Goal: Task Accomplishment & Management: Use online tool/utility

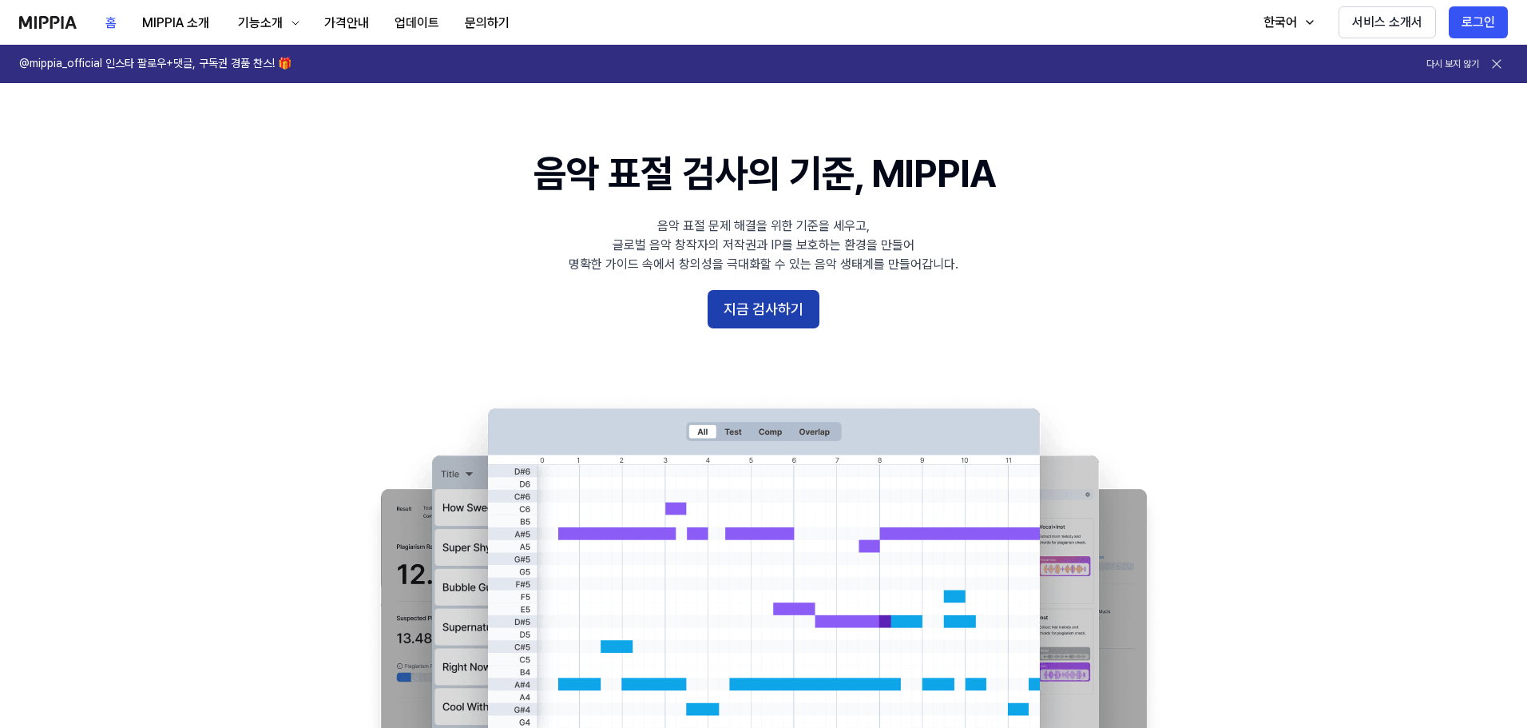
click at [754, 304] on button "지금 검사하기" at bounding box center [764, 309] width 112 height 38
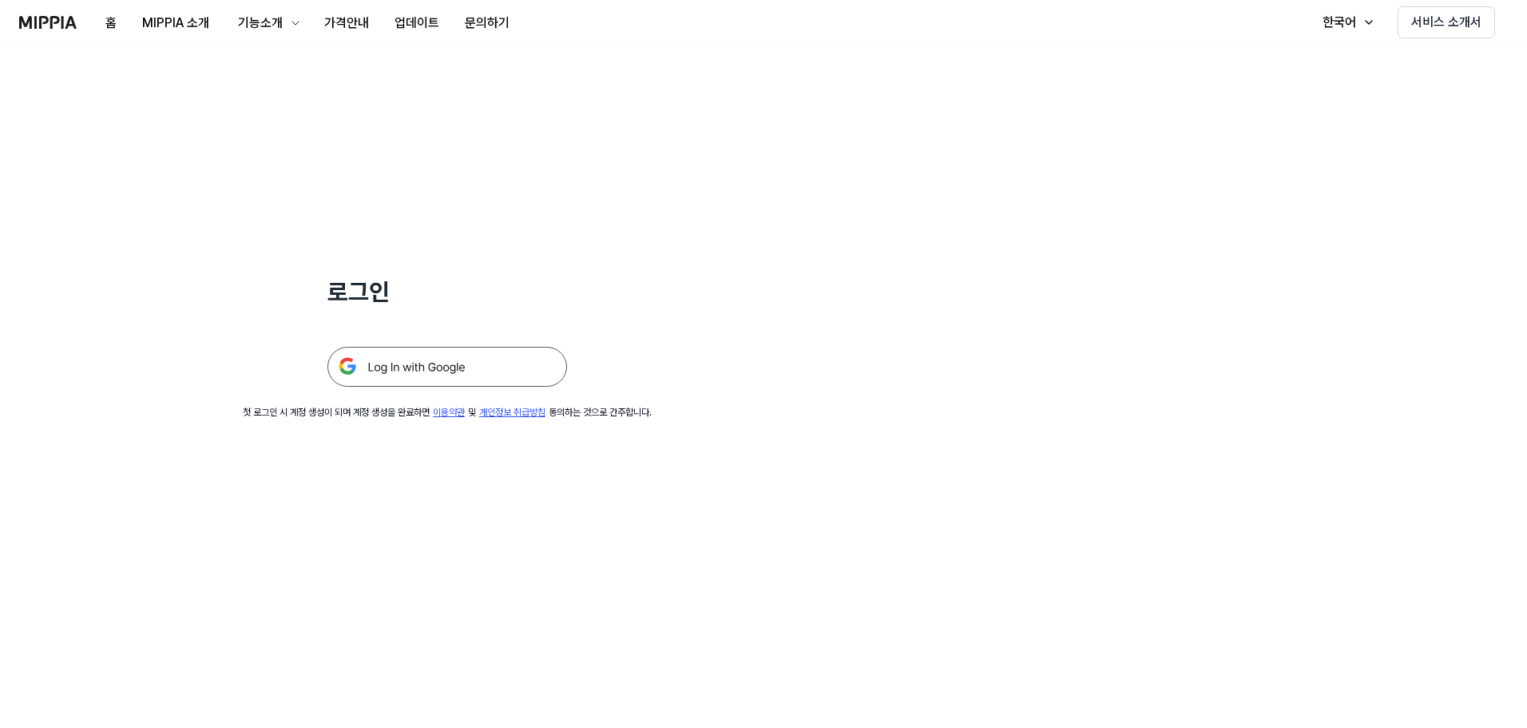
click at [382, 366] on img at bounding box center [447, 367] width 240 height 40
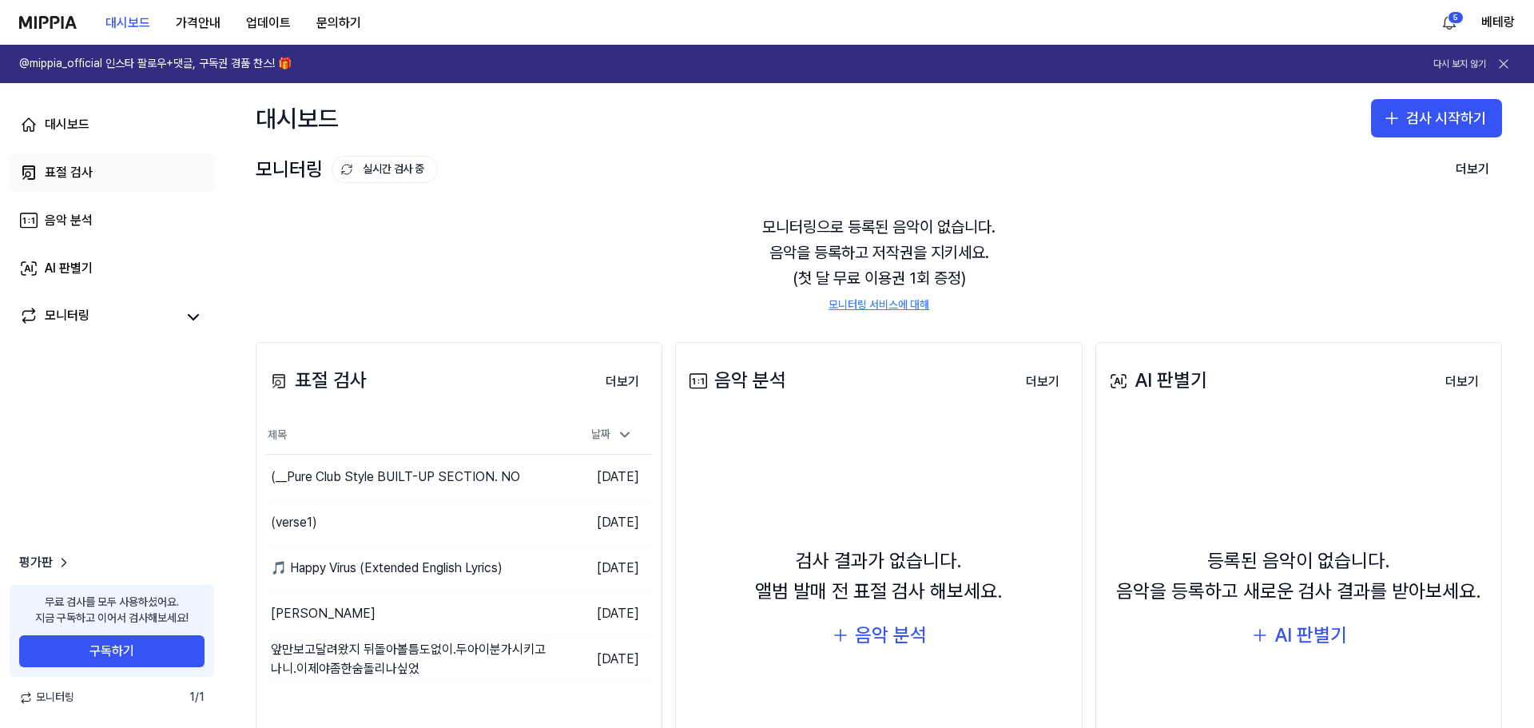
click at [93, 165] on link "표절 검사" at bounding box center [112, 172] width 204 height 38
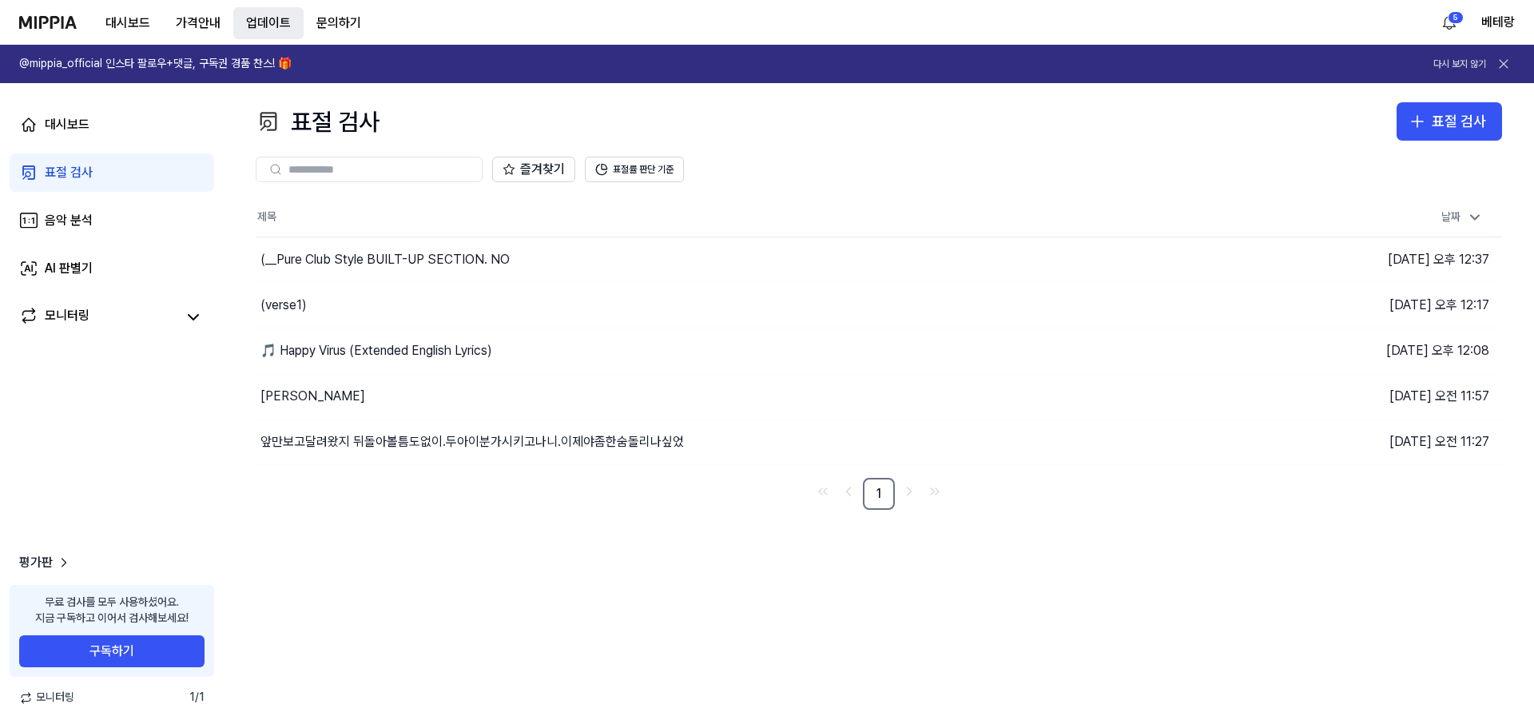
click at [269, 29] on button "업데이트" at bounding box center [268, 23] width 70 height 32
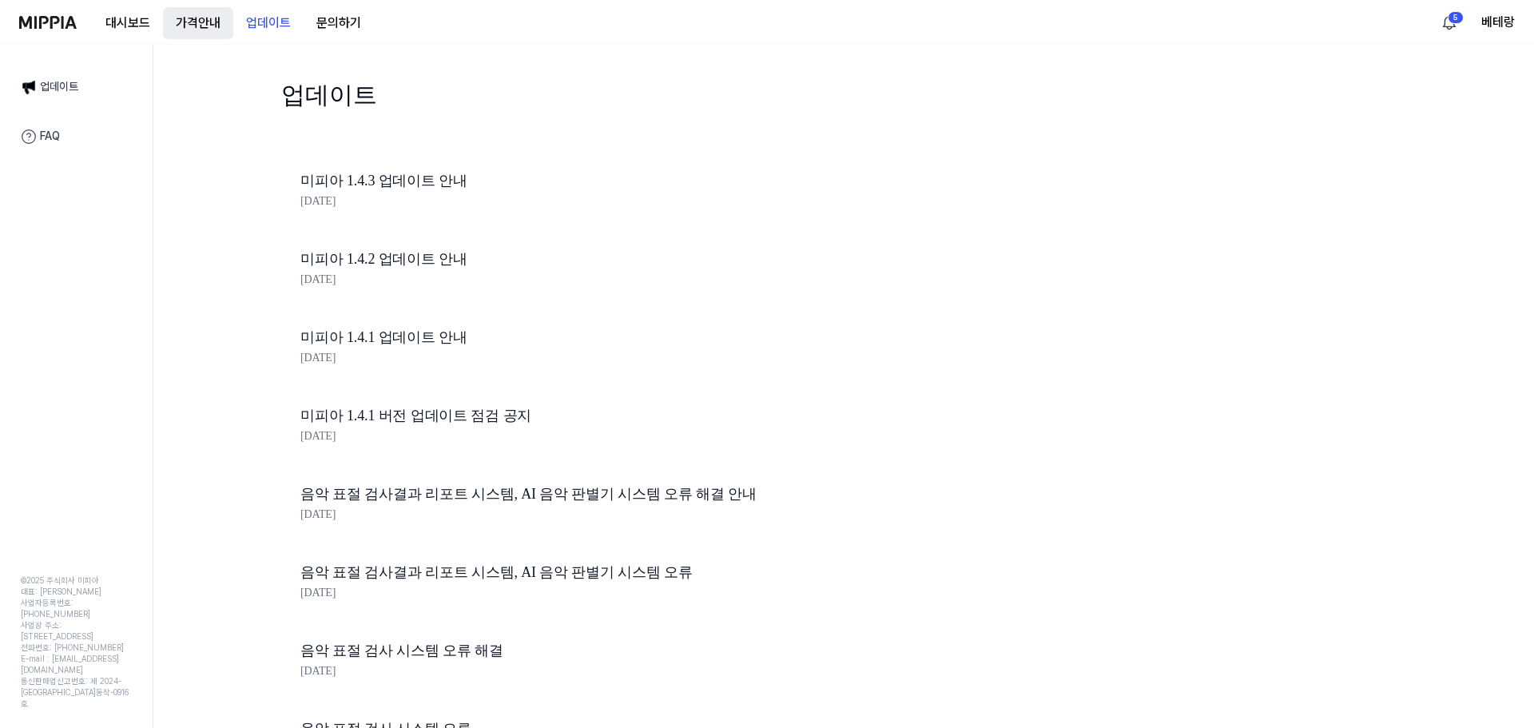
click at [223, 28] on button "가격안내" at bounding box center [198, 23] width 70 height 32
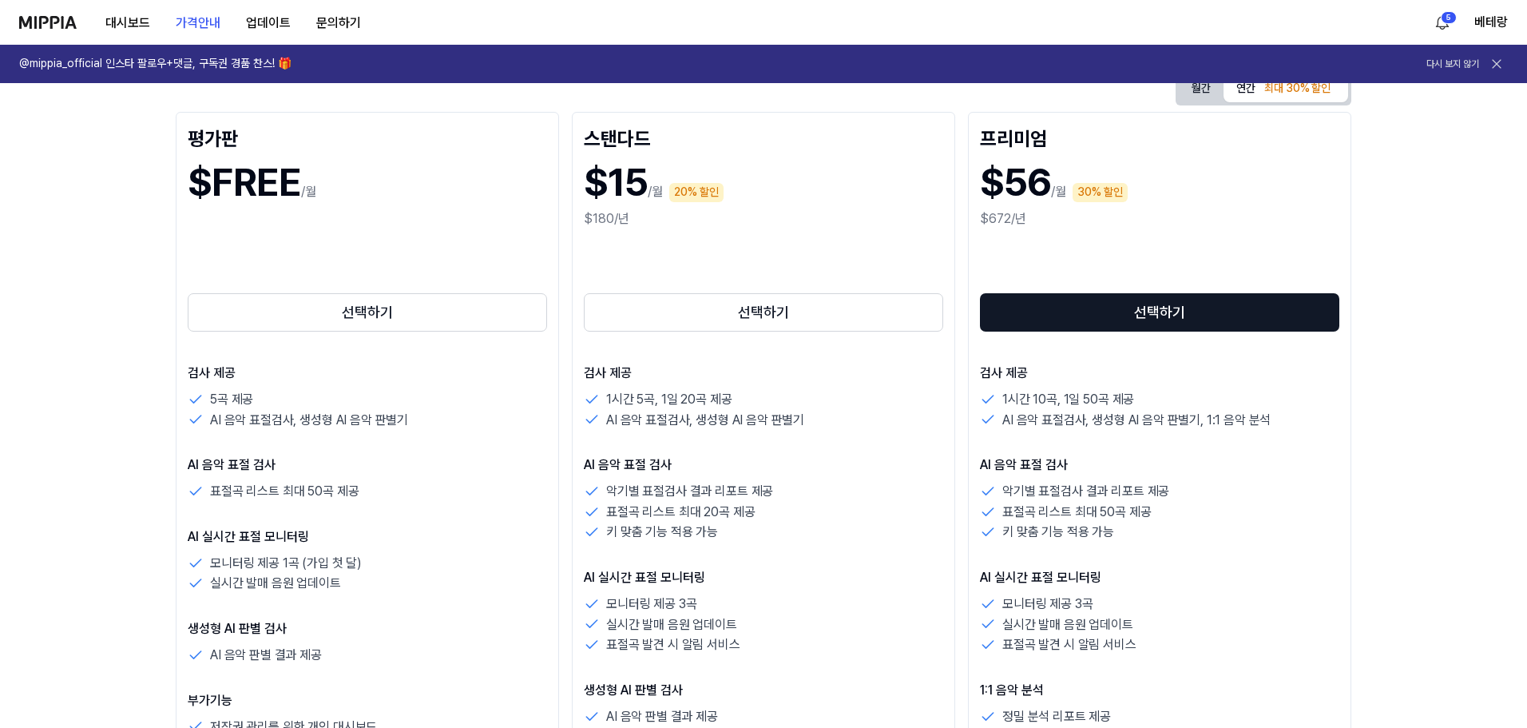
scroll to position [160, 0]
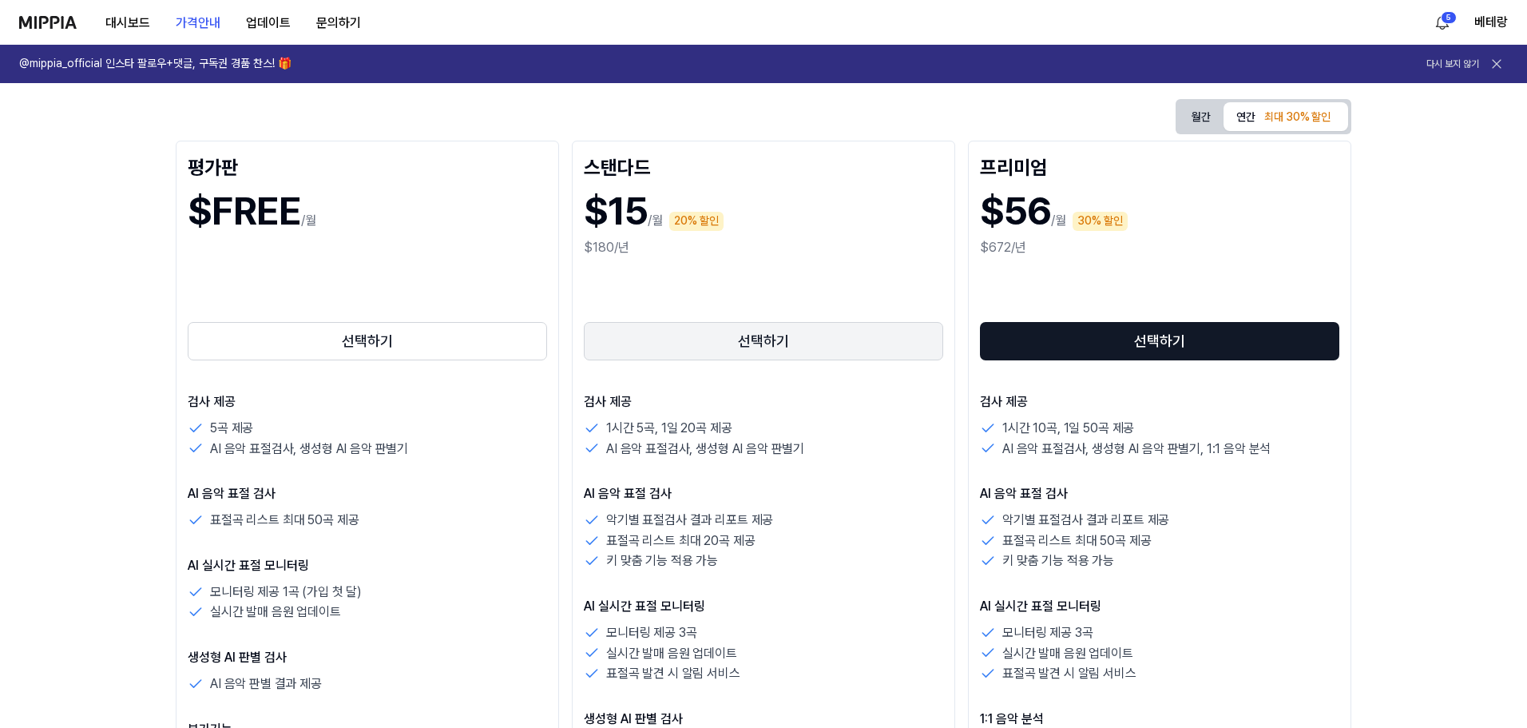
click at [795, 351] on button "선택하기" at bounding box center [763, 341] width 359 height 38
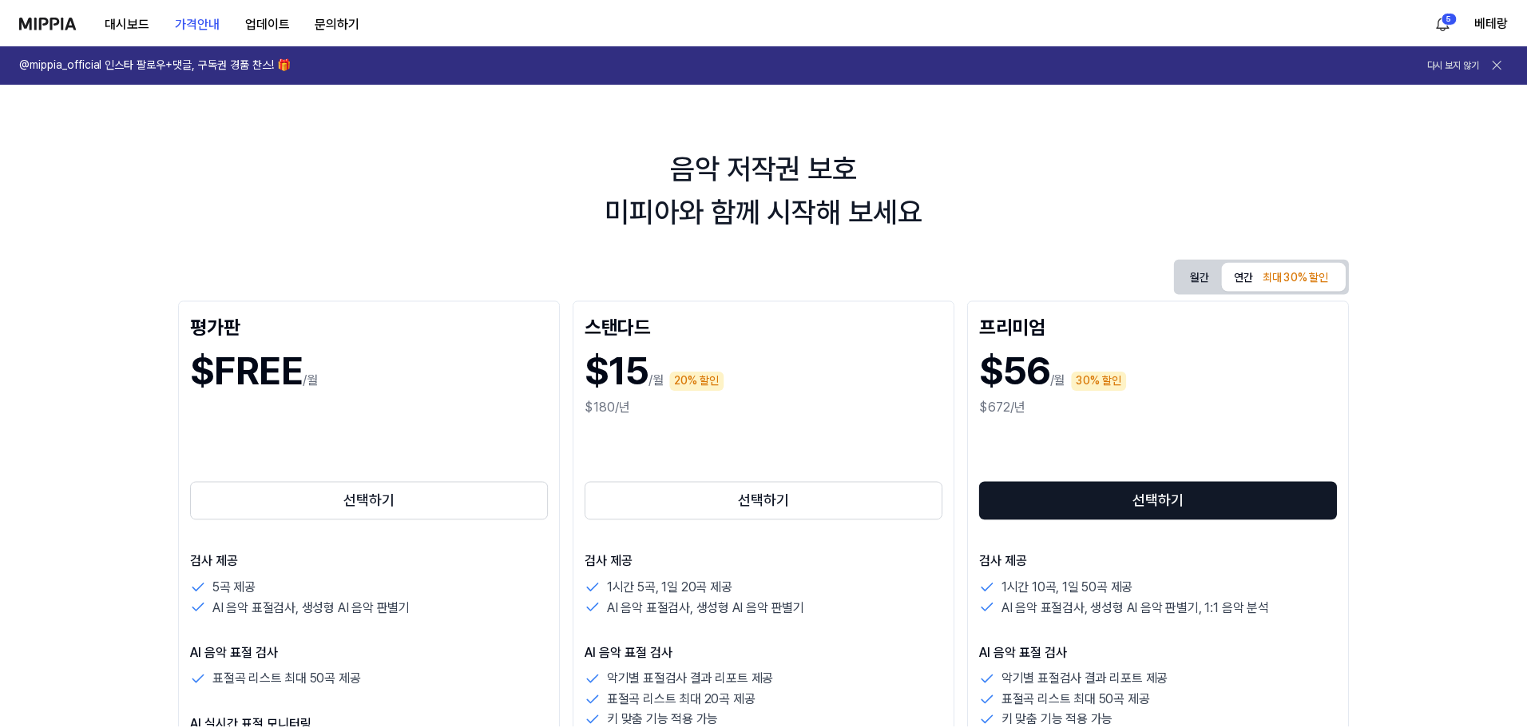
scroll to position [160, 0]
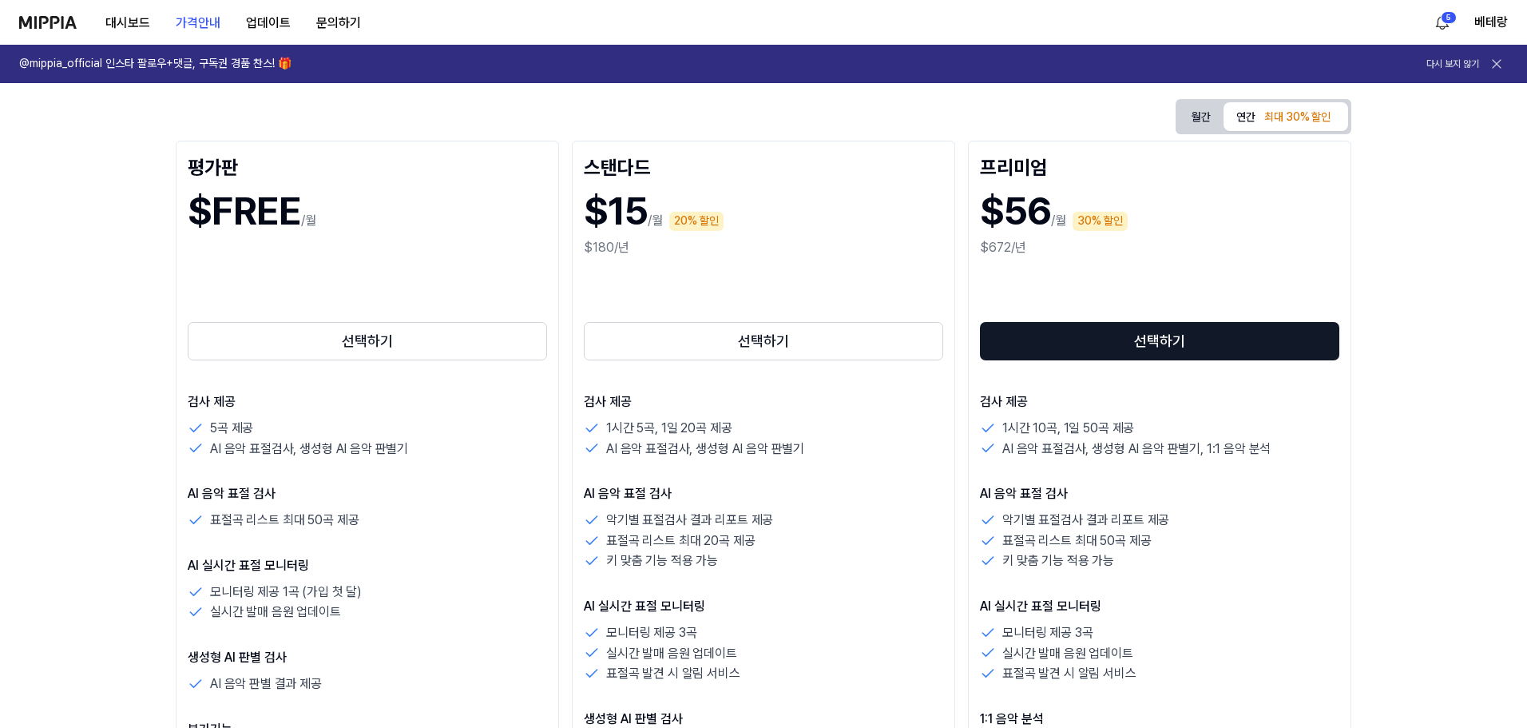
click at [1205, 105] on button "월간" at bounding box center [1201, 117] width 45 height 25
click at [1271, 121] on div "최대 30% 할인" at bounding box center [1298, 117] width 76 height 19
click at [1219, 107] on button "월간" at bounding box center [1201, 117] width 45 height 25
click at [635, 157] on div "스탠다드" at bounding box center [763, 166] width 359 height 26
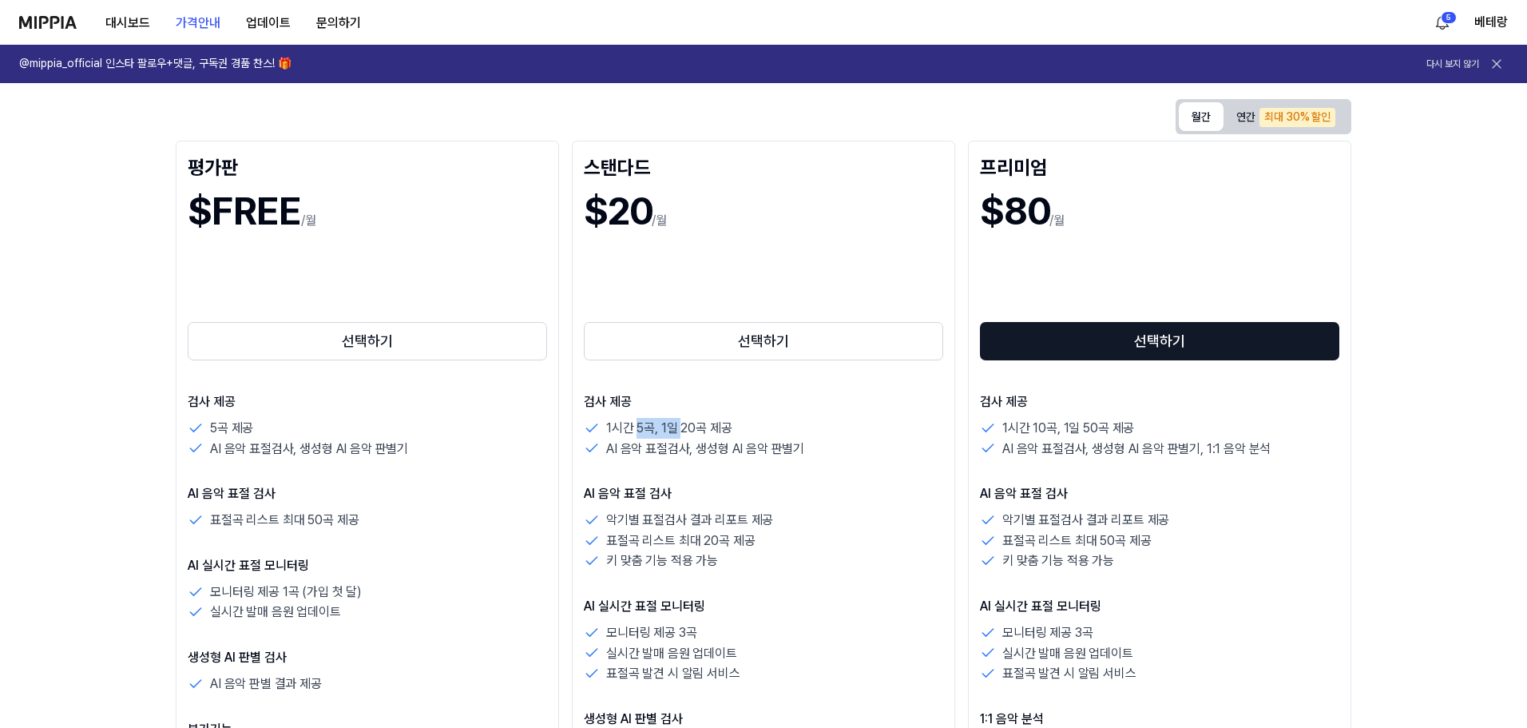
drag, startPoint x: 639, startPoint y: 423, endPoint x: 681, endPoint y: 421, distance: 41.6
click at [681, 421] on p "1시간 5곡, 1일 20곡 제공" at bounding box center [668, 428] width 125 height 21
click at [724, 422] on p "1시간 5곡, 1일 20곡 제공" at bounding box center [668, 428] width 125 height 21
click at [1311, 136] on div "월간 연간 최대 30% 할인 평가판 $FREE /월 선택하기 검사 제공 5곡 제공 AI 음악 표절검사, 생성형 AI 음악 판별기 AI 음악 표…" at bounding box center [764, 546] width 1176 height 895
click at [1307, 121] on div "최대 30% 할인" at bounding box center [1298, 117] width 76 height 19
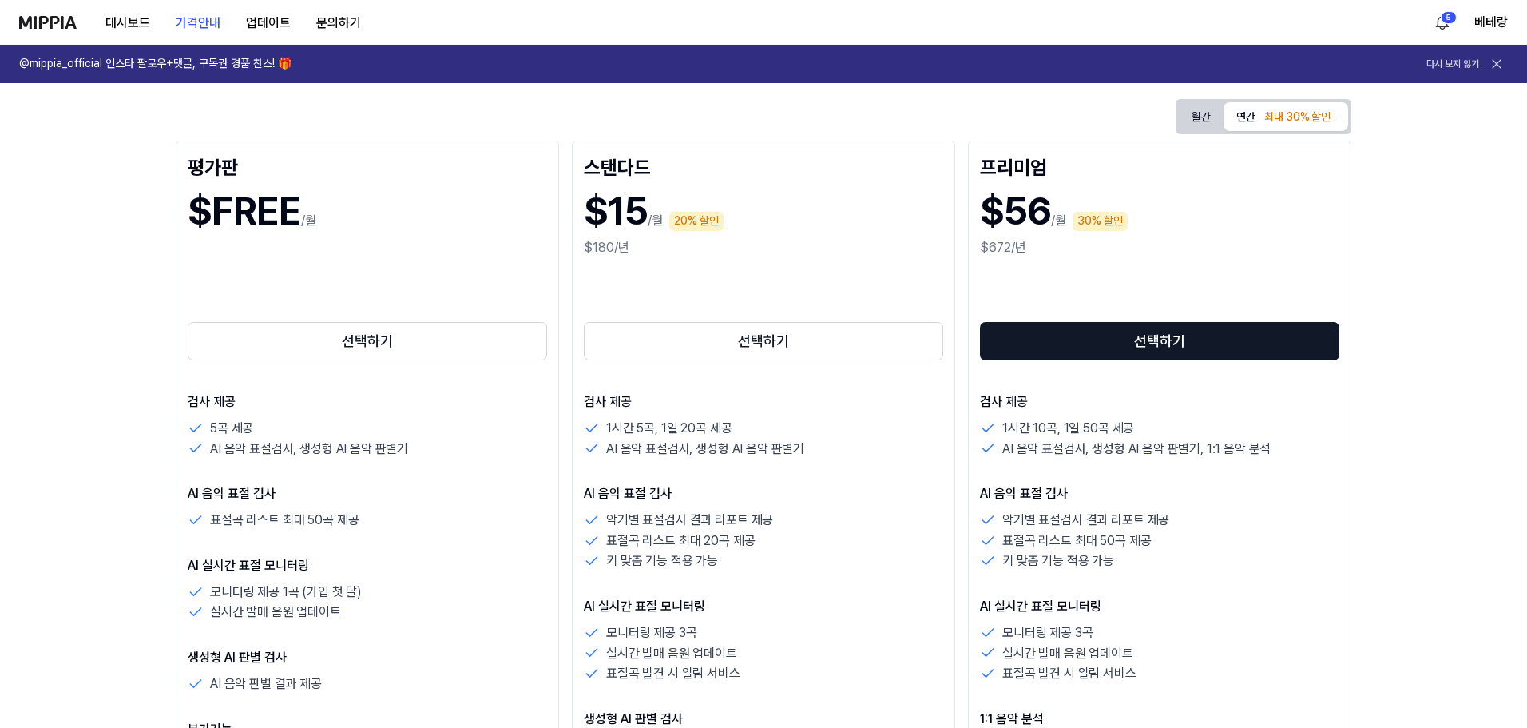
click at [1192, 105] on button "월간" at bounding box center [1201, 117] width 45 height 25
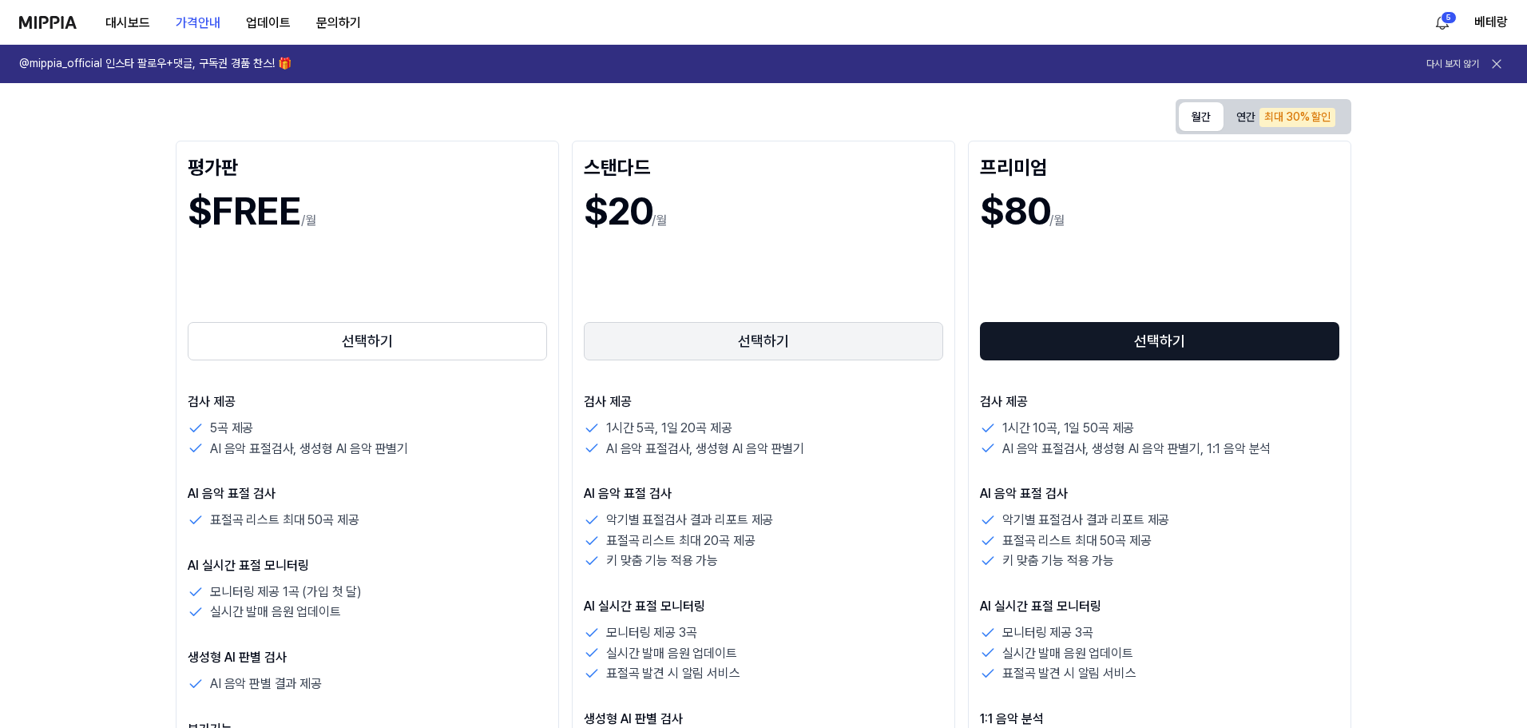
click at [778, 343] on button "선택하기" at bounding box center [763, 341] width 359 height 38
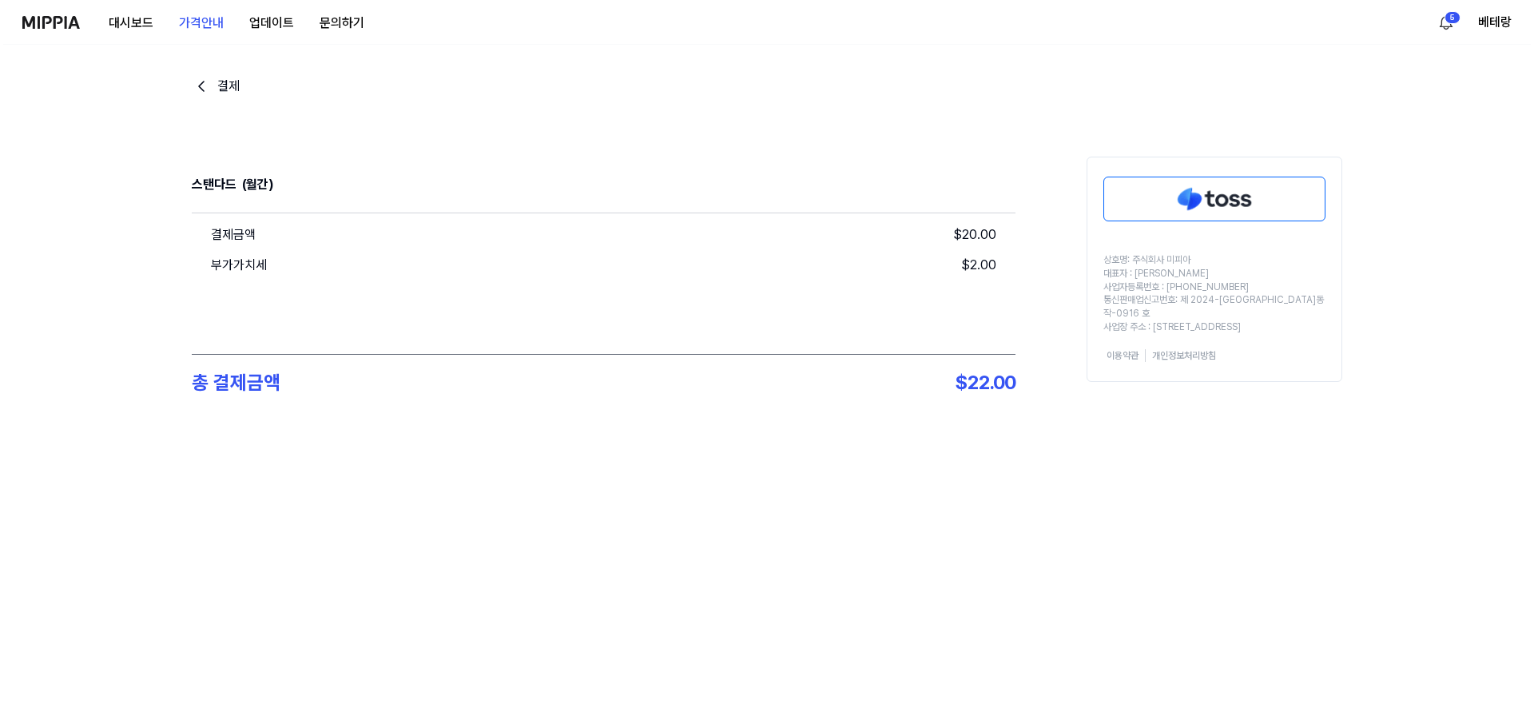
scroll to position [0, 0]
click at [1200, 176] on div at bounding box center [1214, 199] width 254 height 64
click at [1200, 182] on img at bounding box center [1214, 198] width 220 height 43
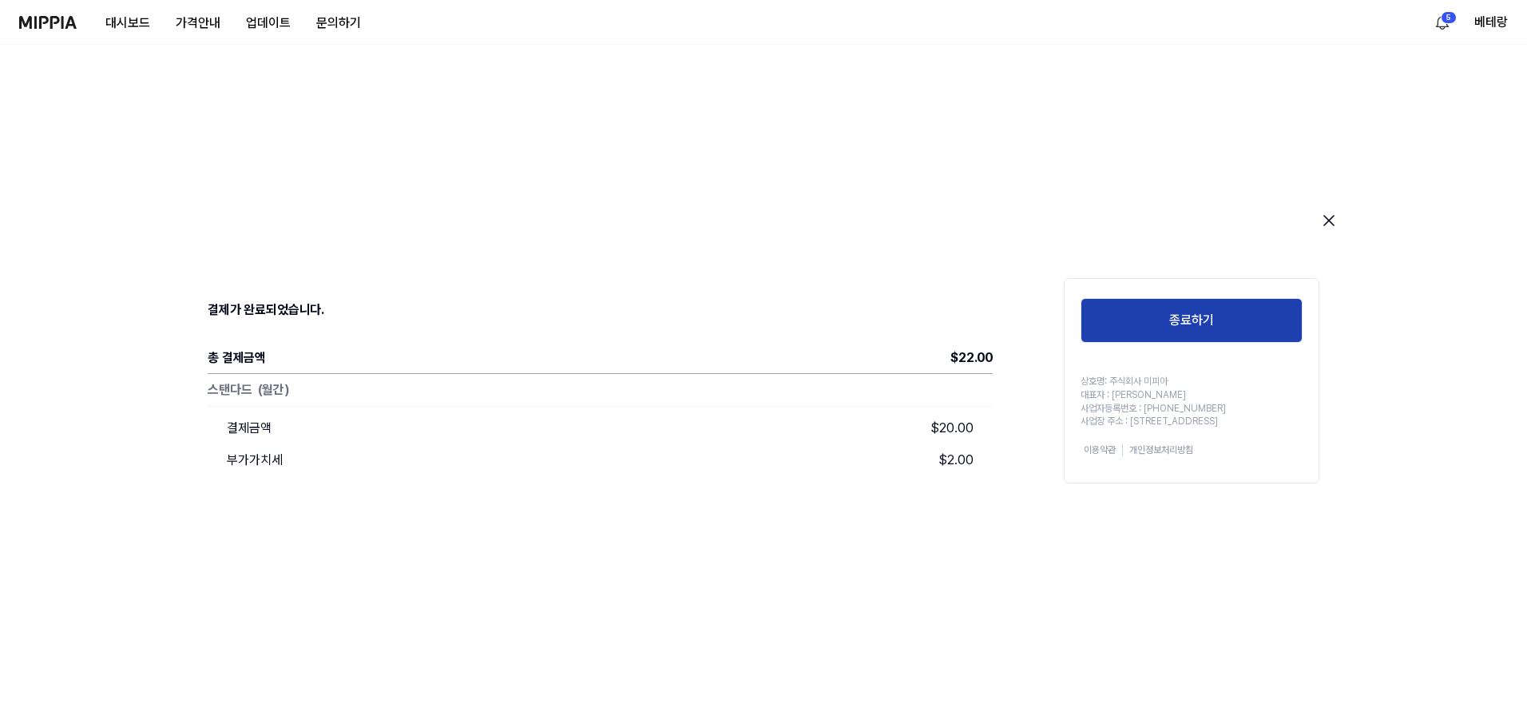
click at [1169, 320] on button "종료하기" at bounding box center [1192, 320] width 222 height 45
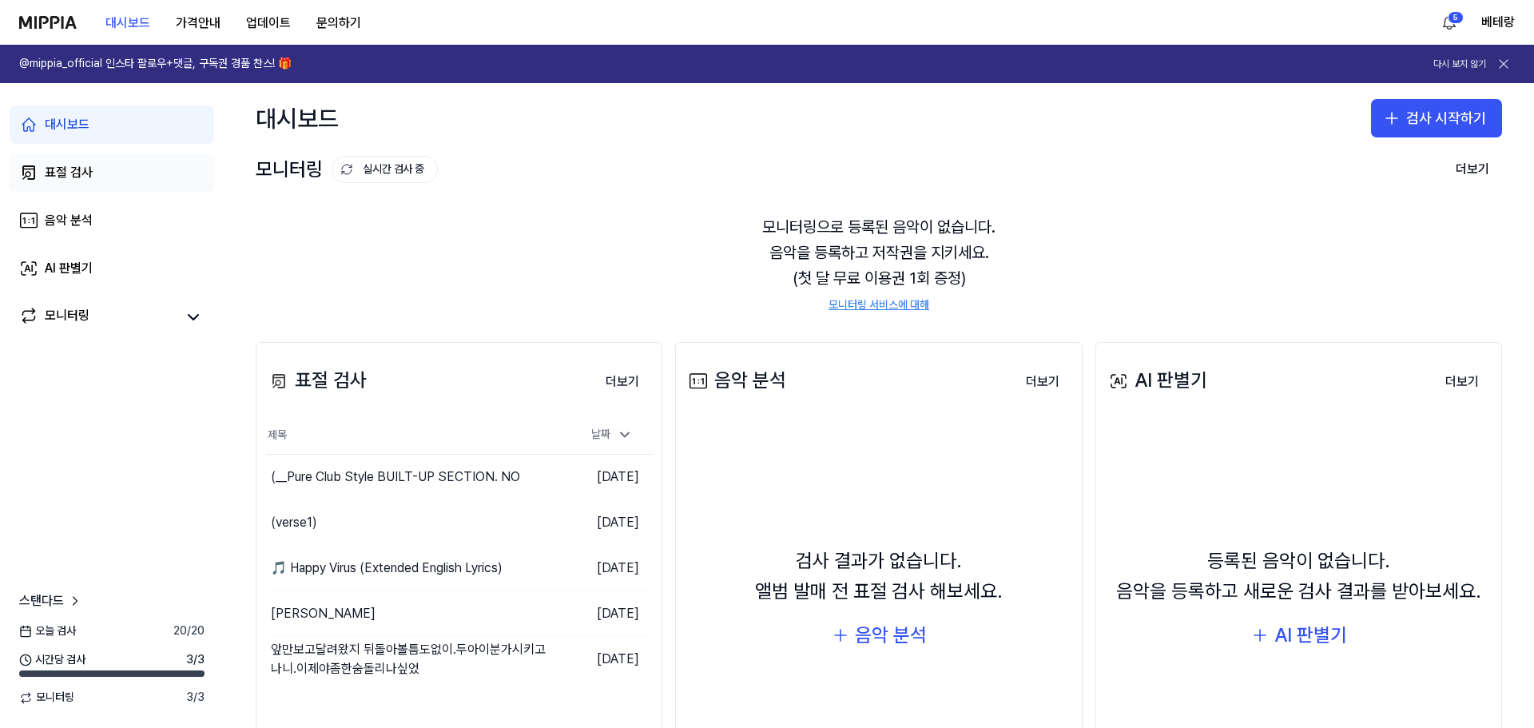
click at [64, 174] on div "표절 검사" at bounding box center [69, 172] width 48 height 19
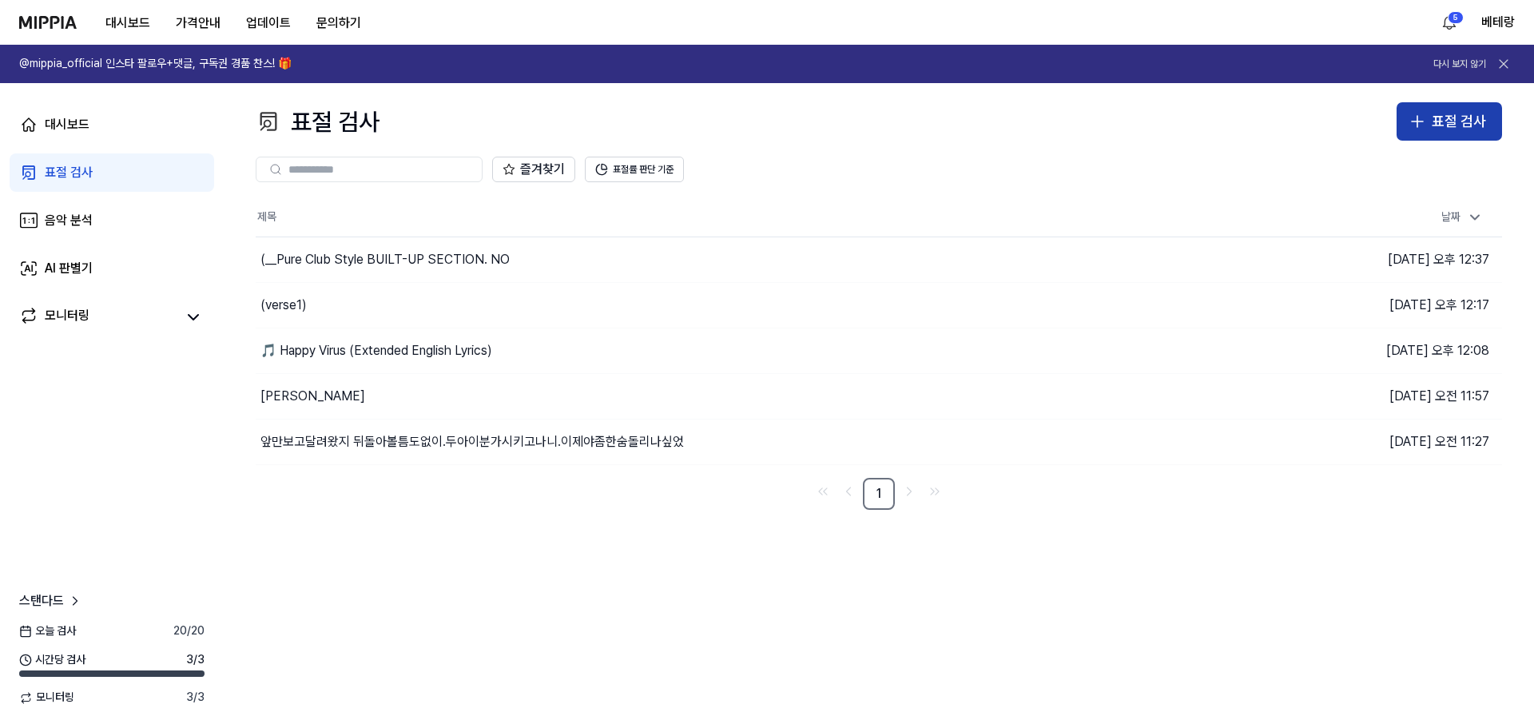
click at [1416, 117] on icon "button" at bounding box center [1416, 121] width 19 height 19
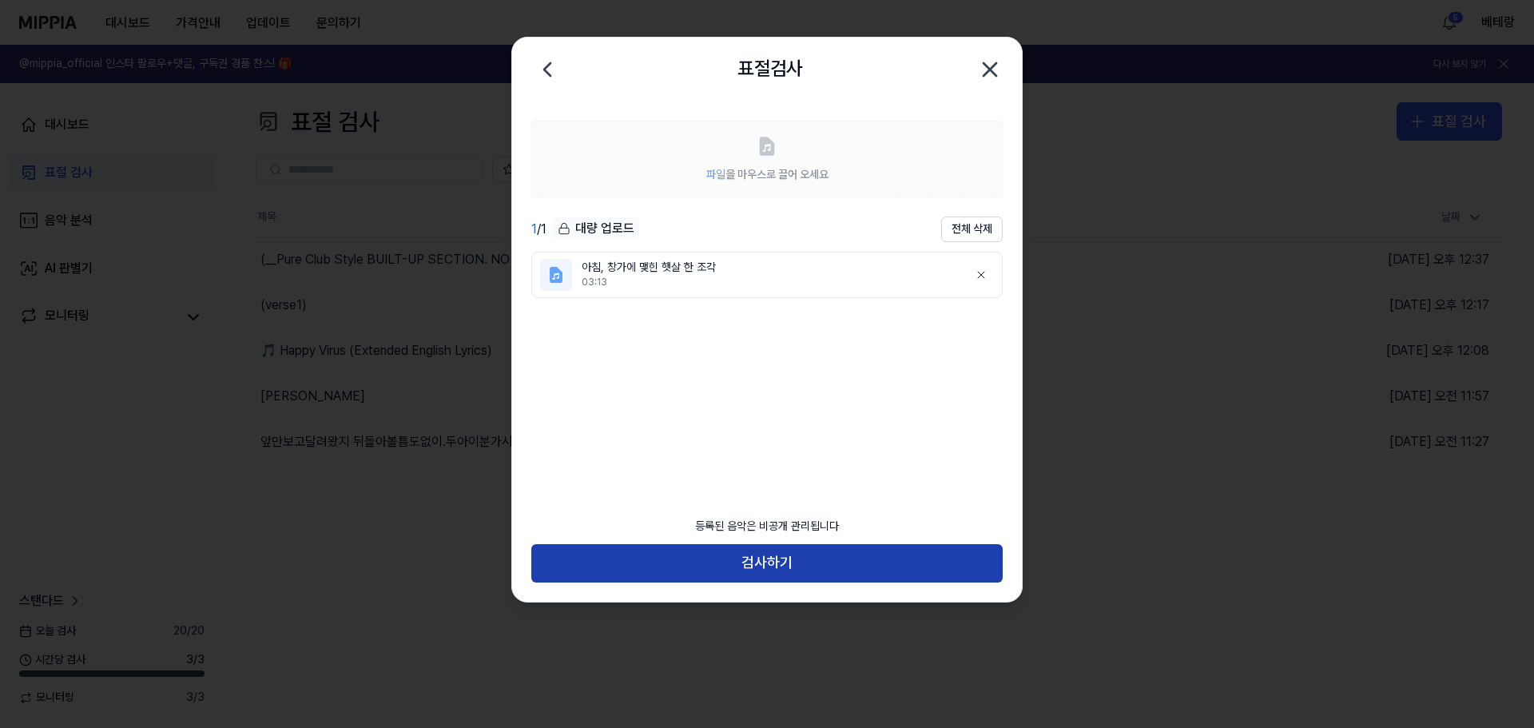
click at [763, 561] on button "검사하기" at bounding box center [766, 563] width 471 height 38
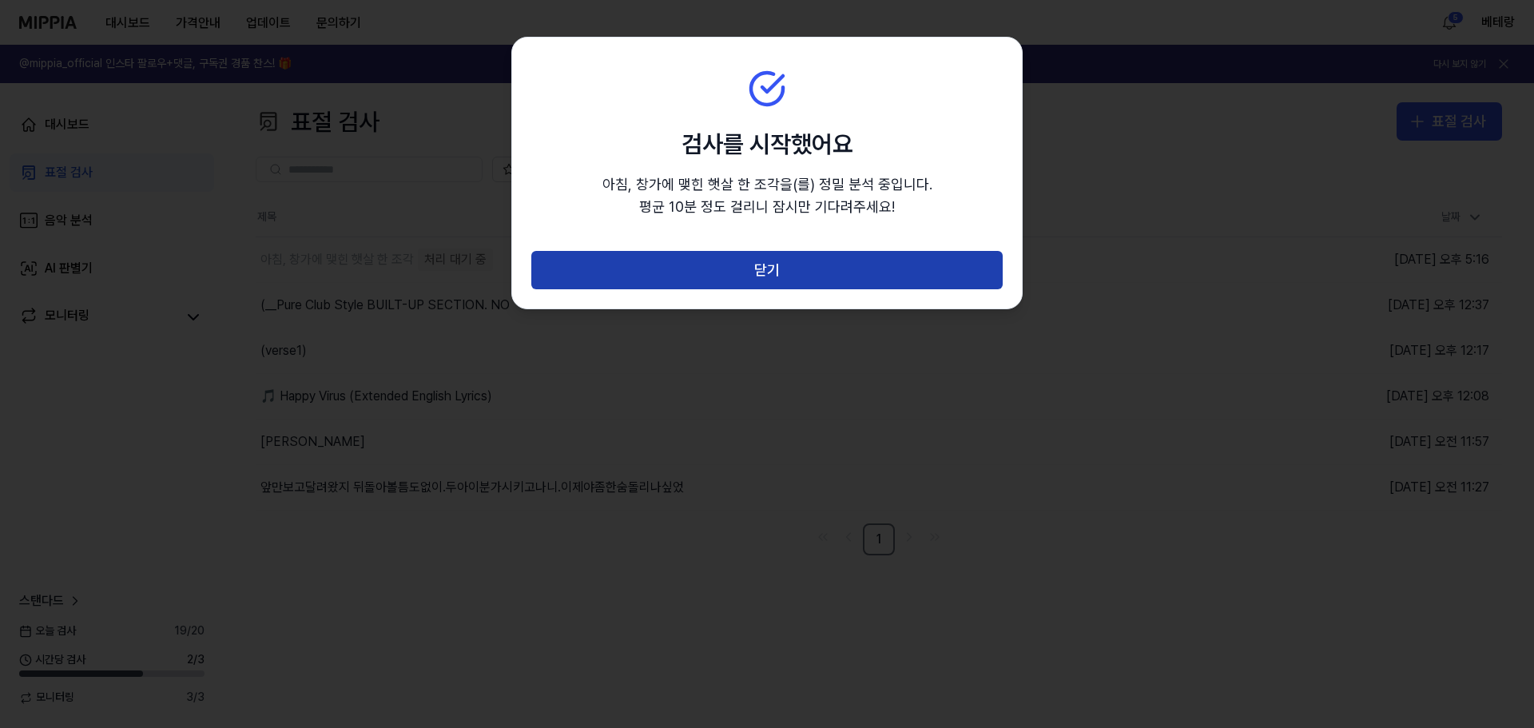
click at [767, 268] on button "닫기" at bounding box center [766, 270] width 471 height 38
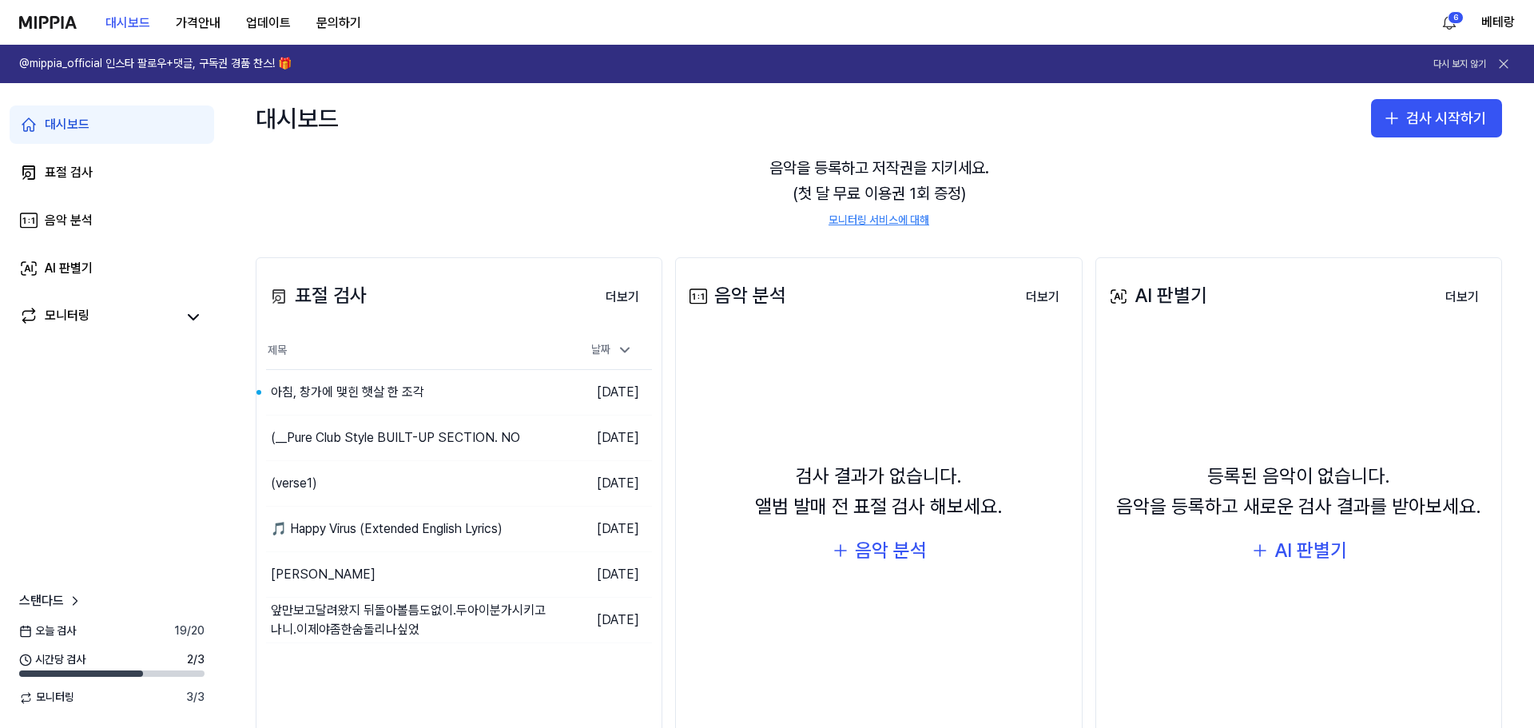
scroll to position [56, 0]
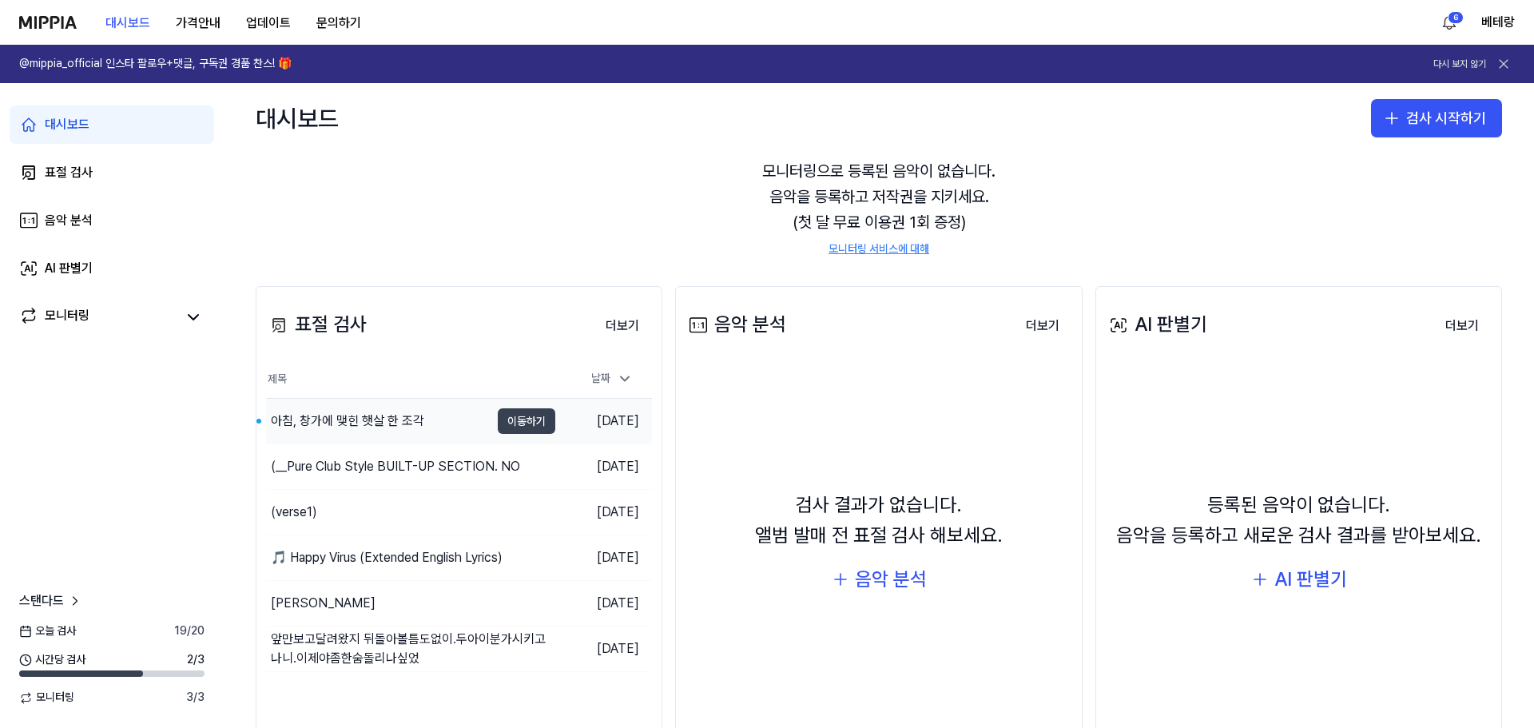
click at [516, 428] on button "이동하기" at bounding box center [527, 421] width 58 height 26
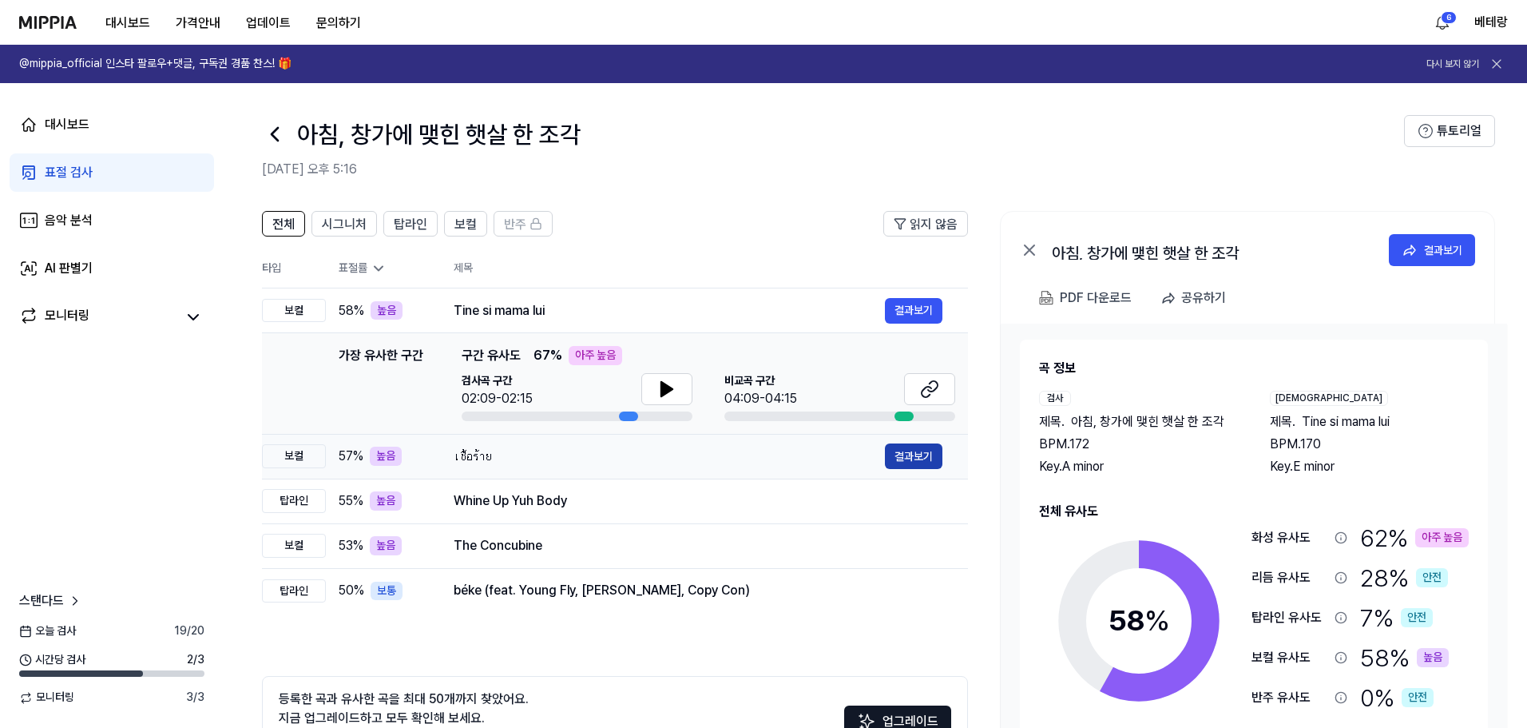
click at [760, 462] on button "결과보기" at bounding box center [914, 456] width 58 height 26
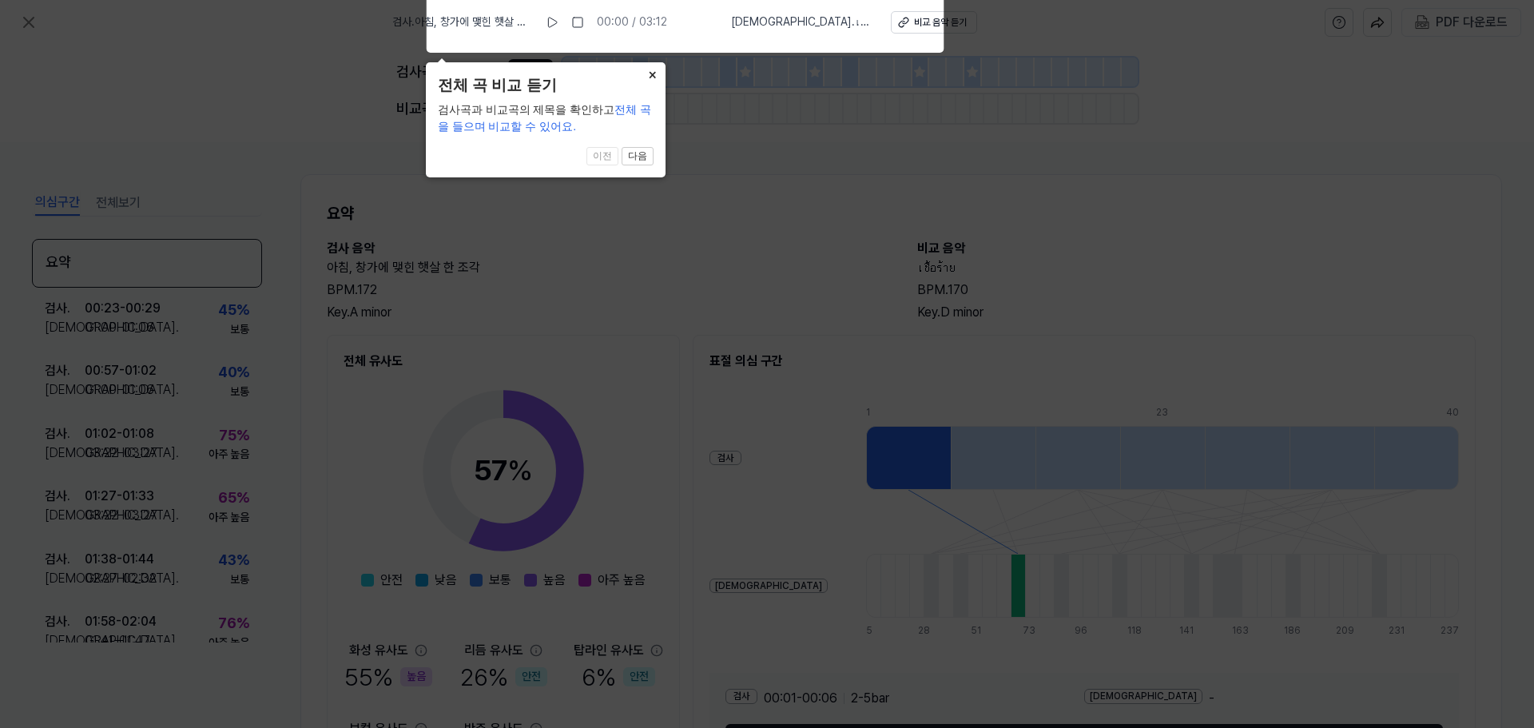
click at [651, 68] on button "×" at bounding box center [653, 73] width 26 height 22
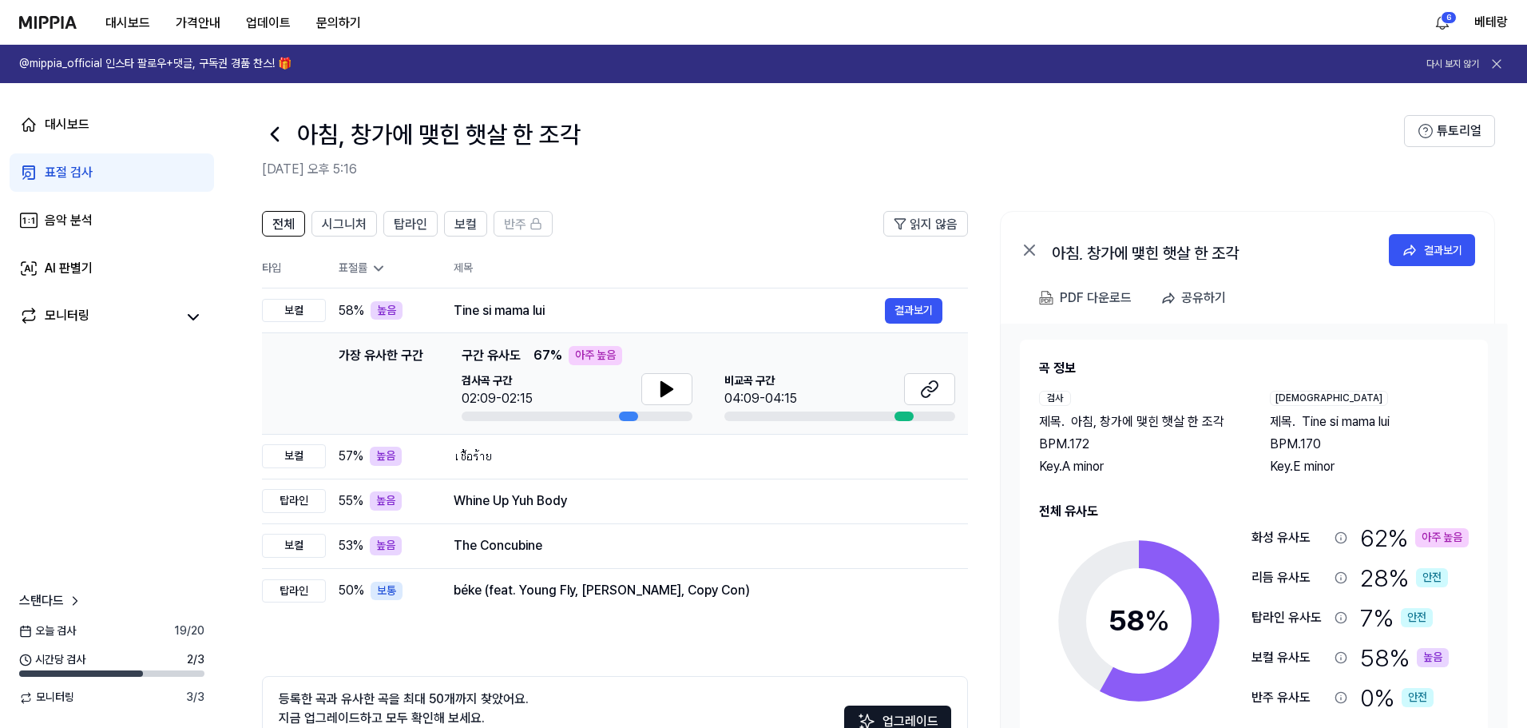
click at [65, 169] on div "표절 검사" at bounding box center [69, 172] width 48 height 19
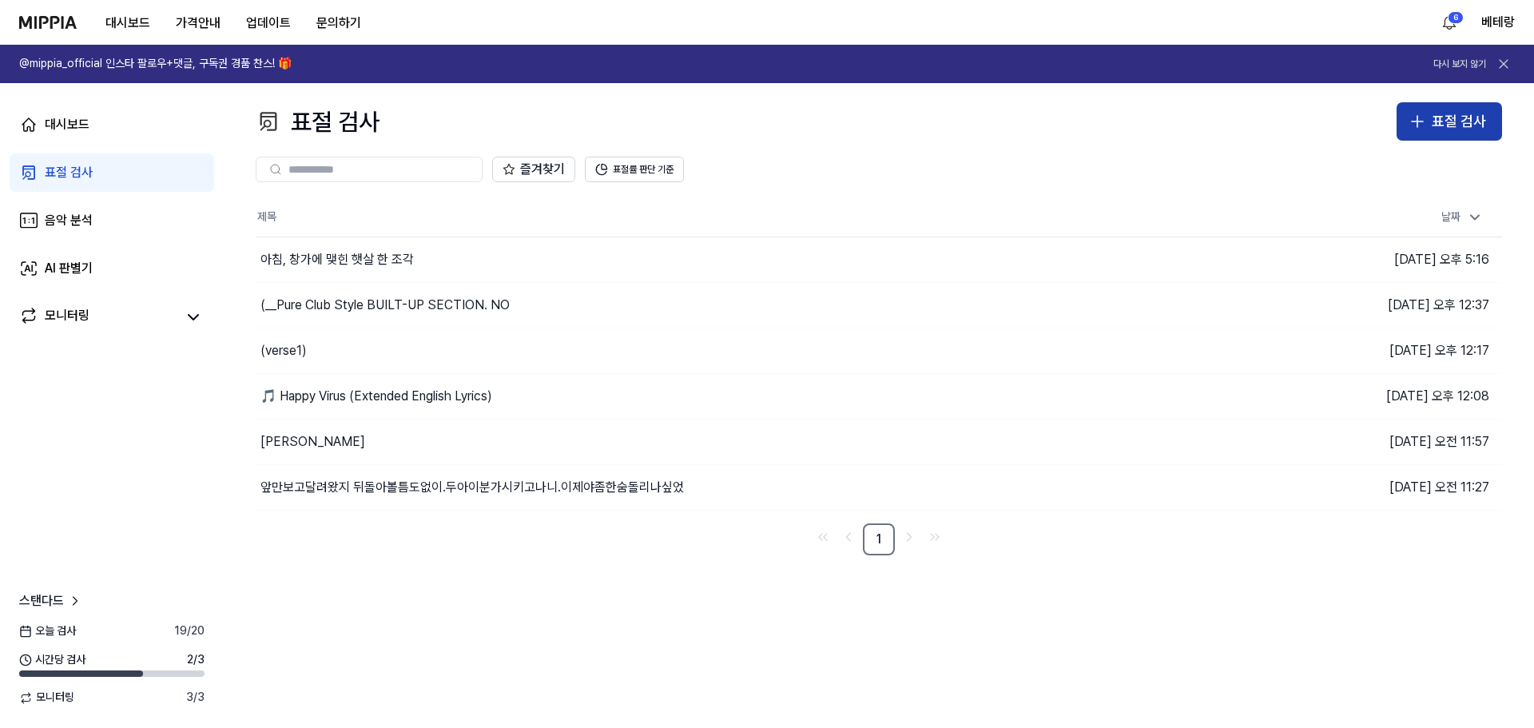
click at [760, 110] on div "표절 검사" at bounding box center [1458, 121] width 54 height 23
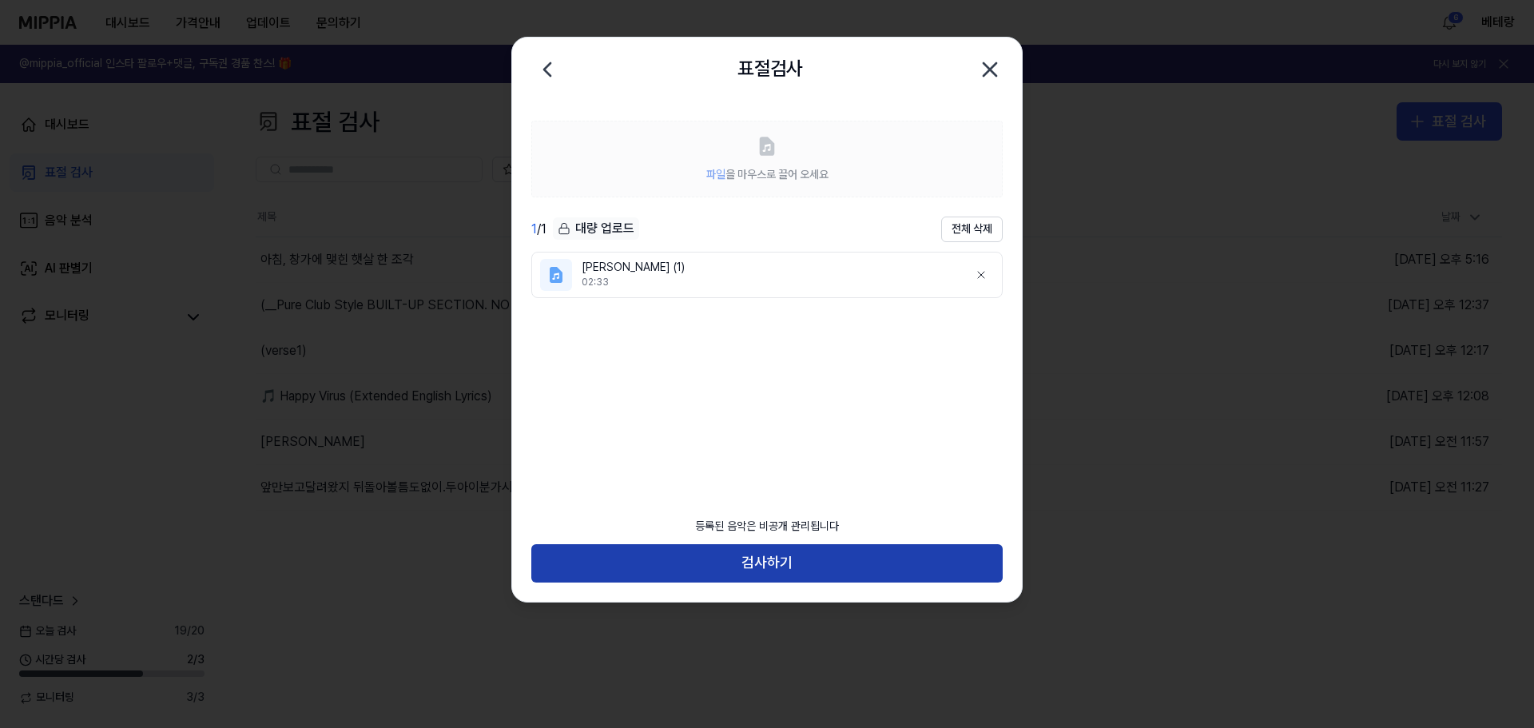
click at [760, 565] on button "검사하기" at bounding box center [766, 563] width 471 height 38
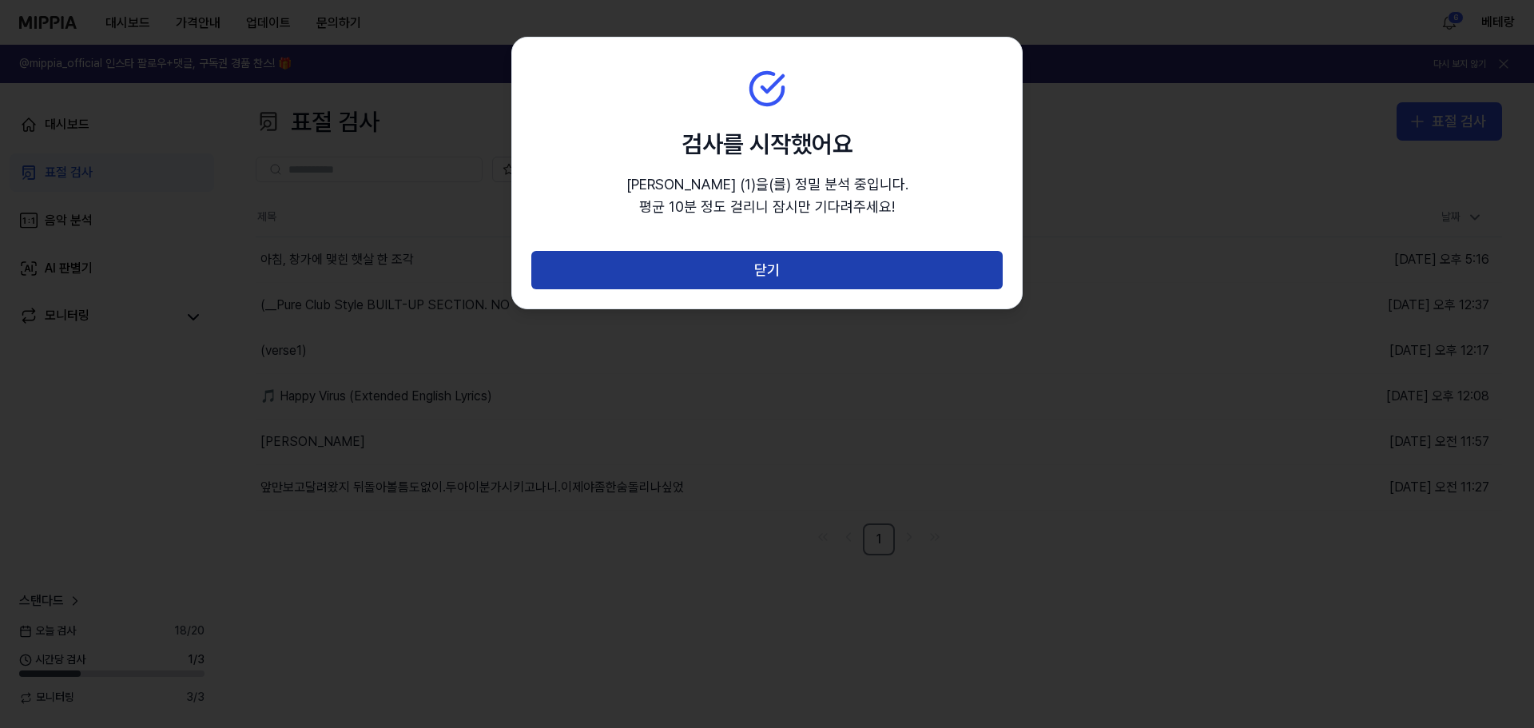
click at [759, 268] on button "닫기" at bounding box center [766, 270] width 471 height 38
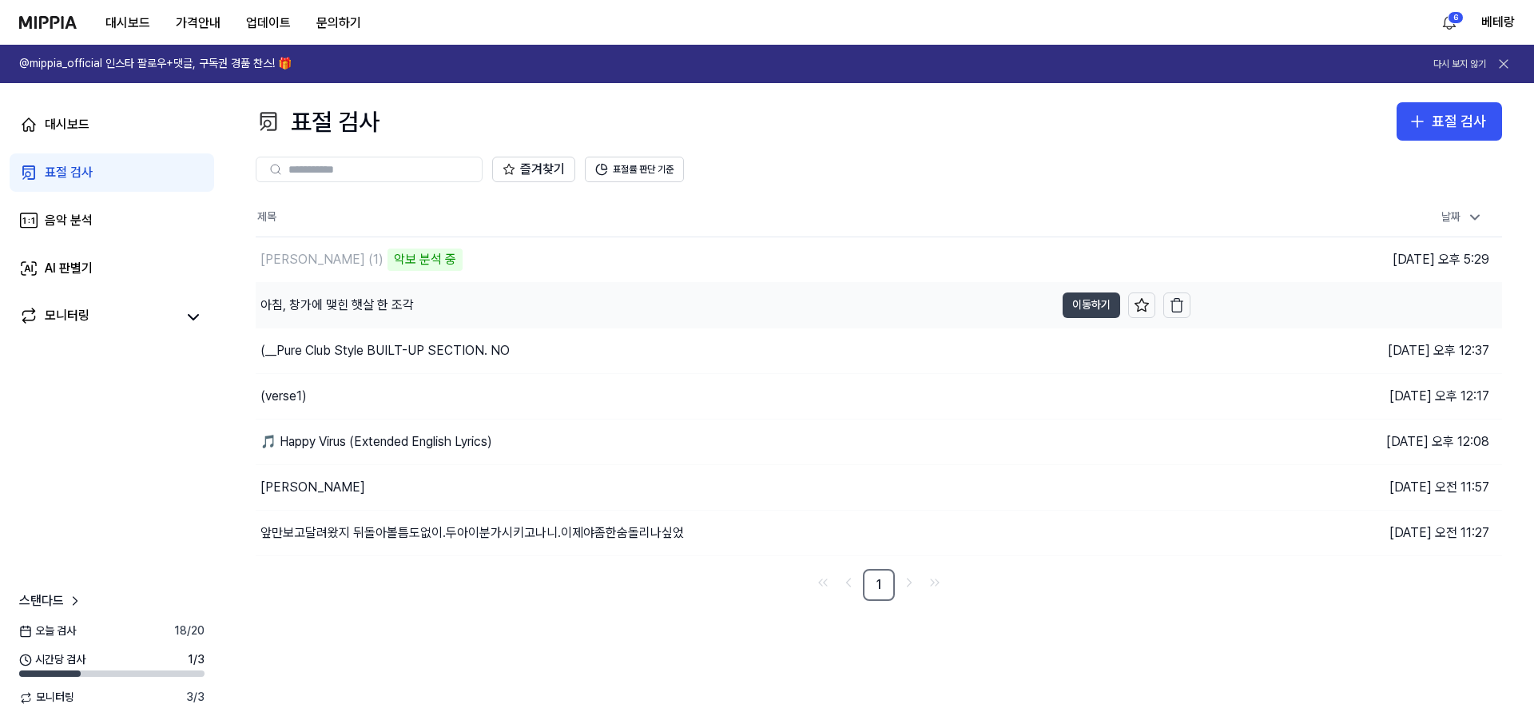
click at [760, 304] on button "이동하기" at bounding box center [1091, 305] width 58 height 26
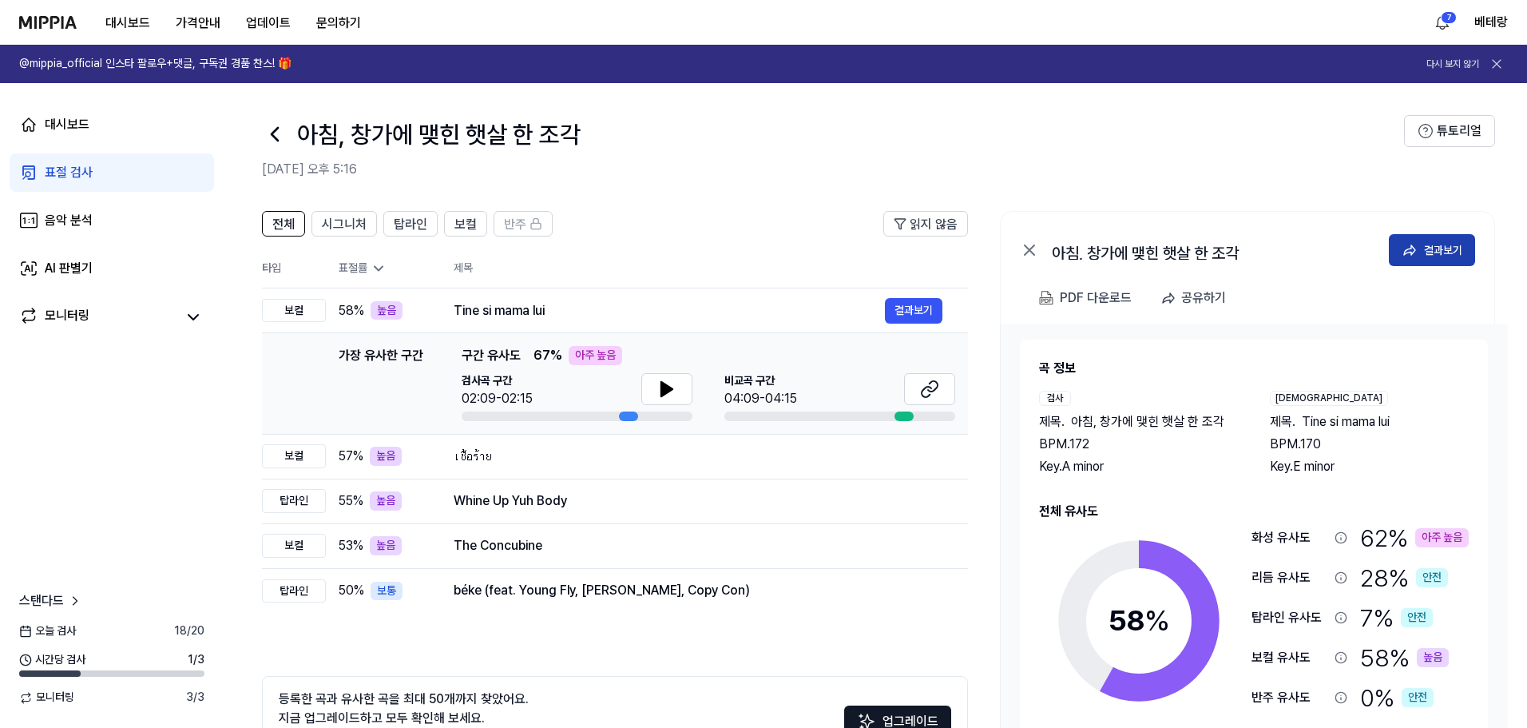
click at [760, 244] on div "결과보기" at bounding box center [1443, 250] width 38 height 18
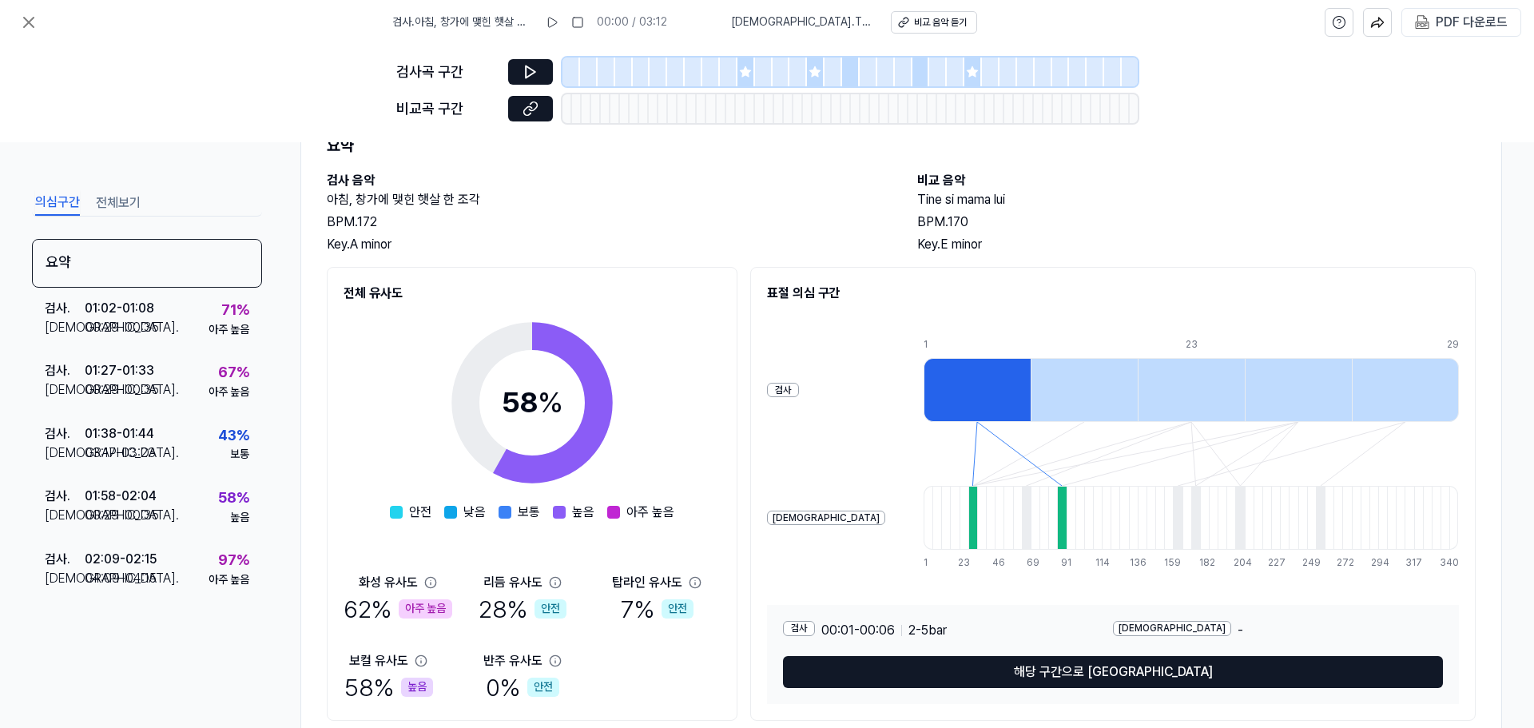
scroll to position [39, 0]
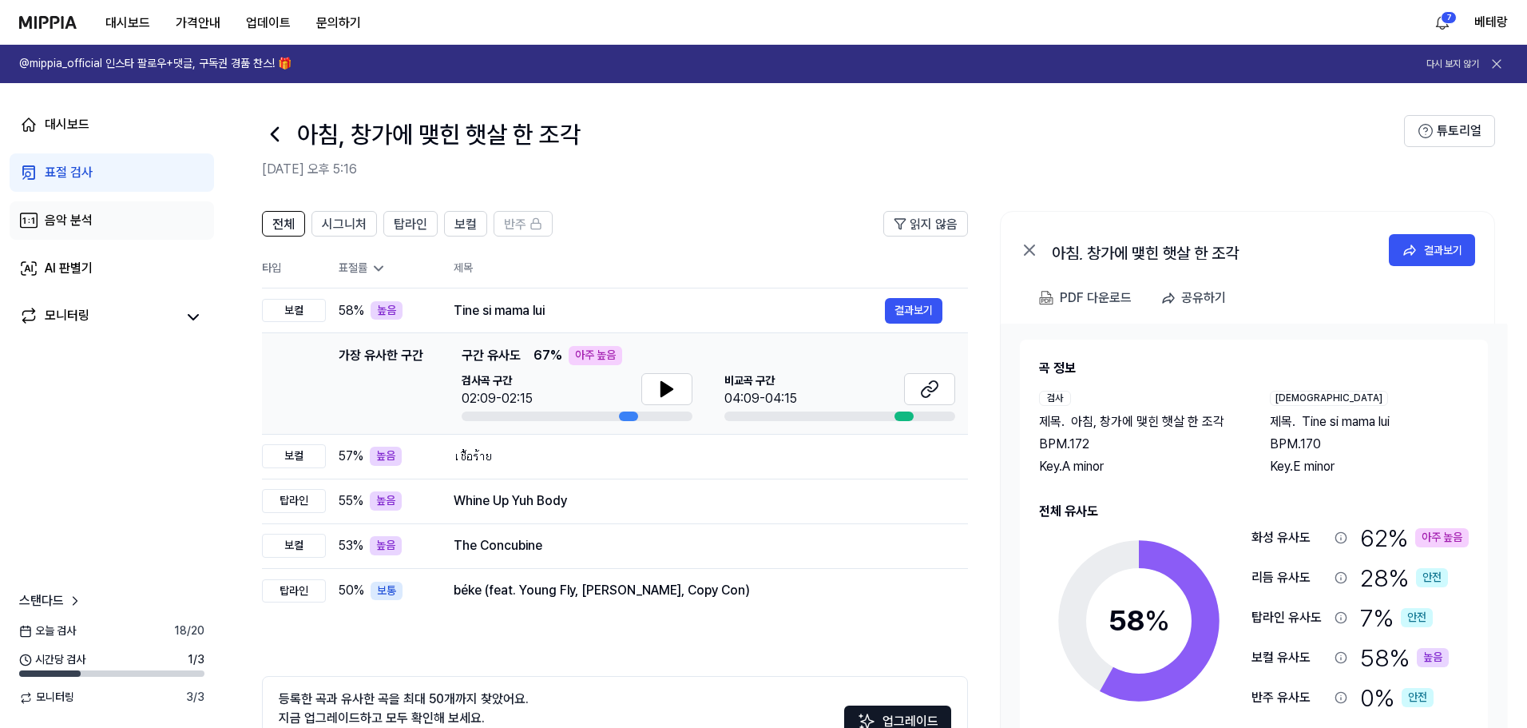
click at [61, 224] on div "음악 분석" at bounding box center [69, 220] width 48 height 19
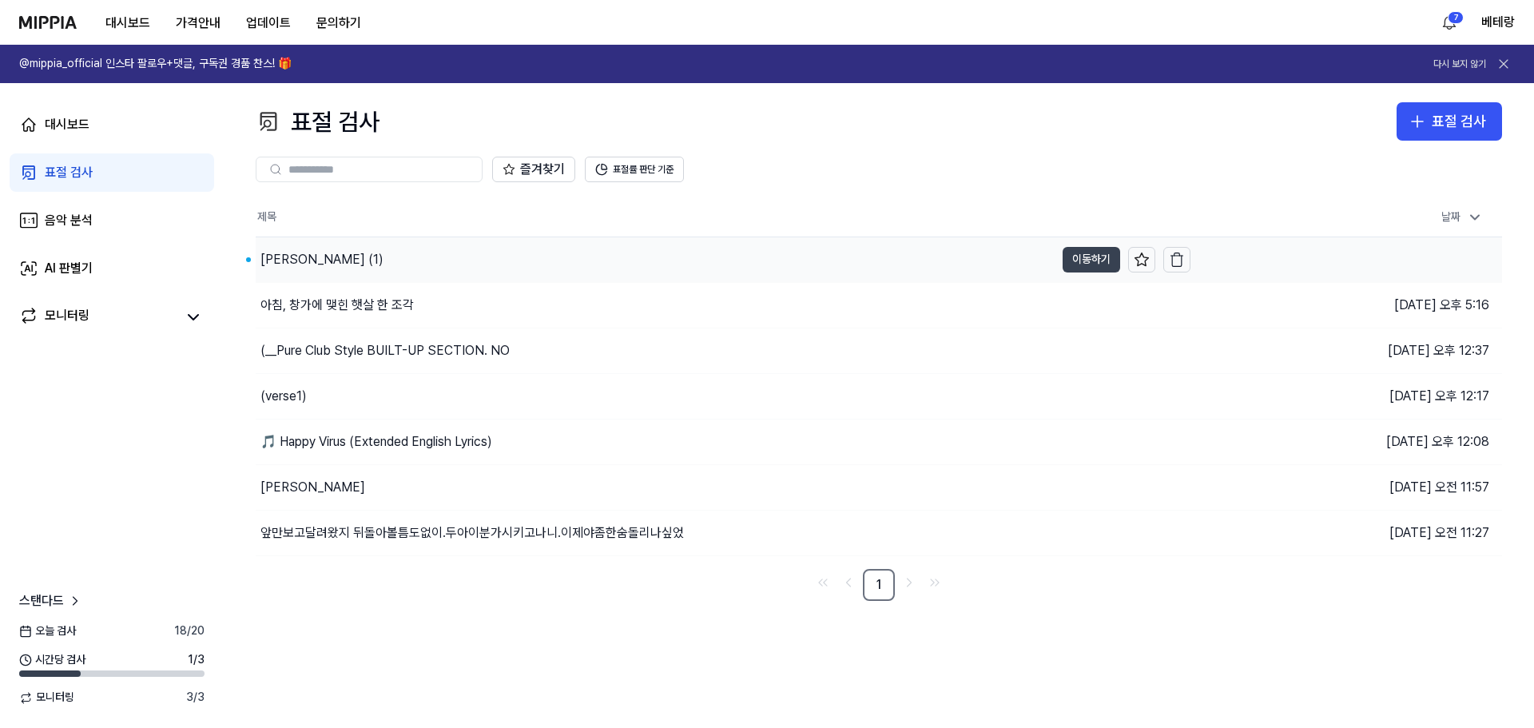
click at [760, 256] on button "이동하기" at bounding box center [1091, 260] width 58 height 26
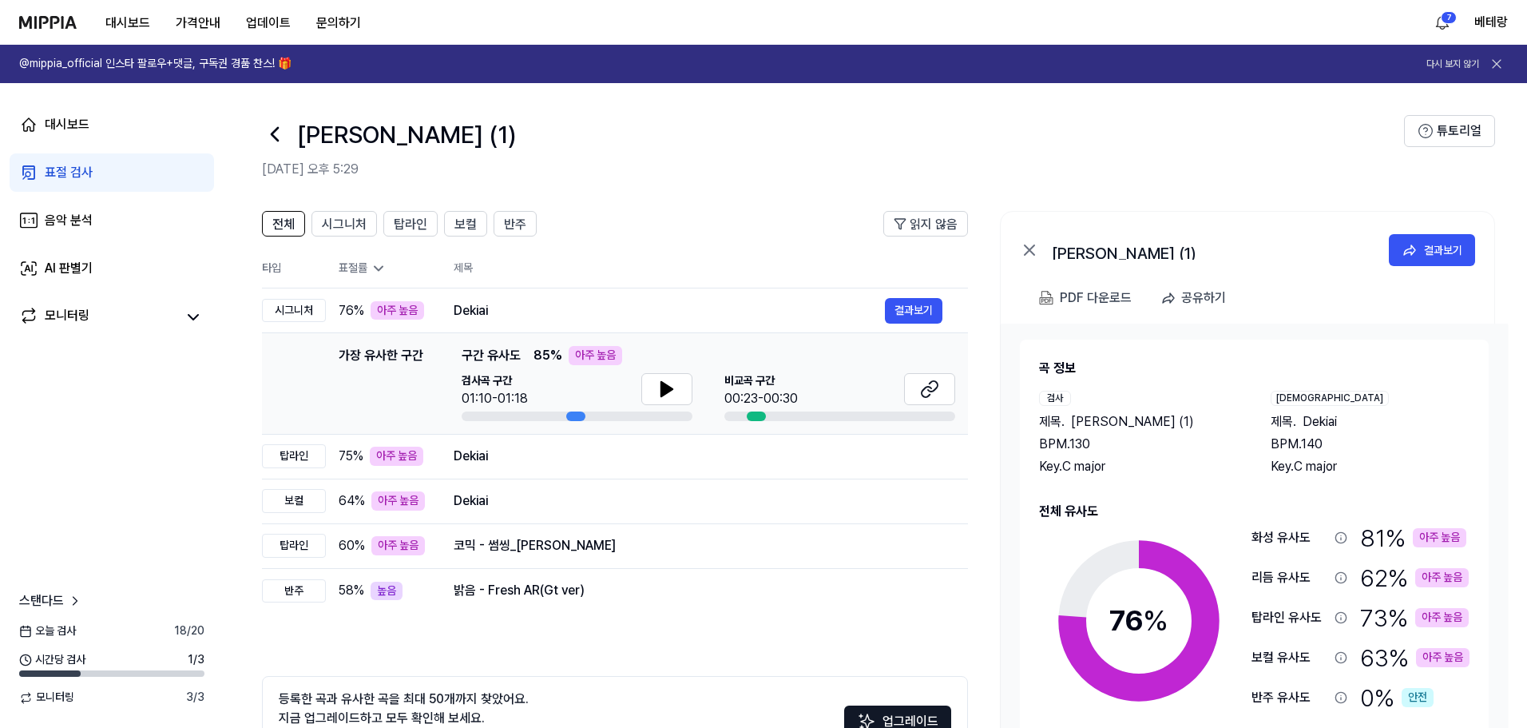
click at [49, 167] on div "표절 검사" at bounding box center [69, 172] width 48 height 19
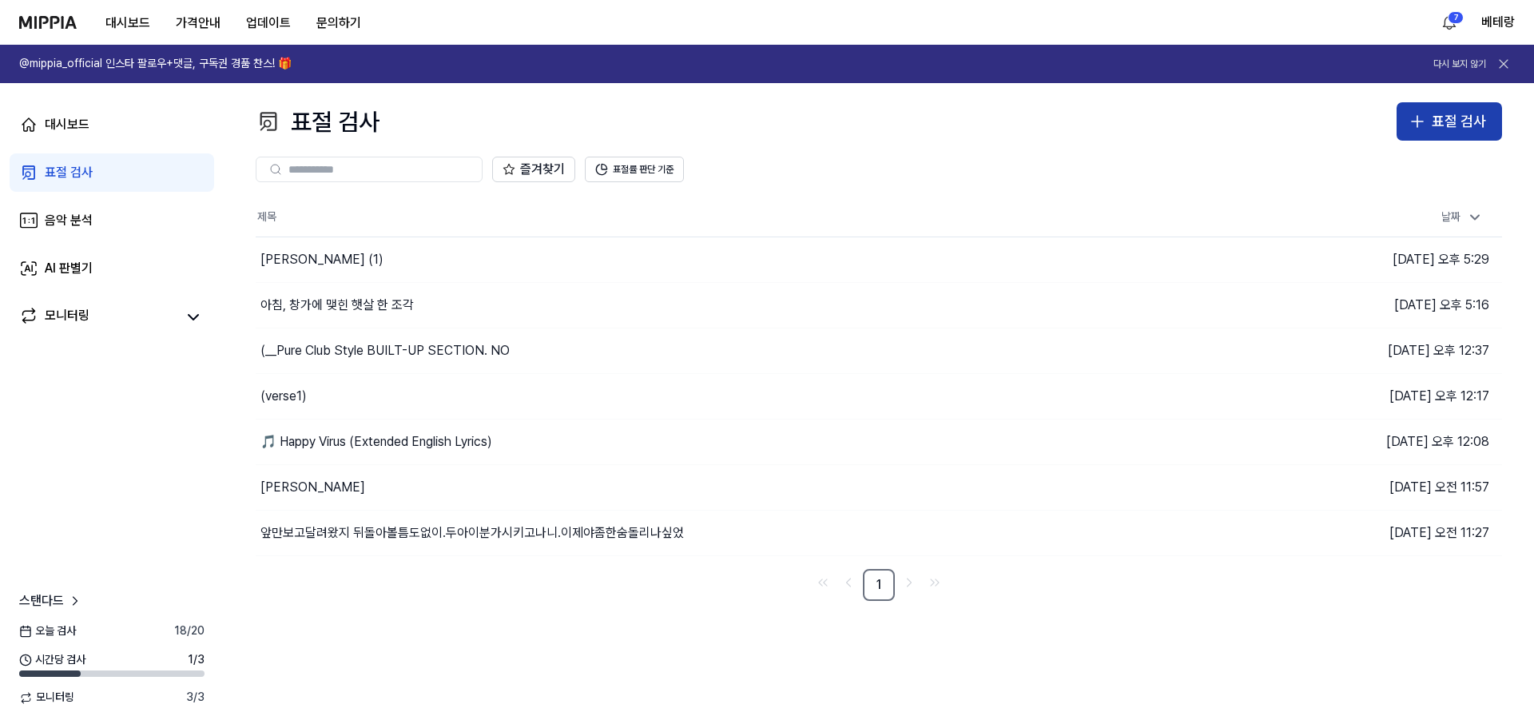
click at [760, 121] on icon "button" at bounding box center [1416, 121] width 19 height 19
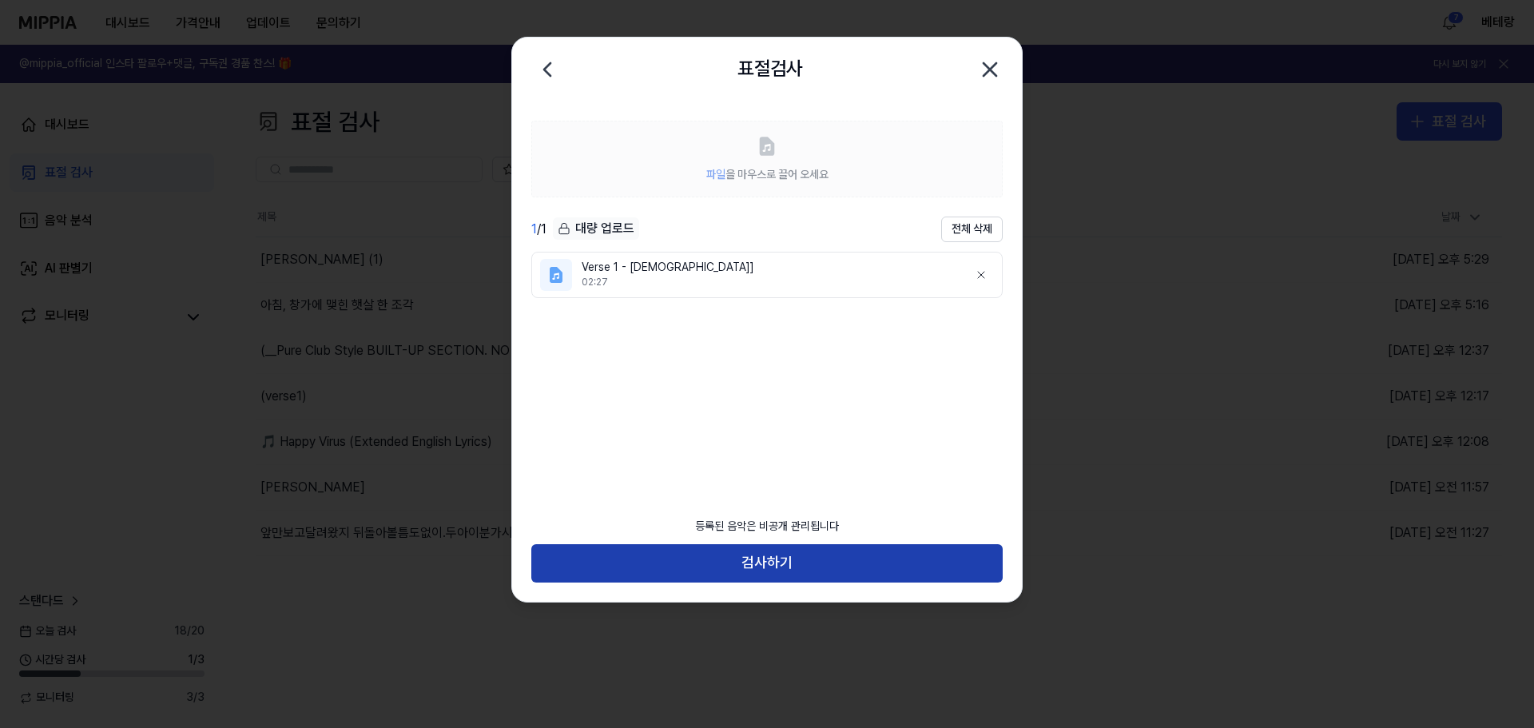
click at [760, 562] on button "검사하기" at bounding box center [766, 563] width 471 height 38
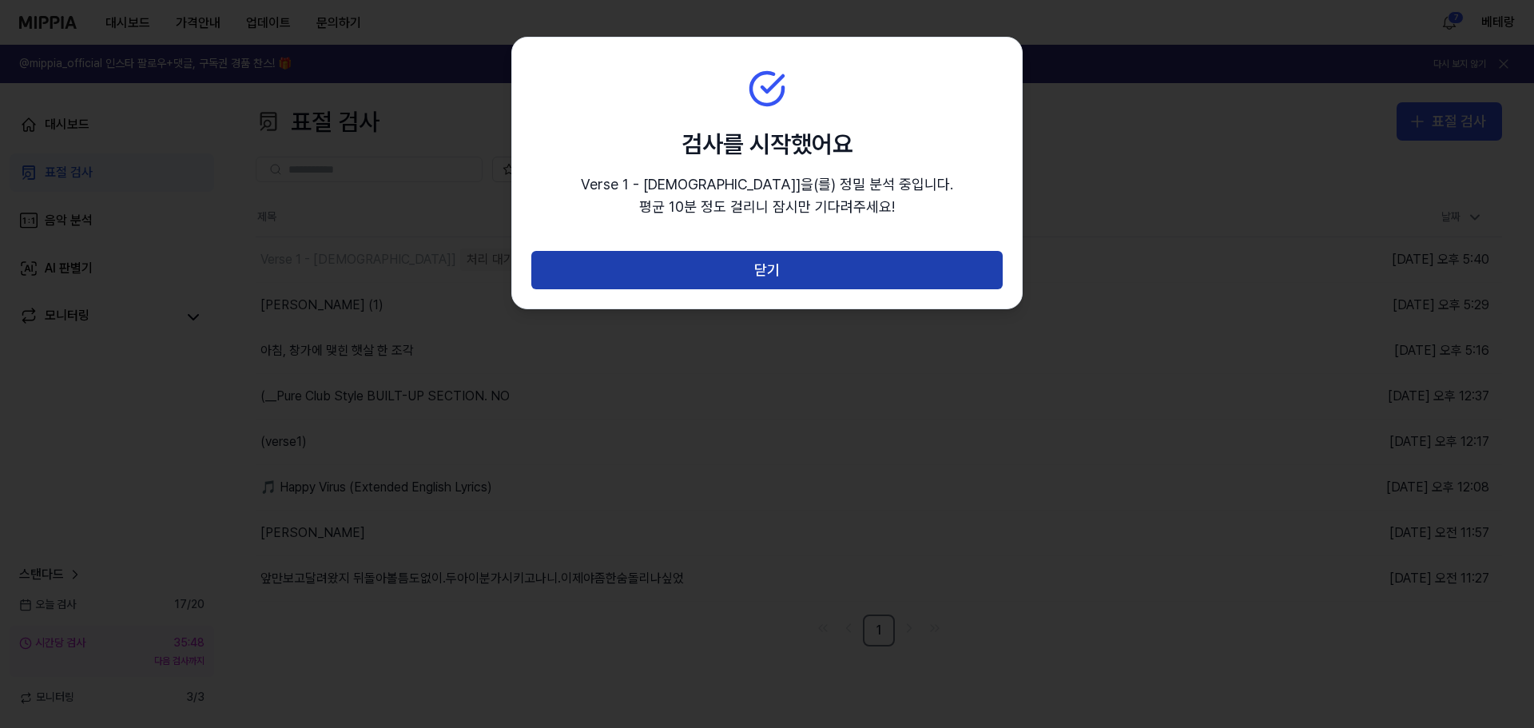
click at [760, 284] on button "닫기" at bounding box center [766, 270] width 471 height 38
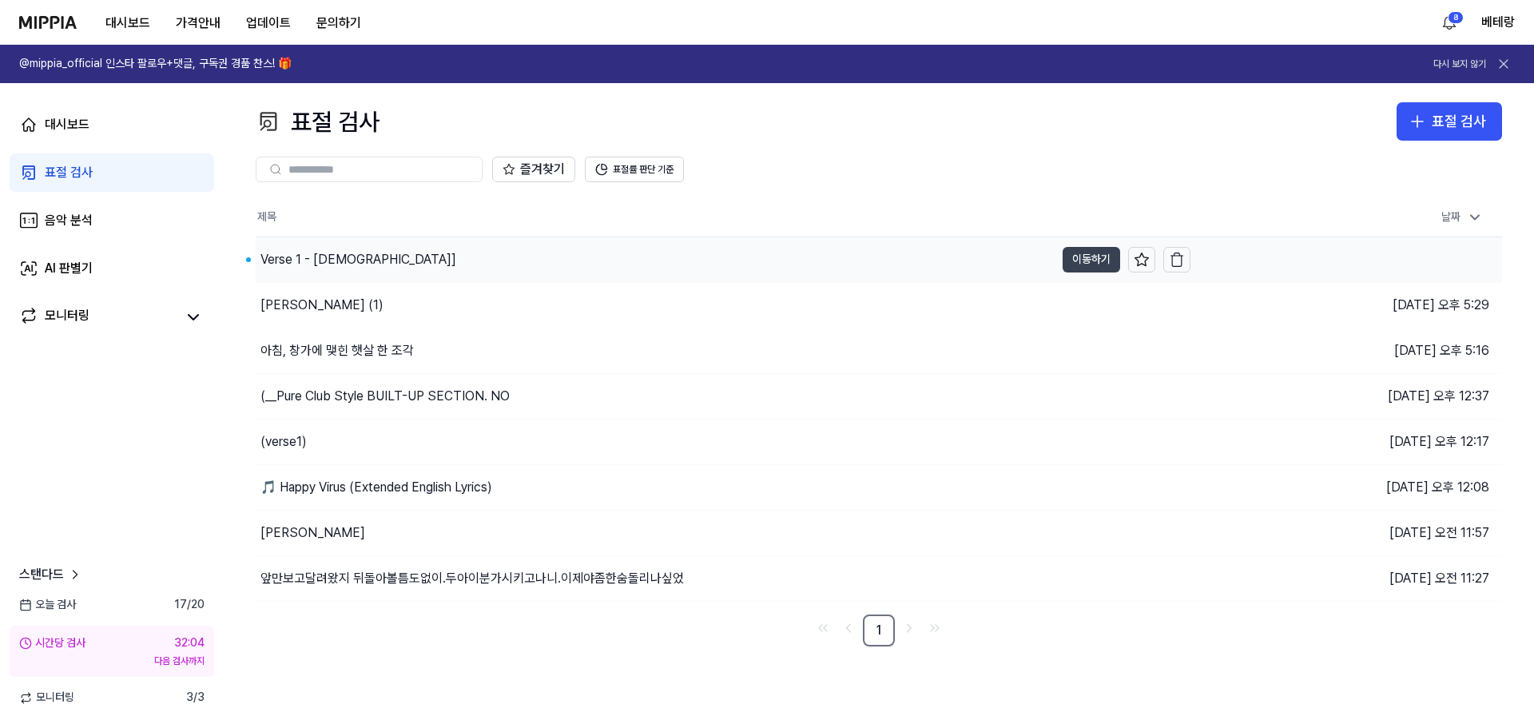
click at [760, 258] on button "이동하기" at bounding box center [1091, 260] width 58 height 26
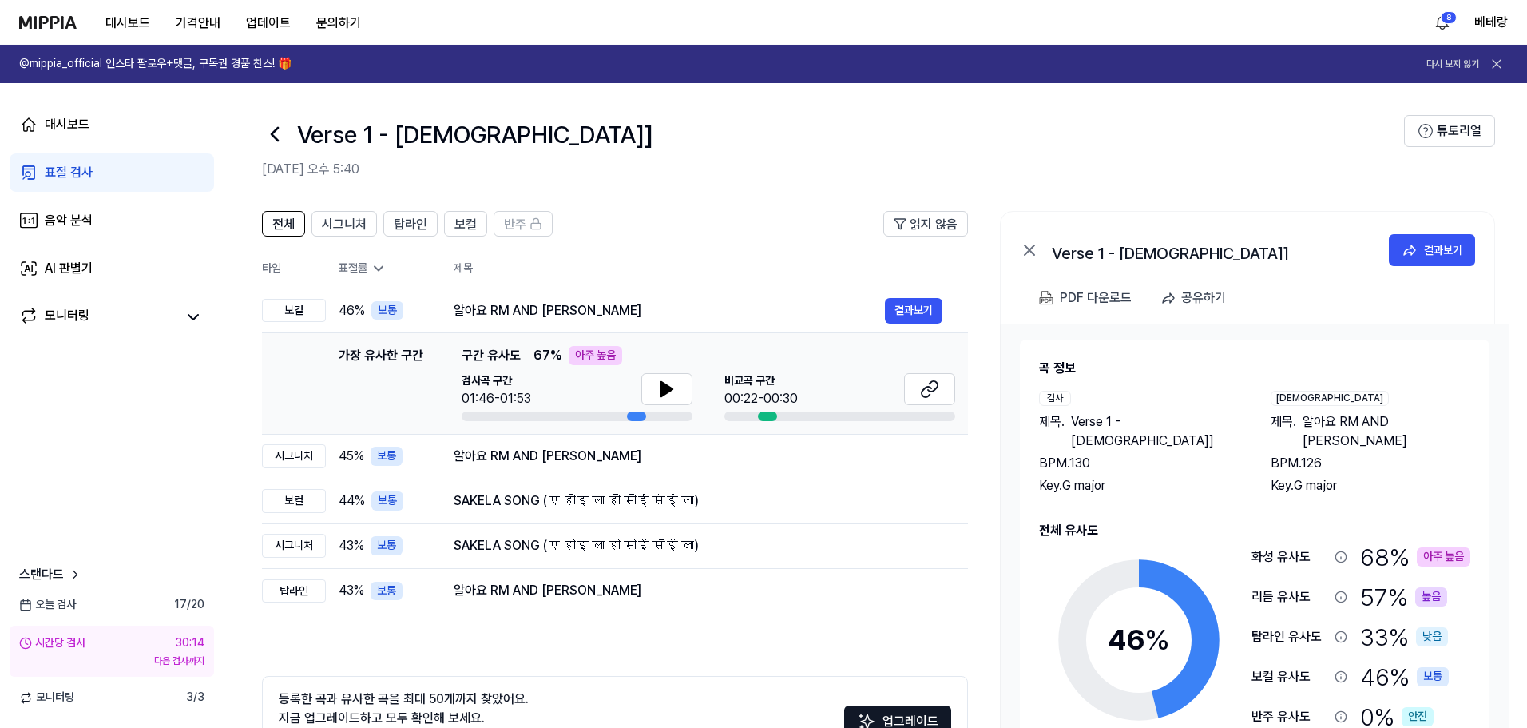
click at [68, 167] on div "표절 검사" at bounding box center [69, 172] width 48 height 19
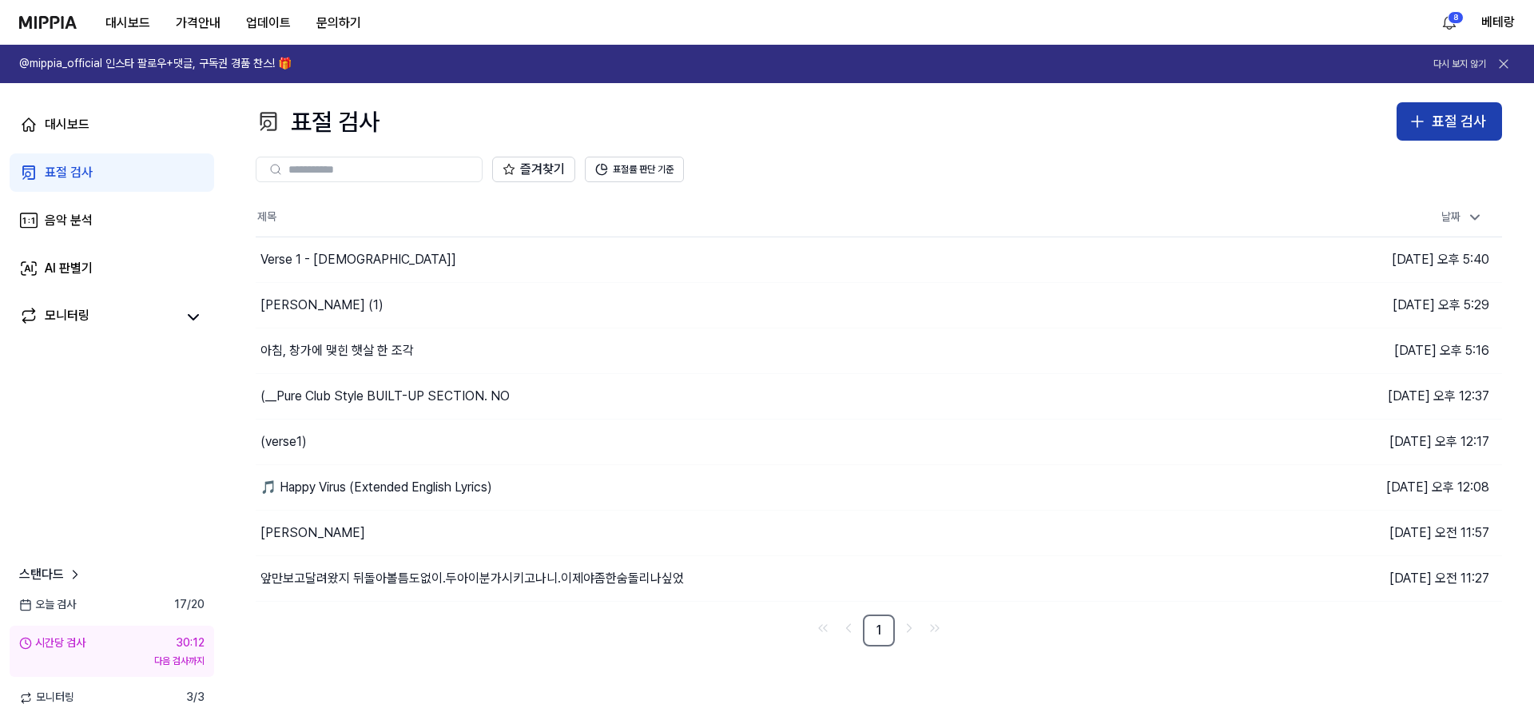
click at [760, 117] on icon "button" at bounding box center [1417, 121] width 0 height 11
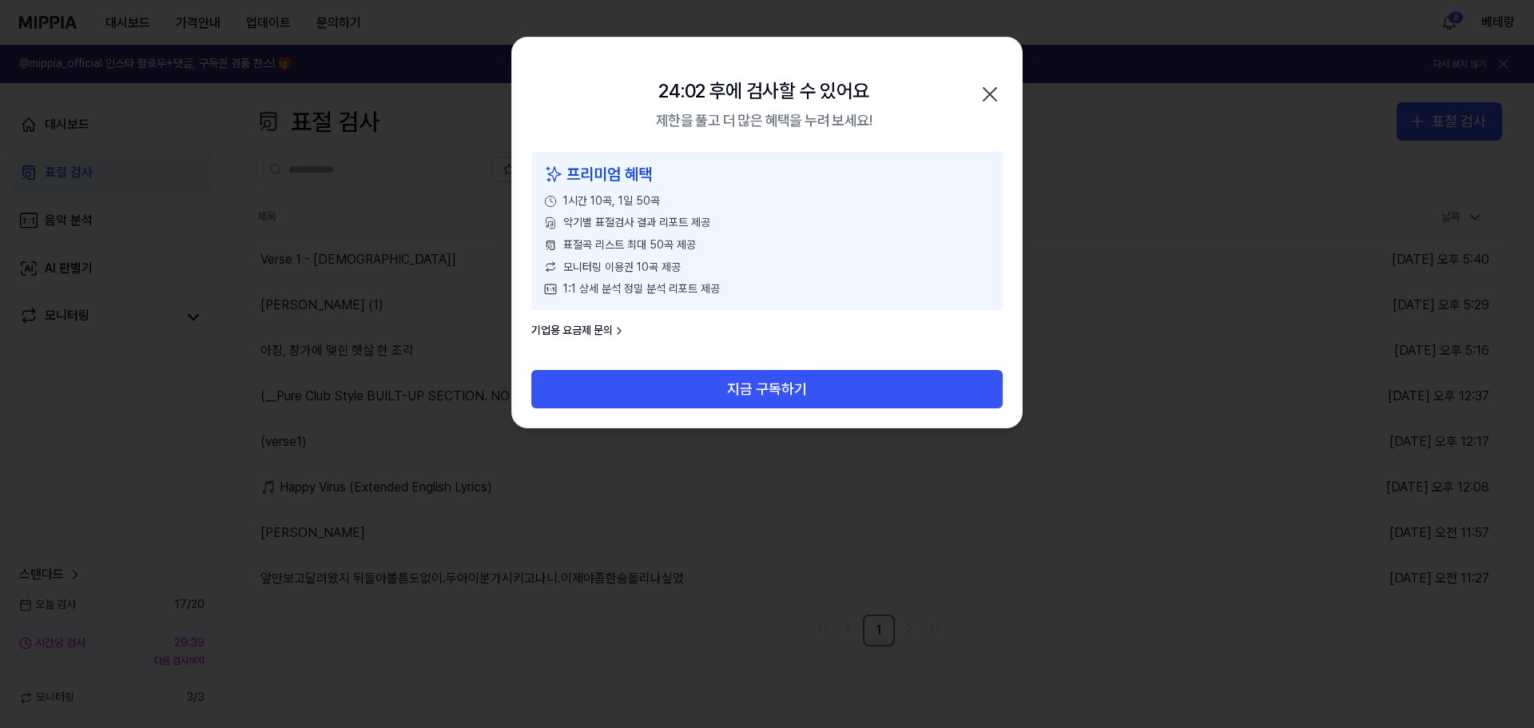
click at [760, 97] on icon "button" at bounding box center [990, 94] width 26 height 26
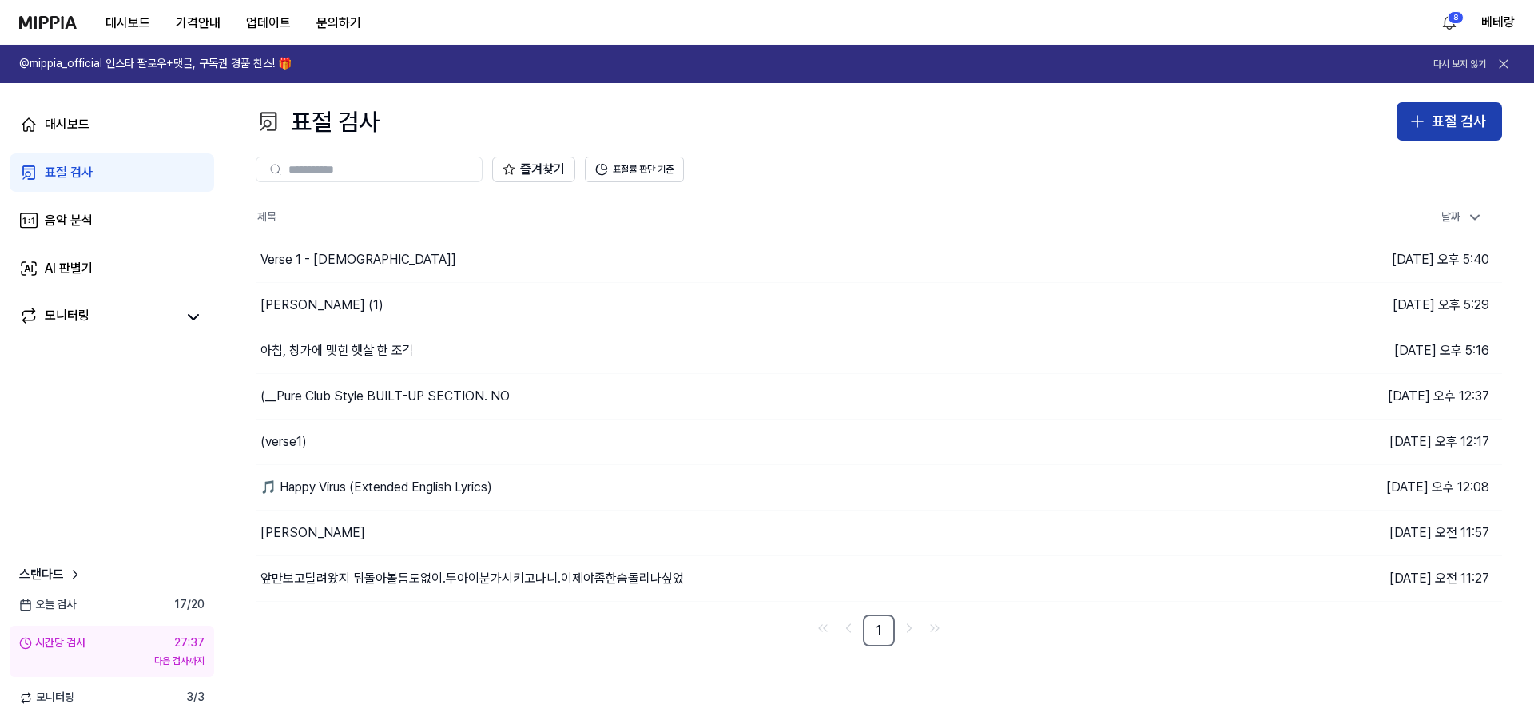
click at [760, 124] on icon "button" at bounding box center [1416, 121] width 19 height 19
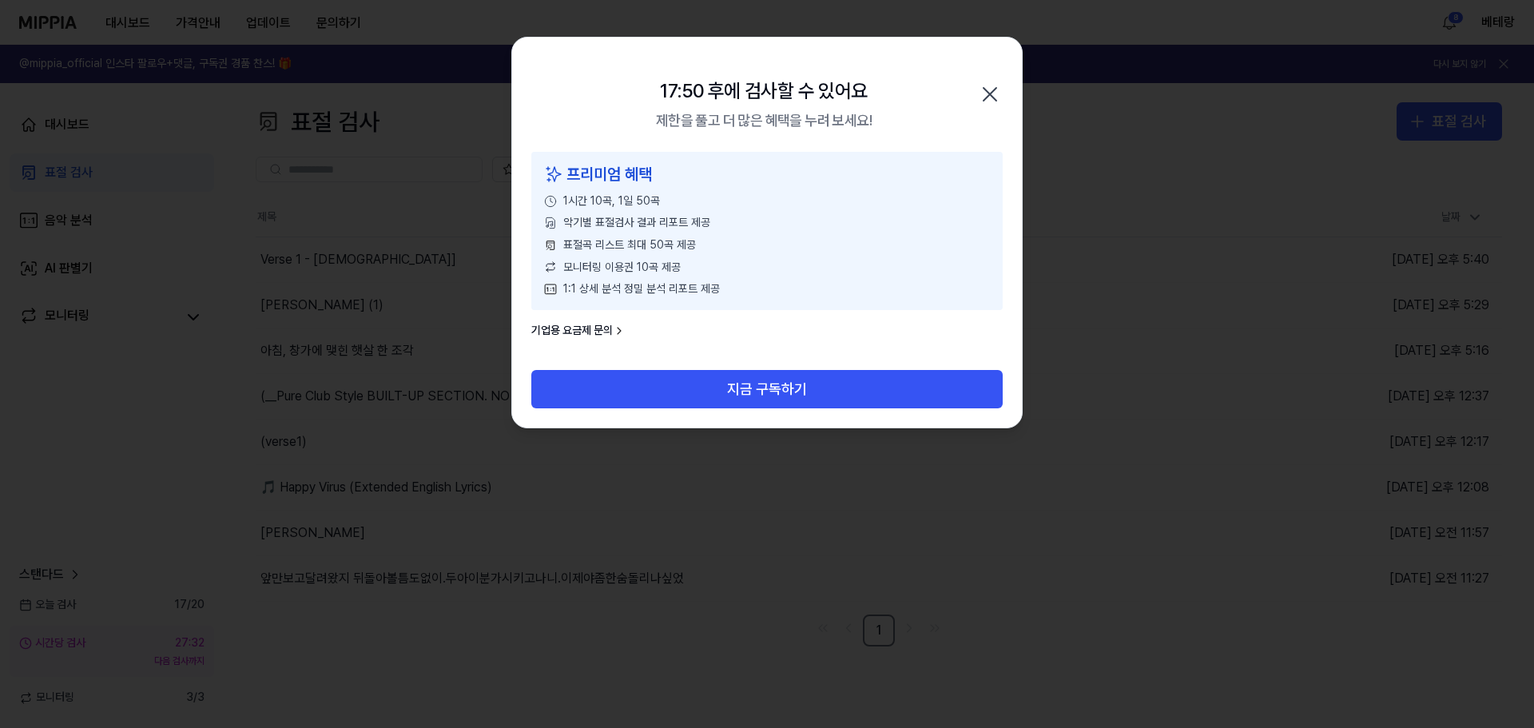
click at [760, 92] on icon "button" at bounding box center [989, 94] width 13 height 13
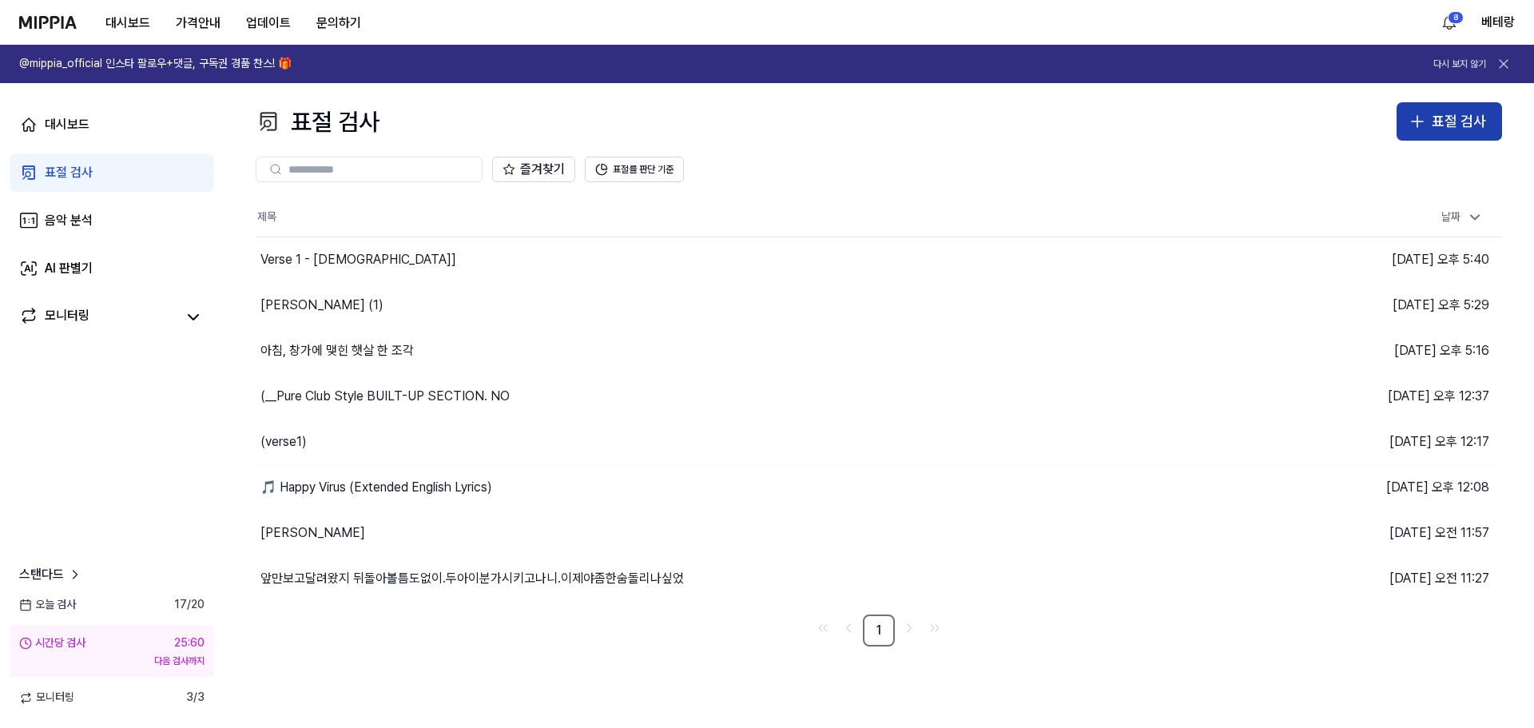
click at [760, 121] on icon "button" at bounding box center [1416, 121] width 11 height 0
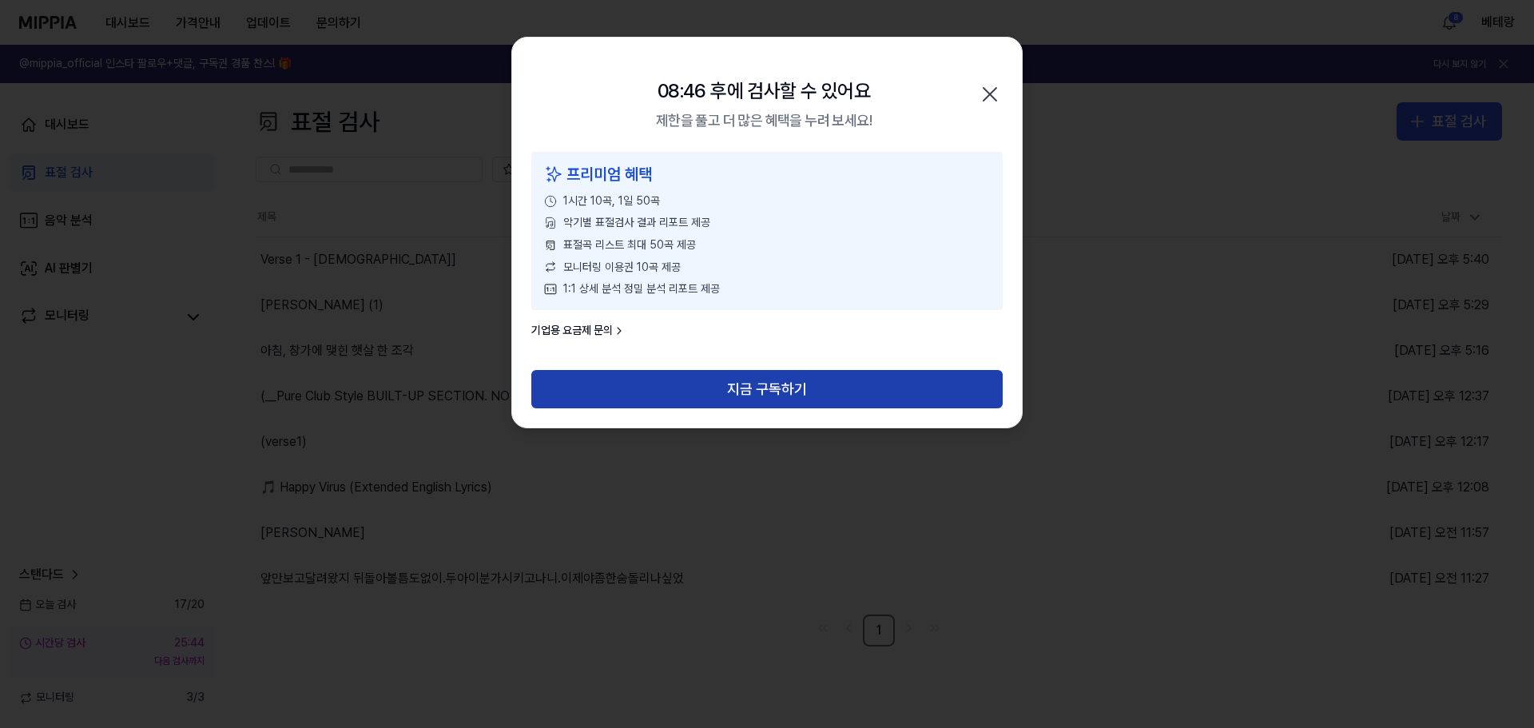
click at [752, 385] on button "지금 구독하기" at bounding box center [766, 389] width 471 height 38
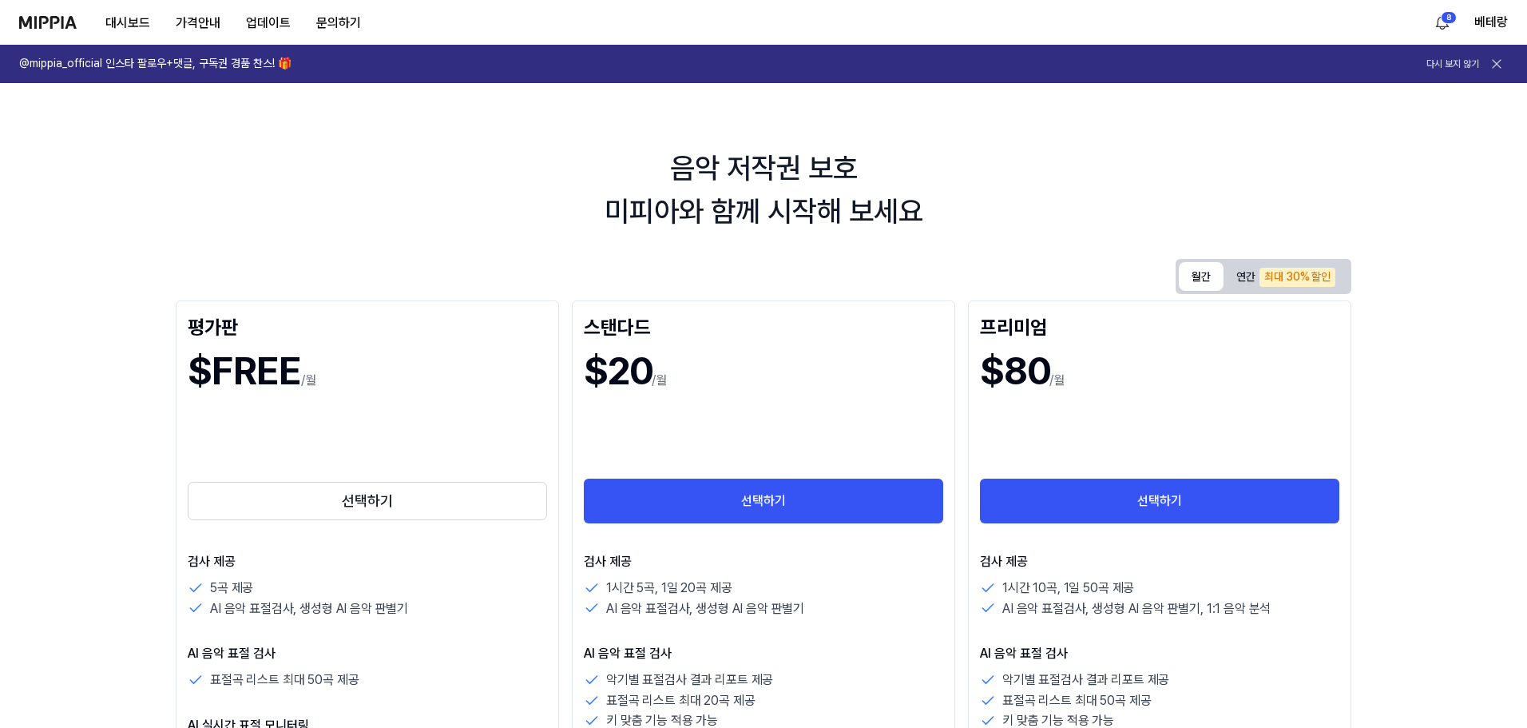
click at [1196, 280] on button "월간" at bounding box center [1201, 276] width 45 height 29
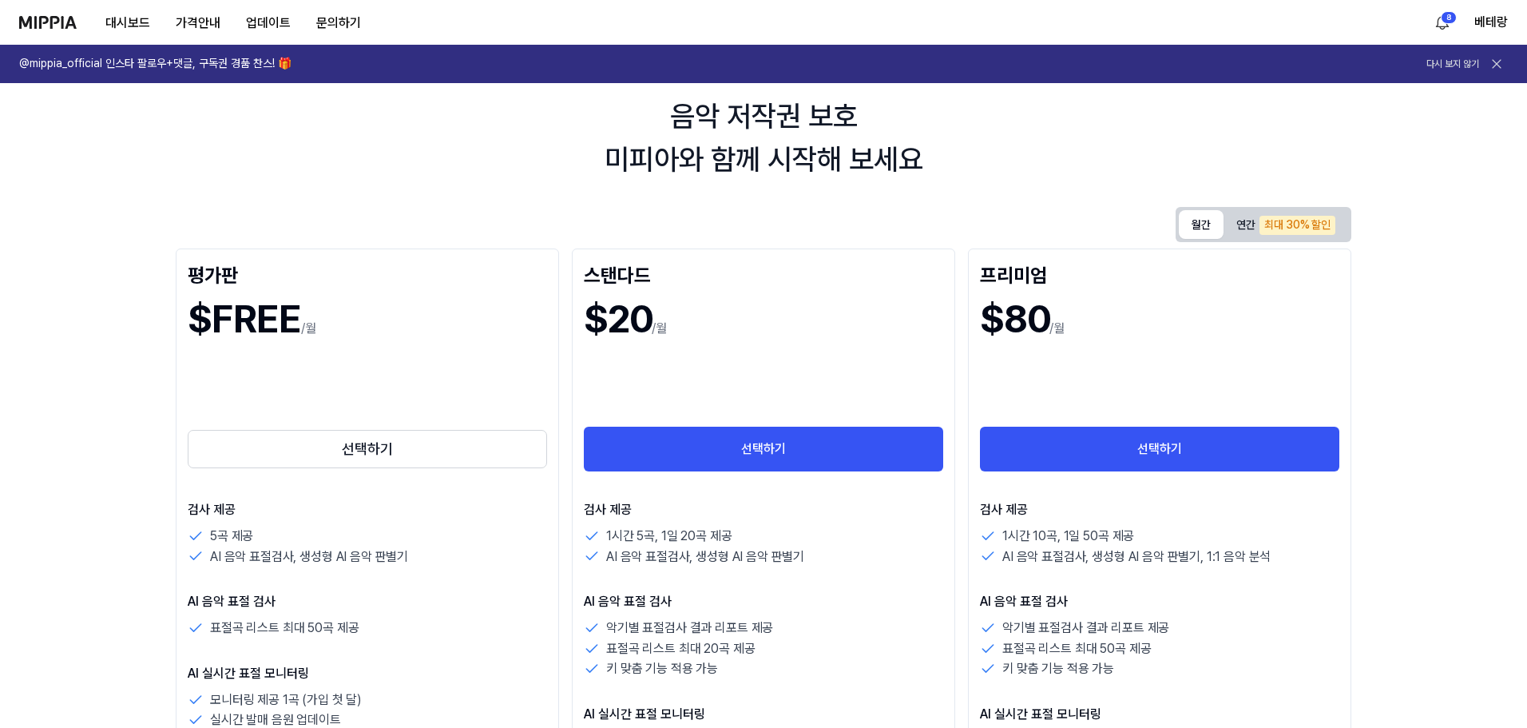
scroll to position [80, 0]
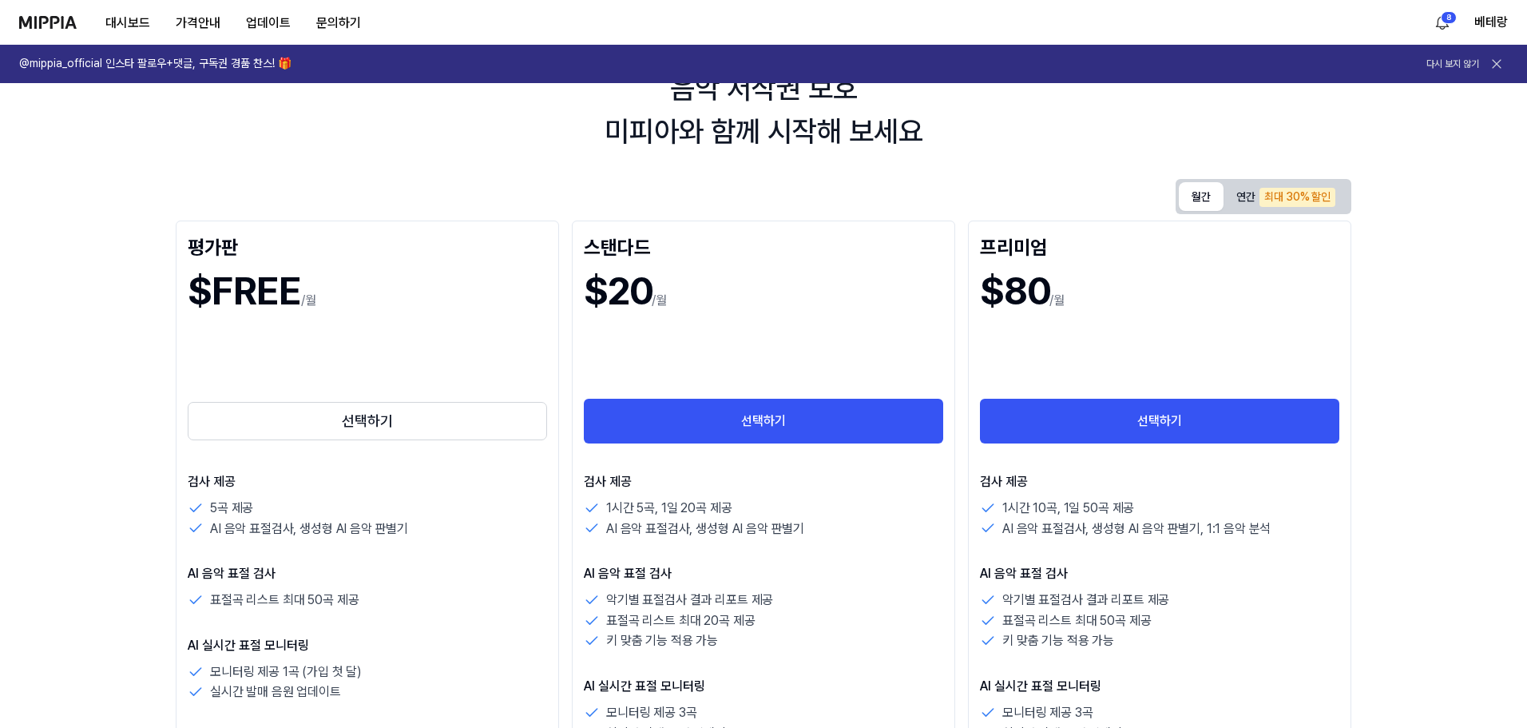
click at [58, 21] on img at bounding box center [48, 22] width 58 height 13
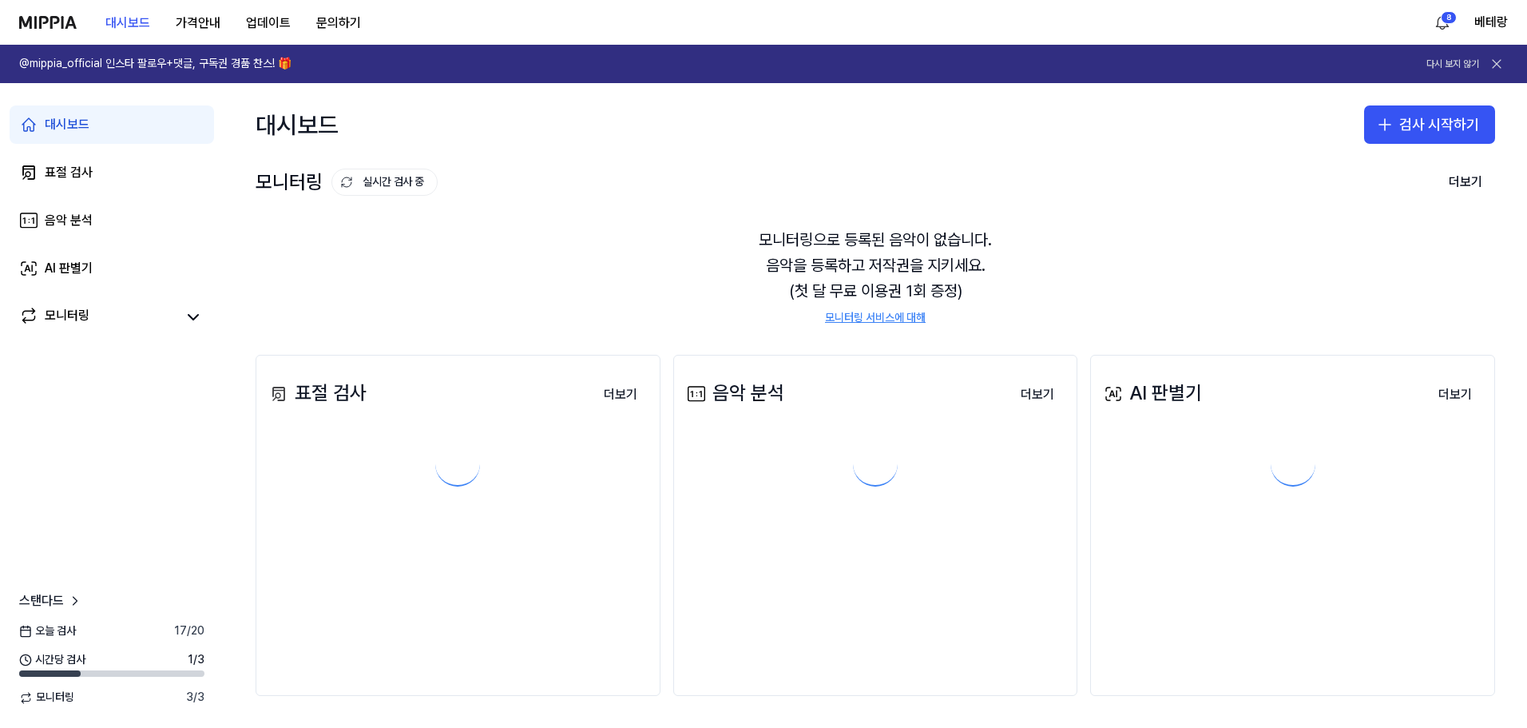
scroll to position [0, 0]
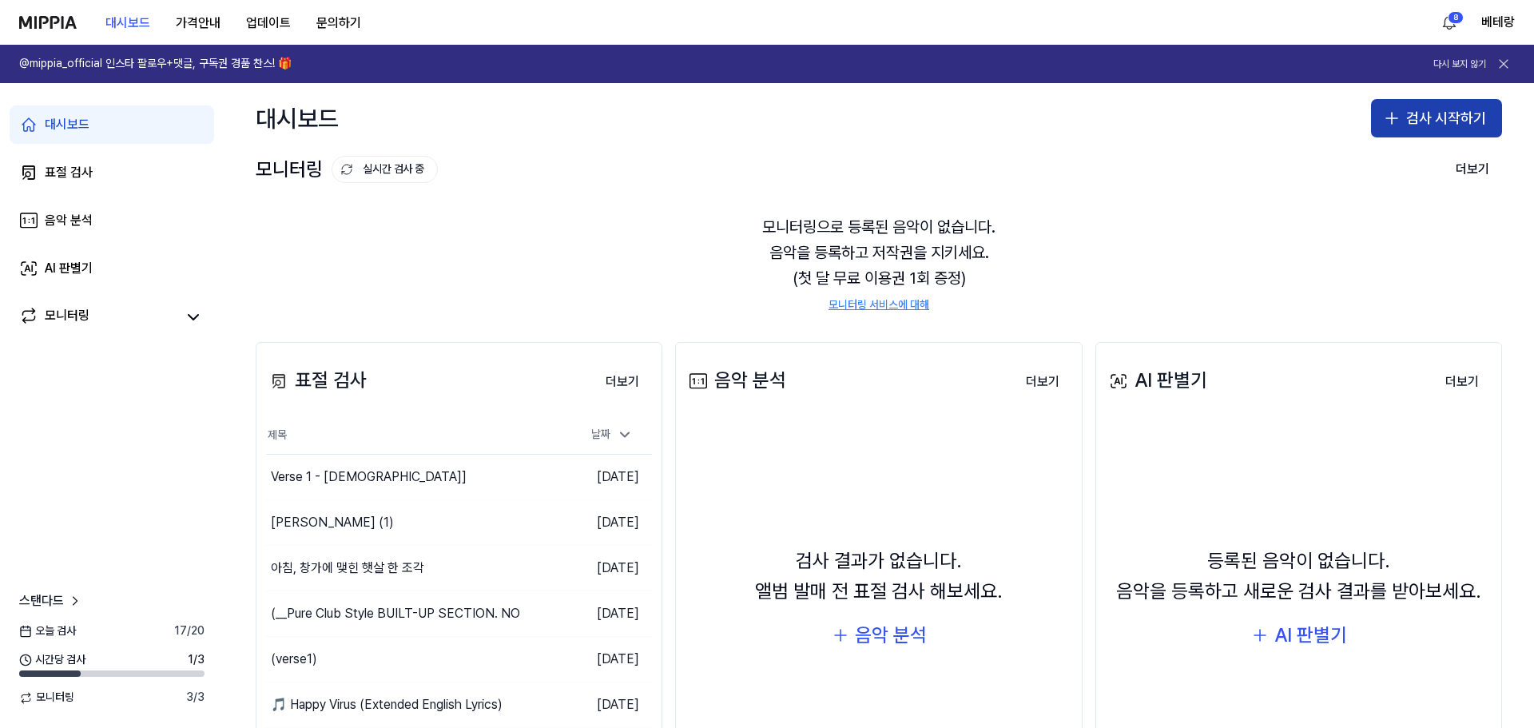
click at [1391, 120] on icon "button" at bounding box center [1391, 118] width 0 height 11
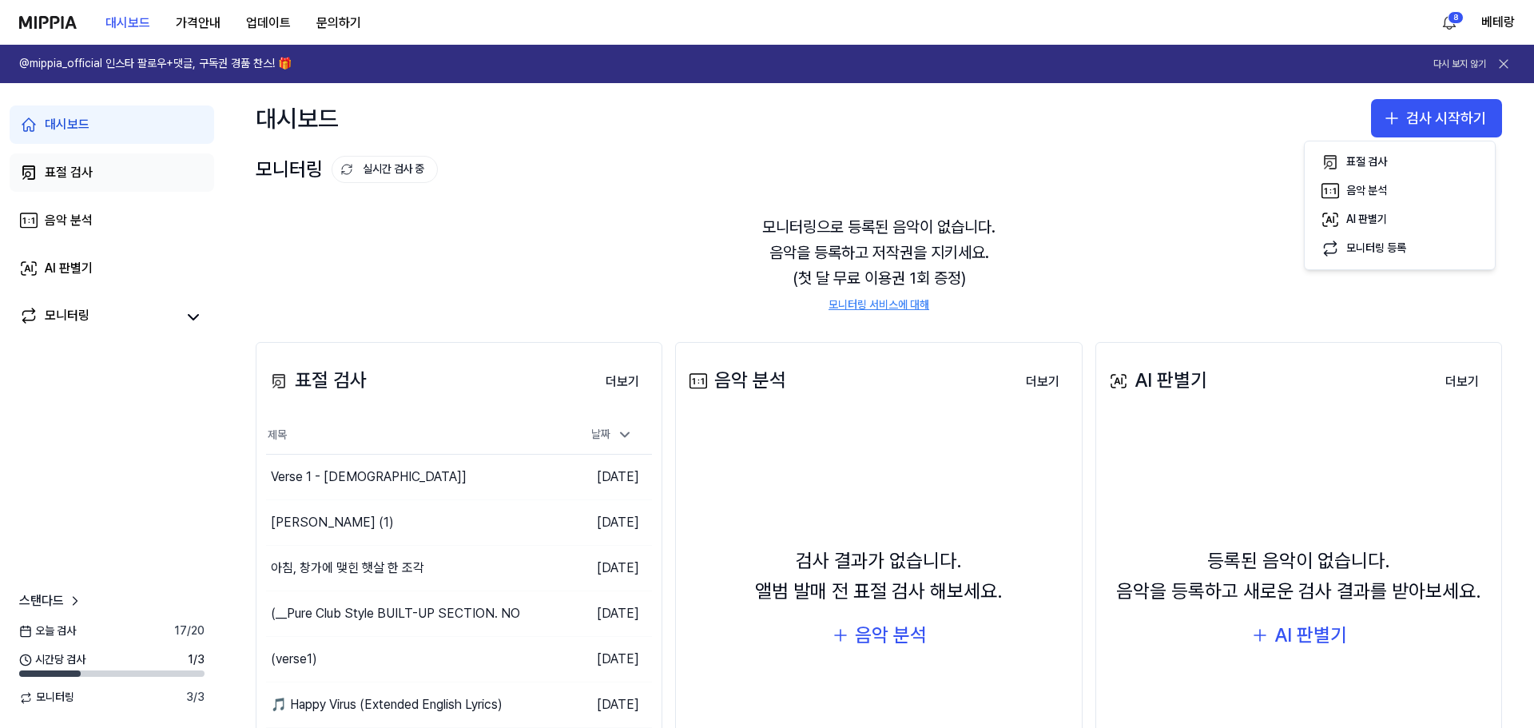
click at [53, 176] on div "표절 검사" at bounding box center [69, 172] width 48 height 19
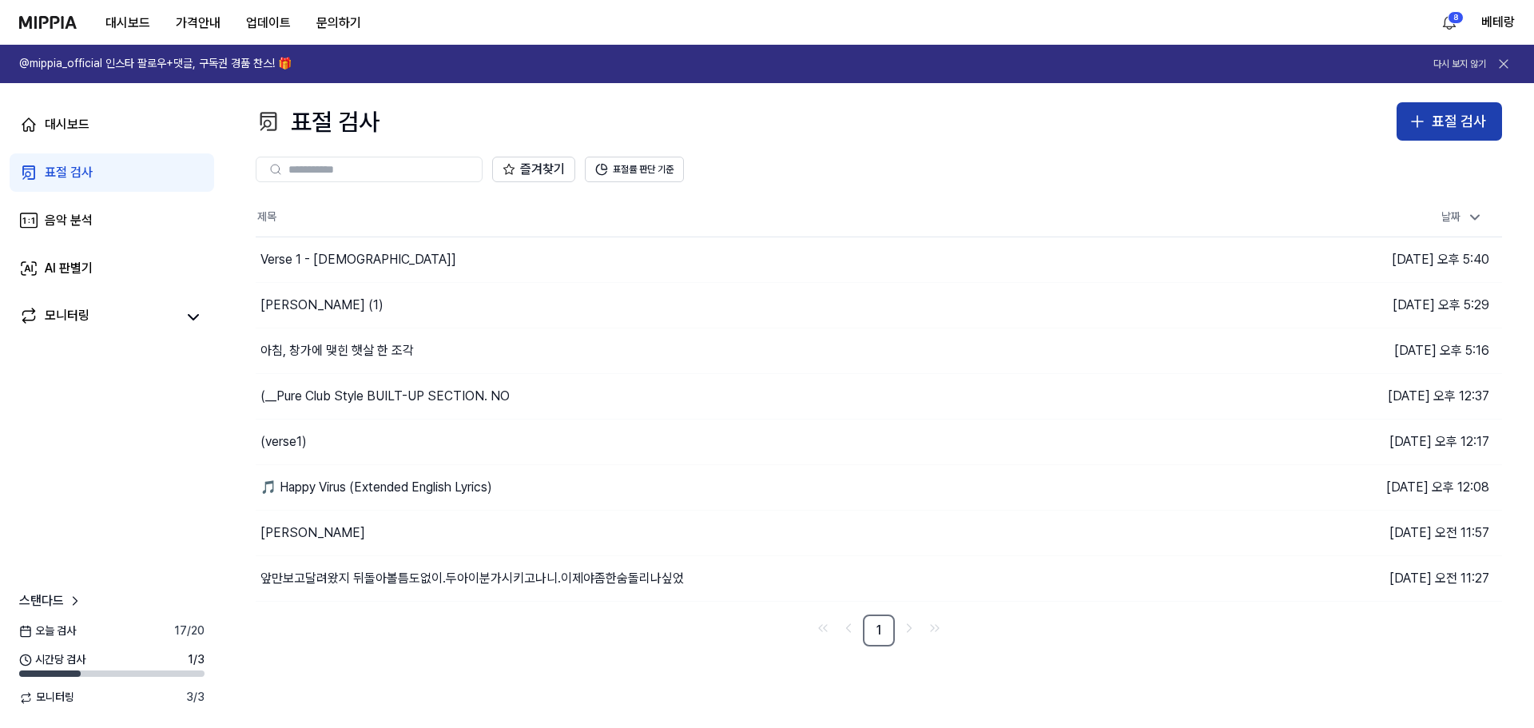
click at [1415, 125] on icon "button" at bounding box center [1416, 121] width 19 height 19
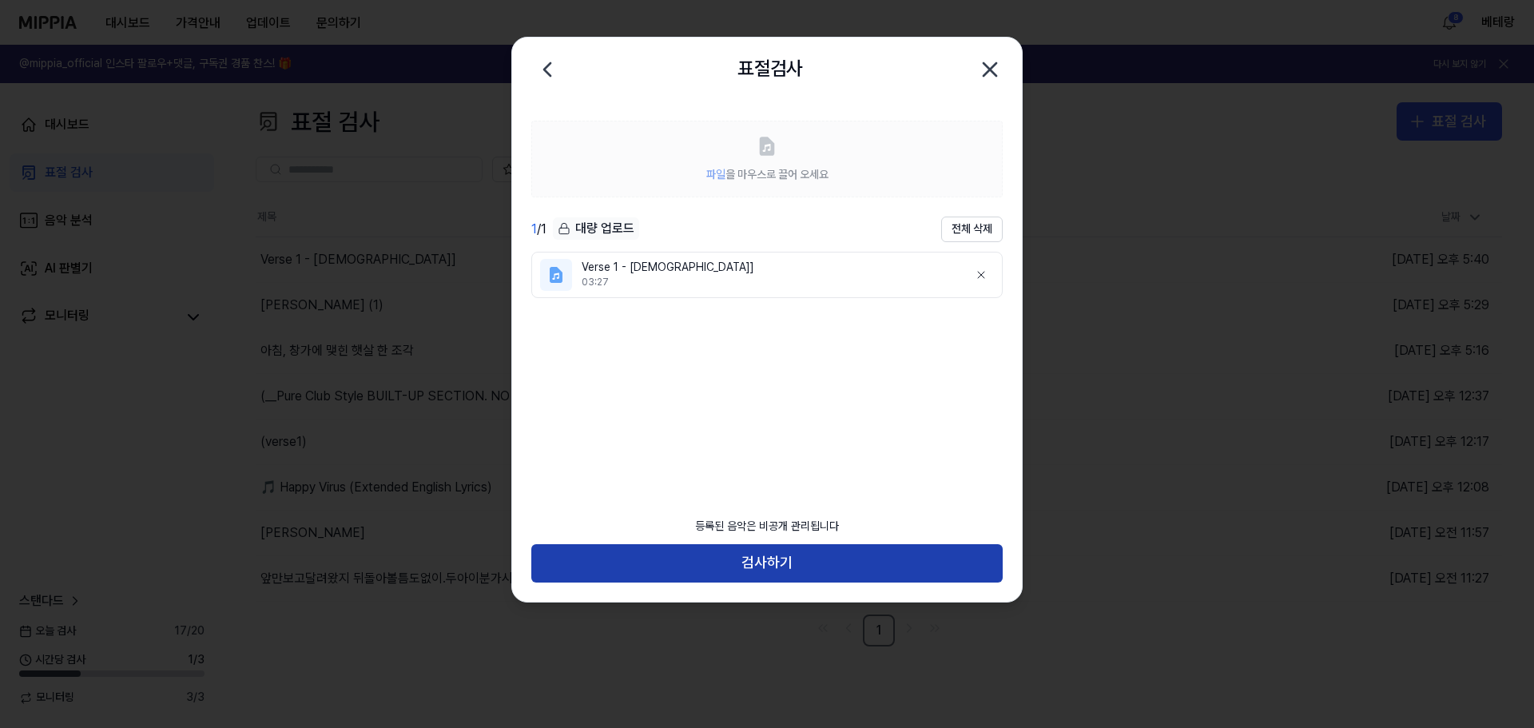
click at [768, 573] on button "검사하기" at bounding box center [766, 563] width 471 height 38
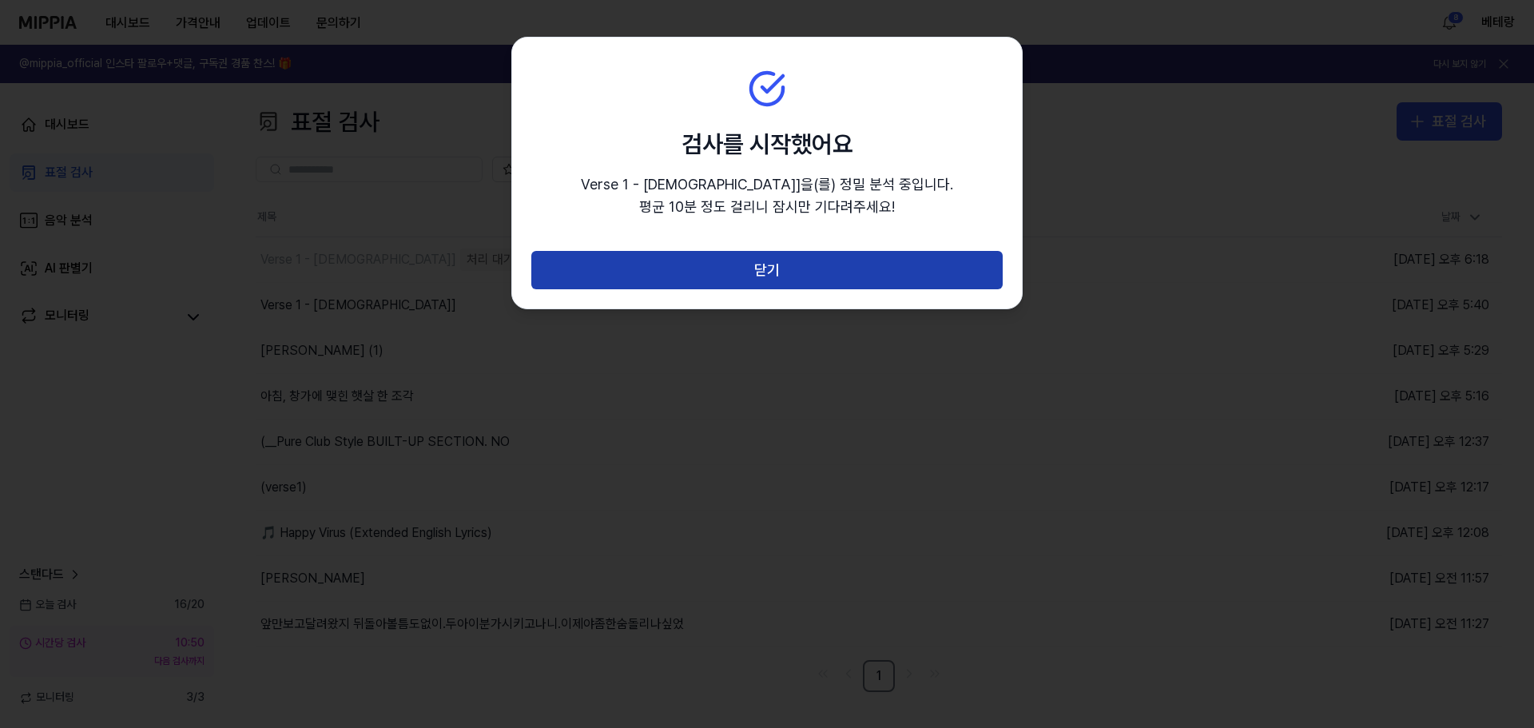
click at [771, 267] on button "닫기" at bounding box center [766, 270] width 471 height 38
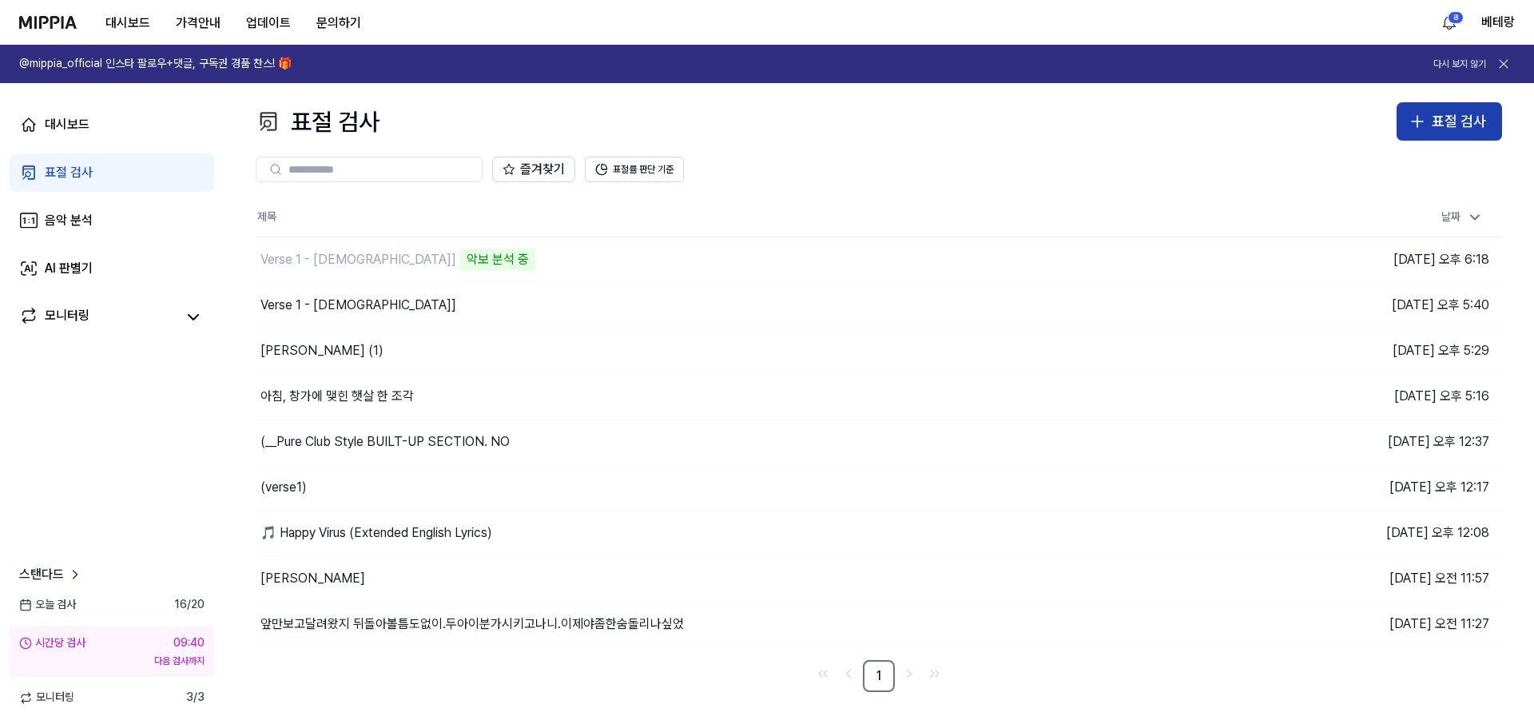
click at [1417, 121] on icon "button" at bounding box center [1417, 121] width 0 height 11
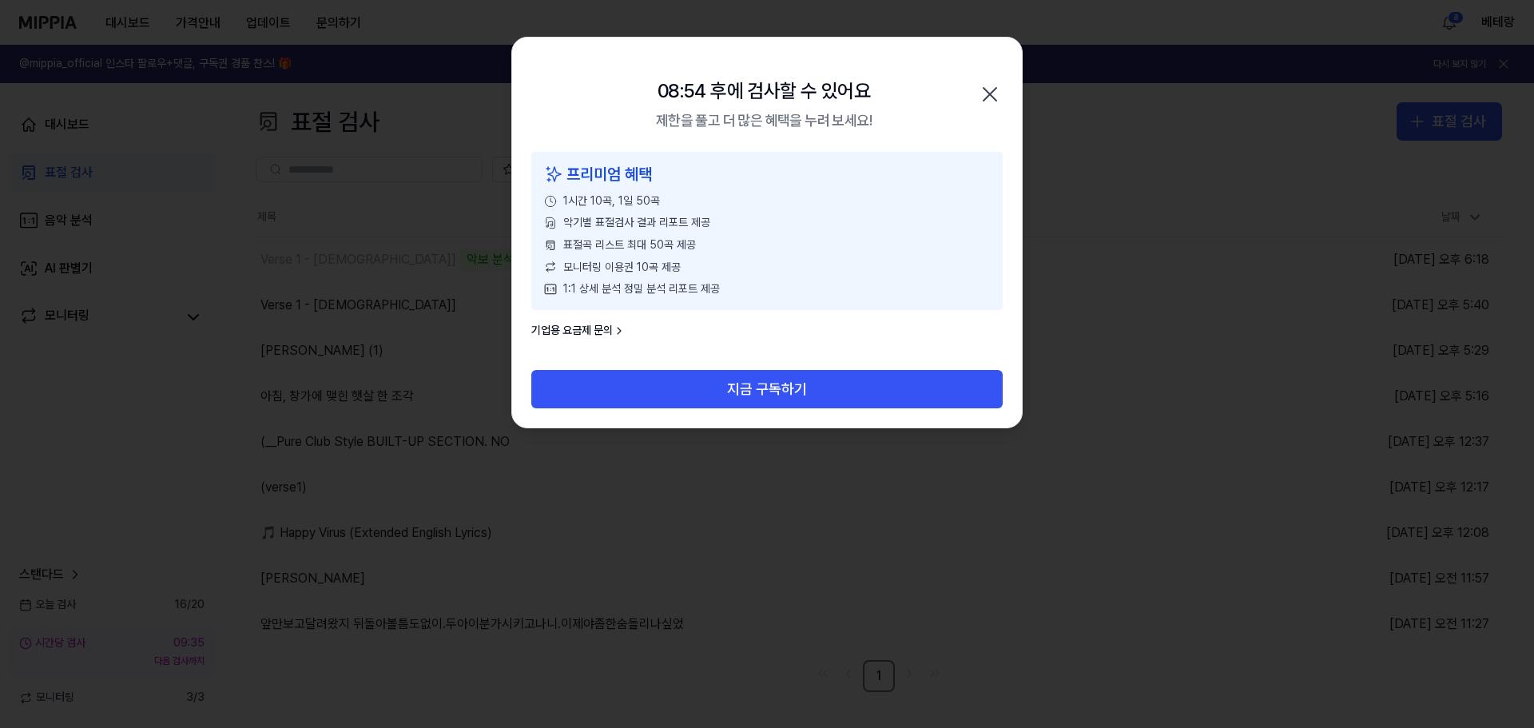
click at [987, 97] on icon "button" at bounding box center [989, 94] width 13 height 13
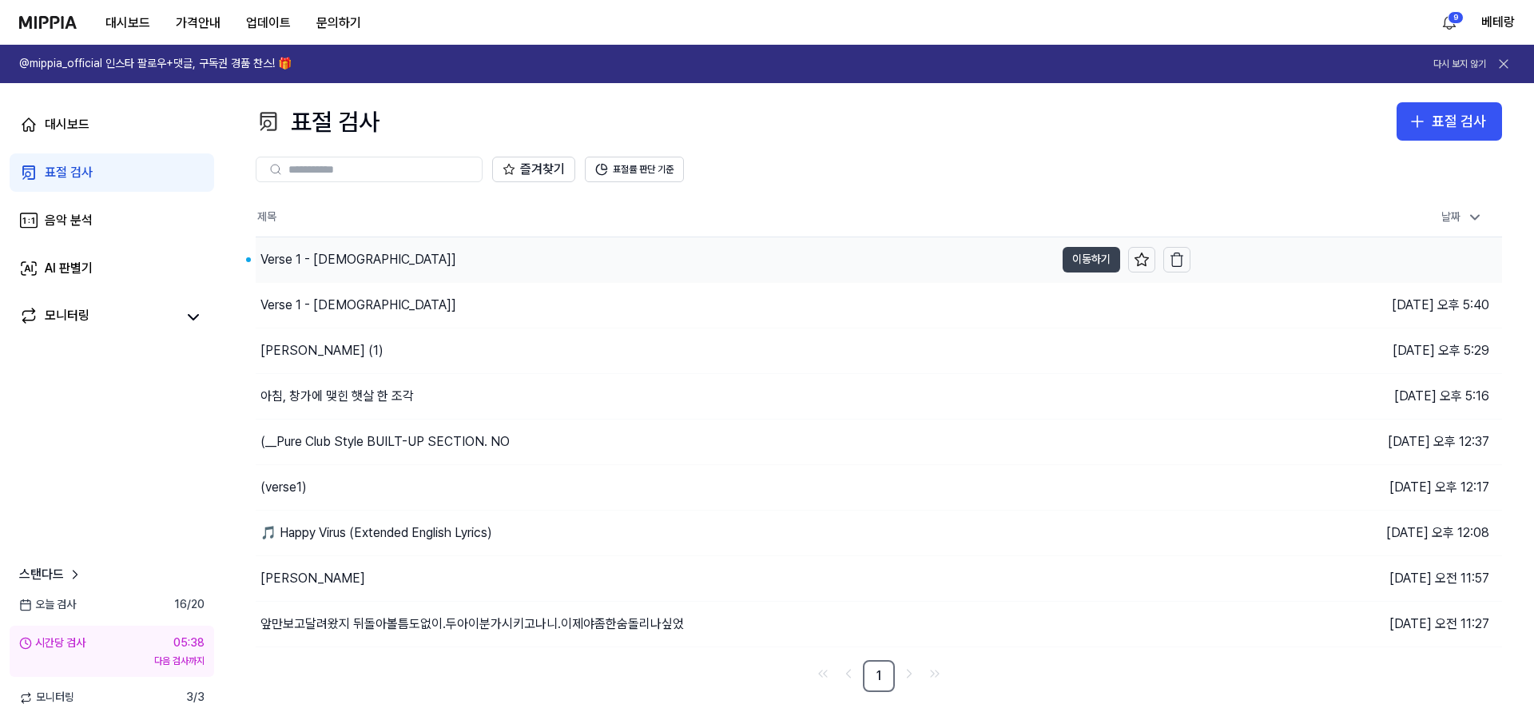
click at [1103, 262] on button "이동하기" at bounding box center [1091, 260] width 58 height 26
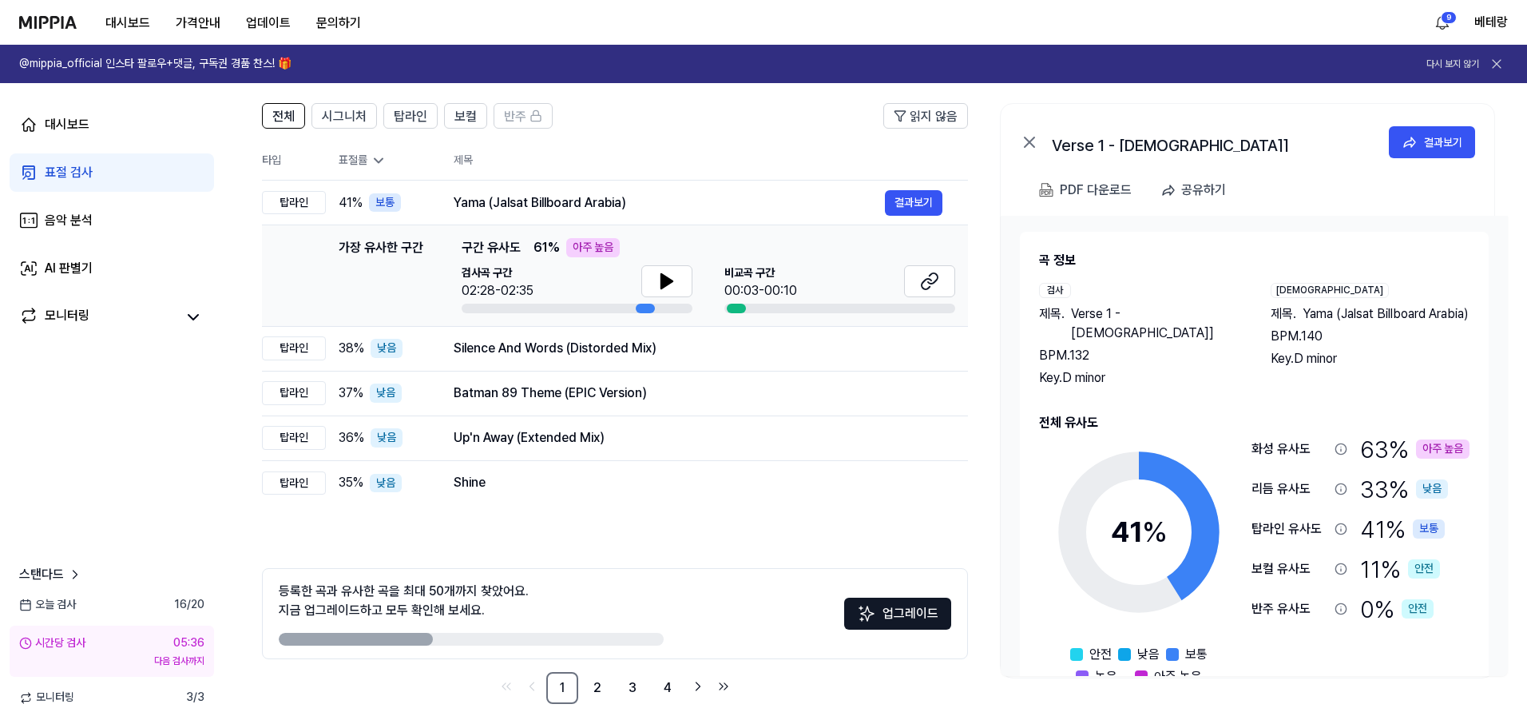
scroll to position [116, 0]
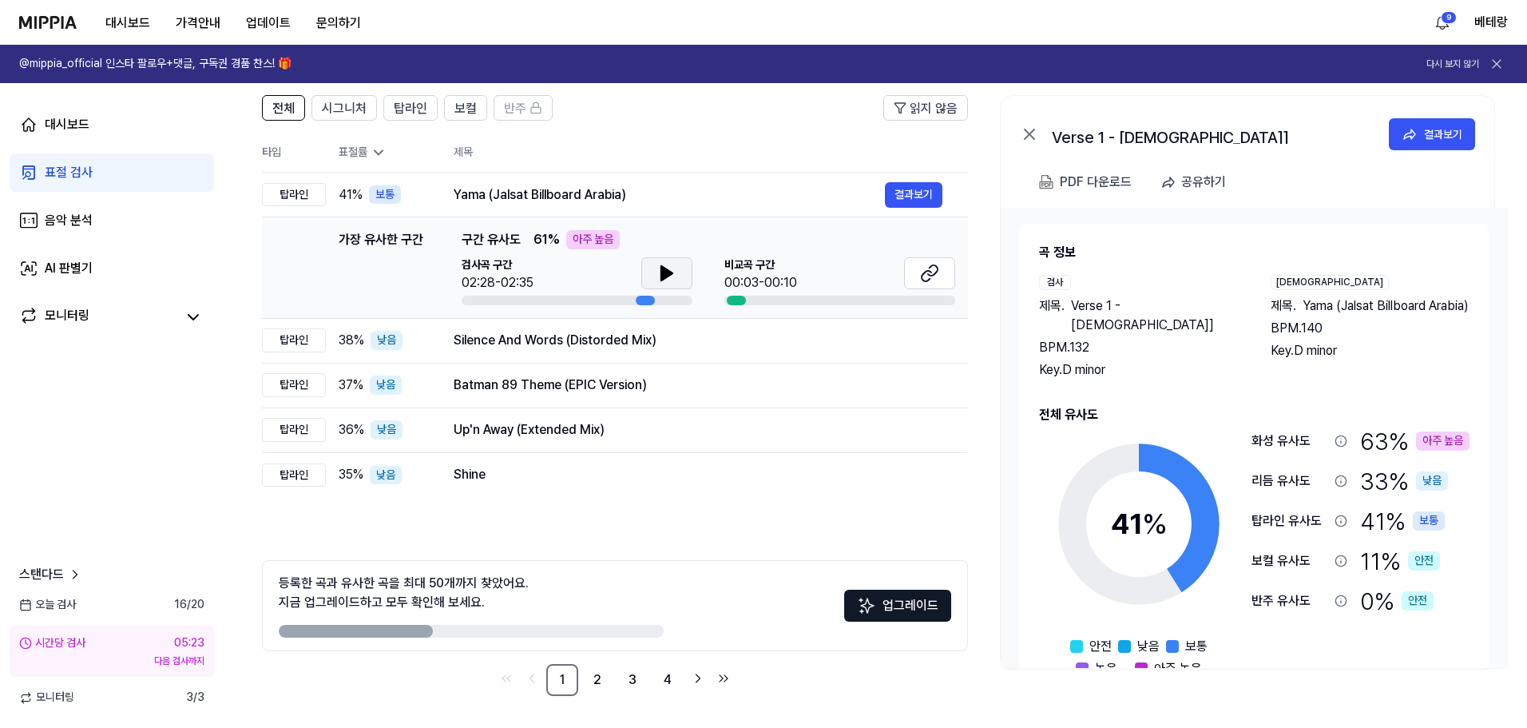
click at [665, 269] on icon at bounding box center [666, 273] width 11 height 14
click at [73, 164] on div "표절 검사" at bounding box center [69, 172] width 48 height 19
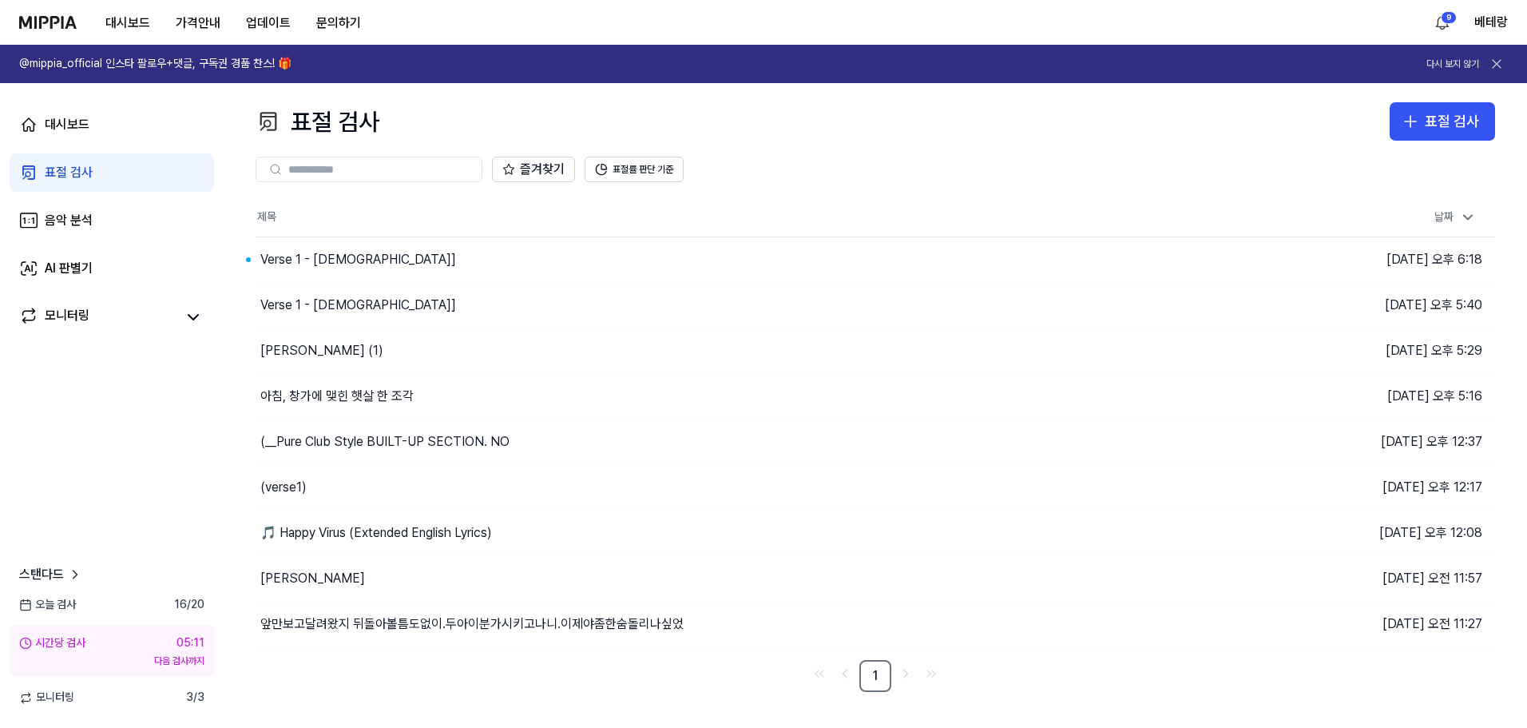
scroll to position [0, 0]
click at [1417, 123] on icon "button" at bounding box center [1417, 121] width 0 height 11
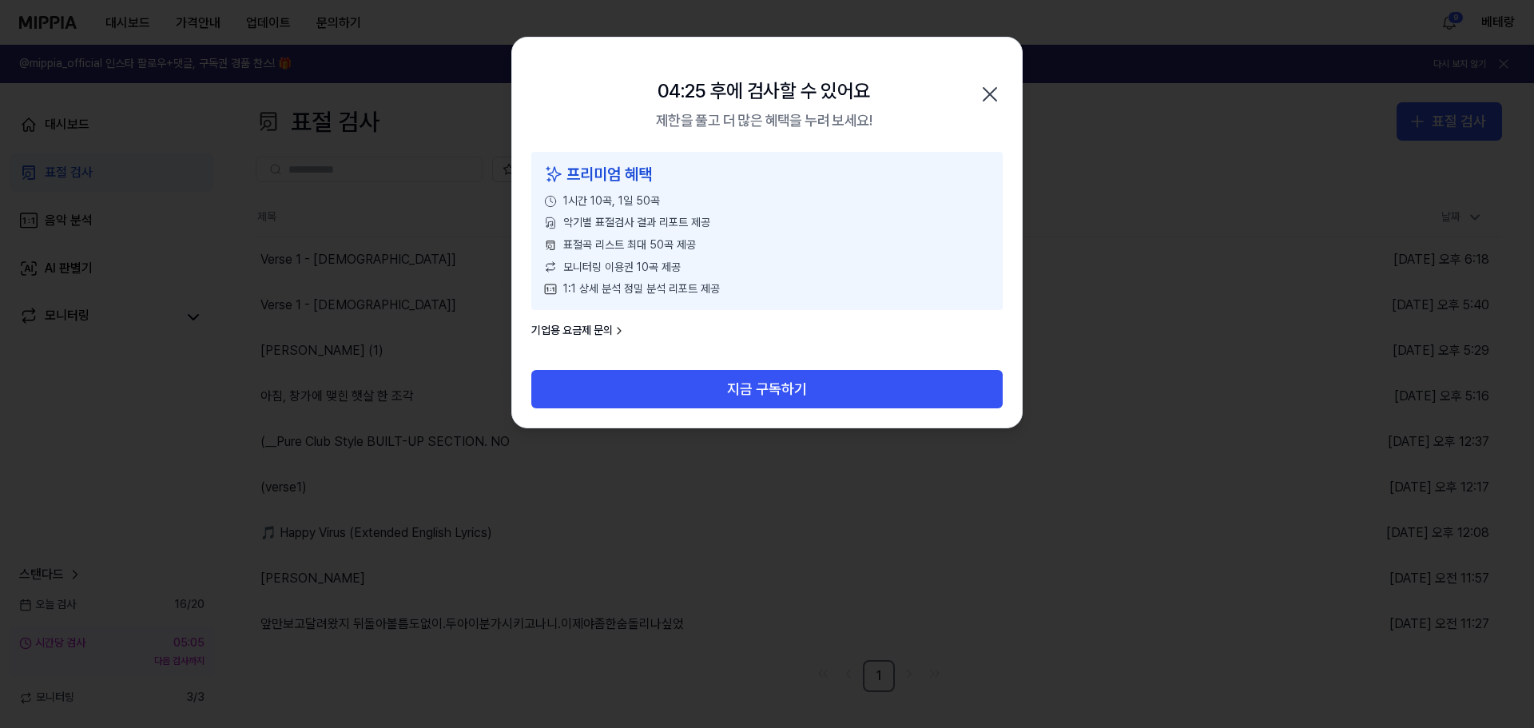
click at [990, 96] on icon "button" at bounding box center [990, 94] width 26 height 26
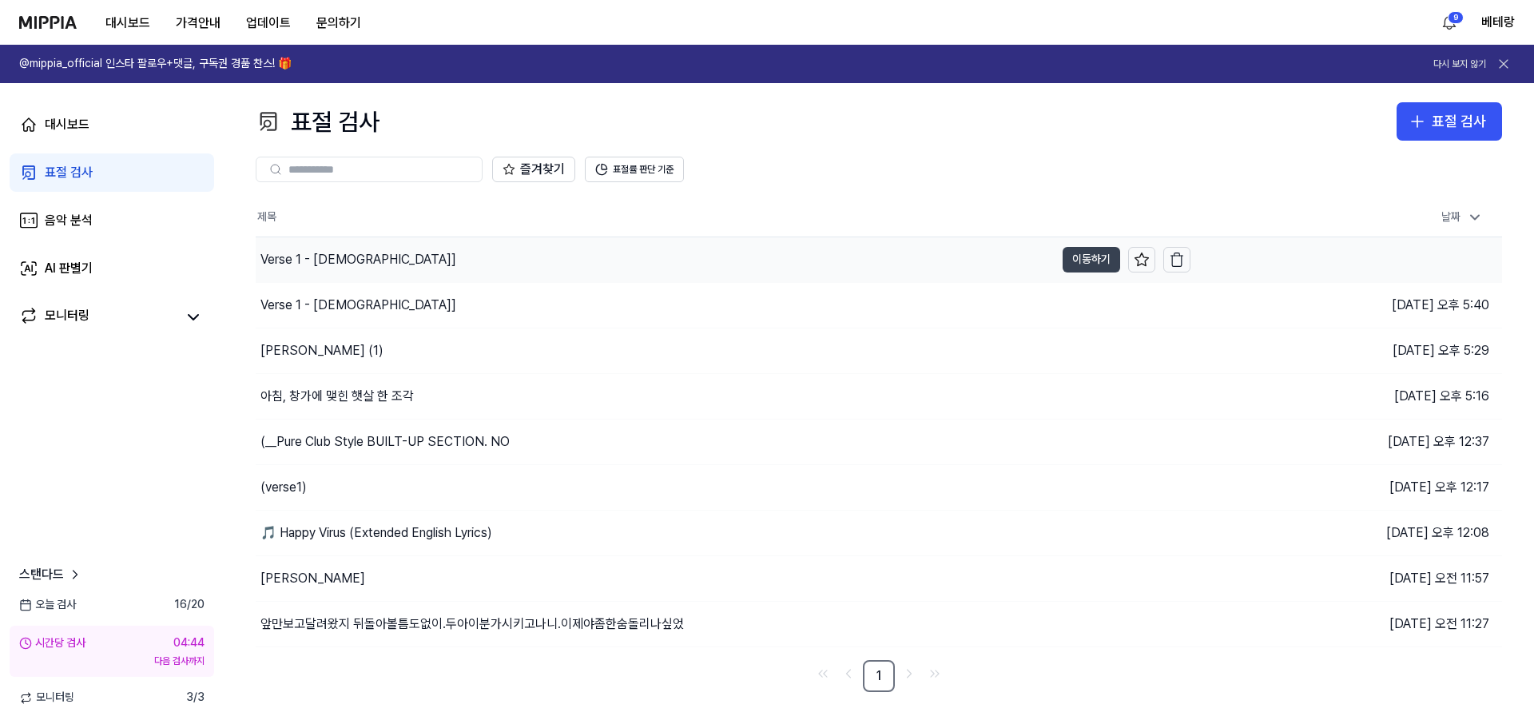
click at [1096, 256] on button "이동하기" at bounding box center [1091, 260] width 58 height 26
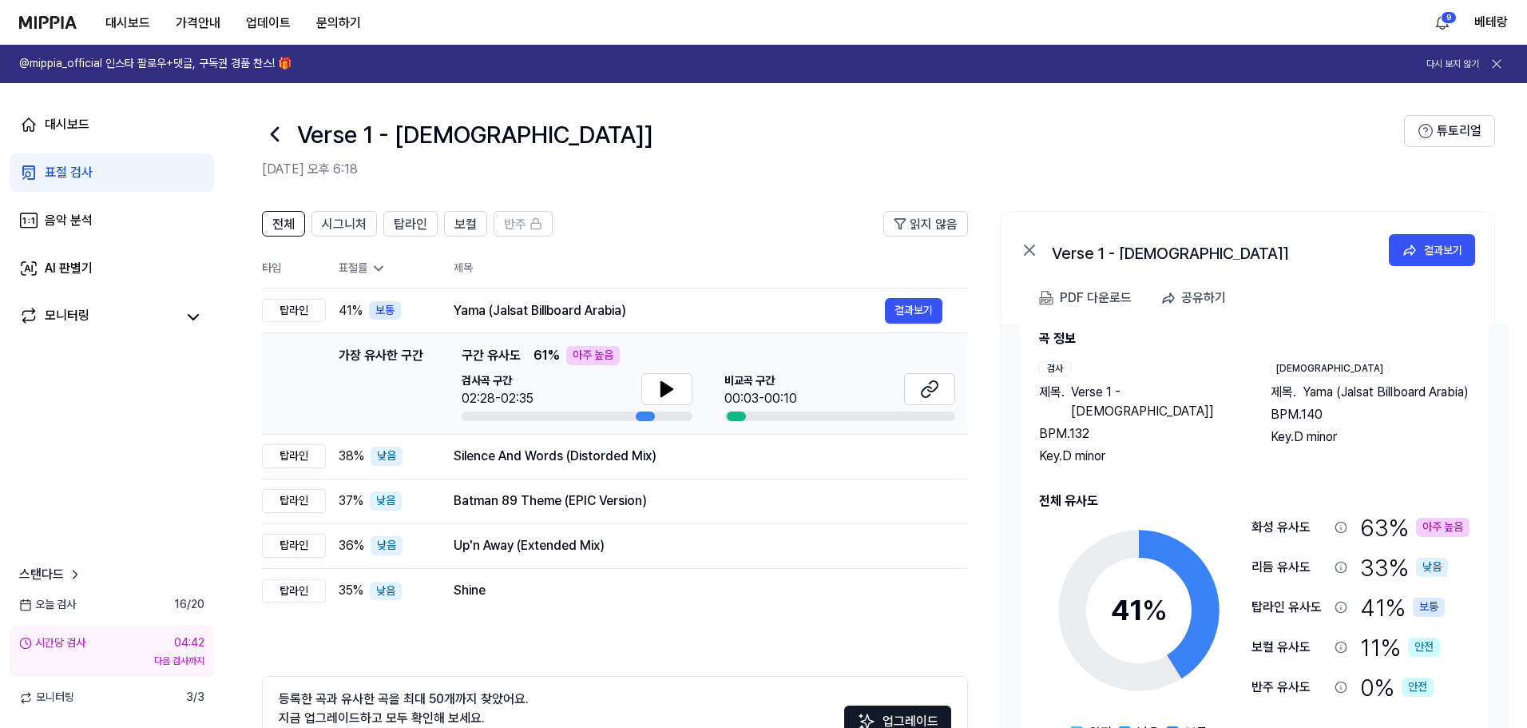
scroll to position [46, 0]
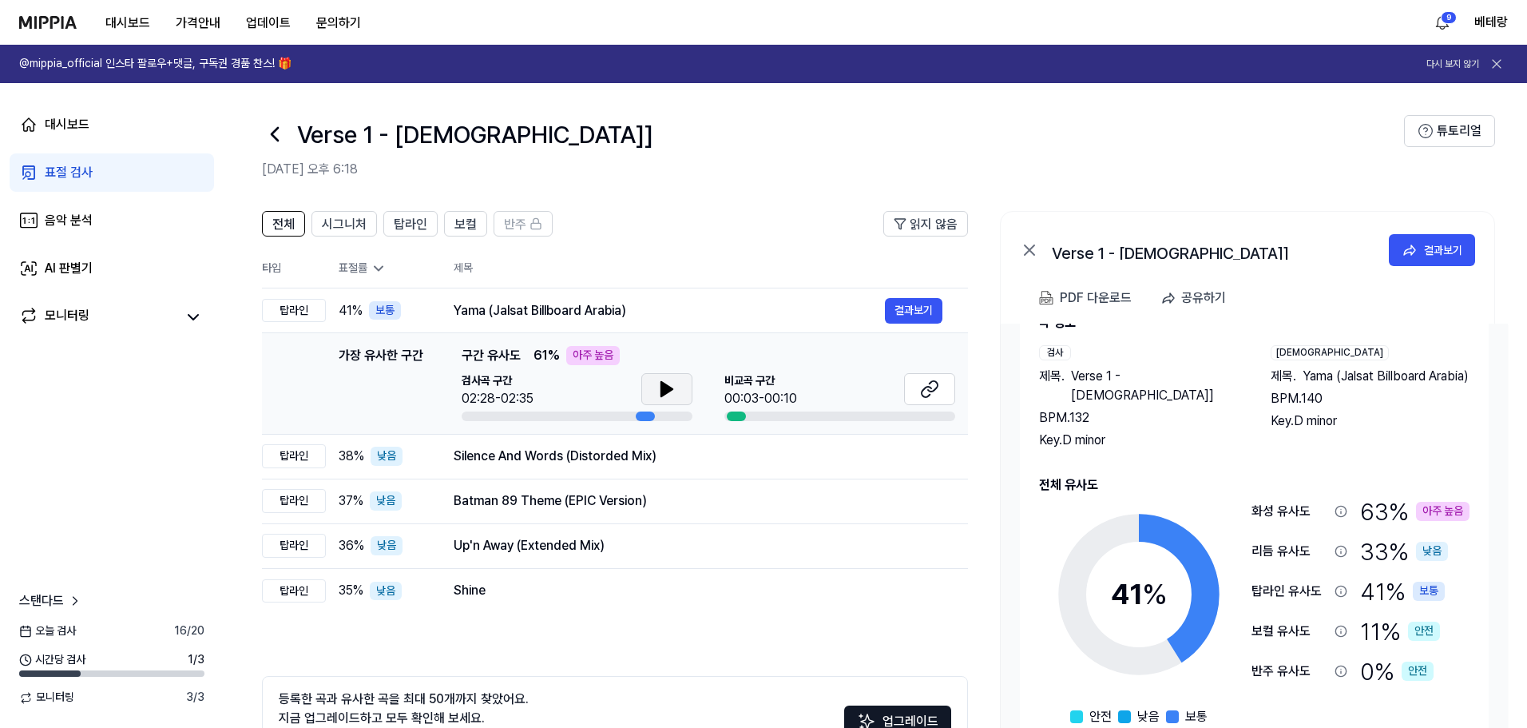
click at [669, 387] on icon at bounding box center [666, 389] width 11 height 14
click at [63, 168] on div "표절 검사" at bounding box center [69, 172] width 48 height 19
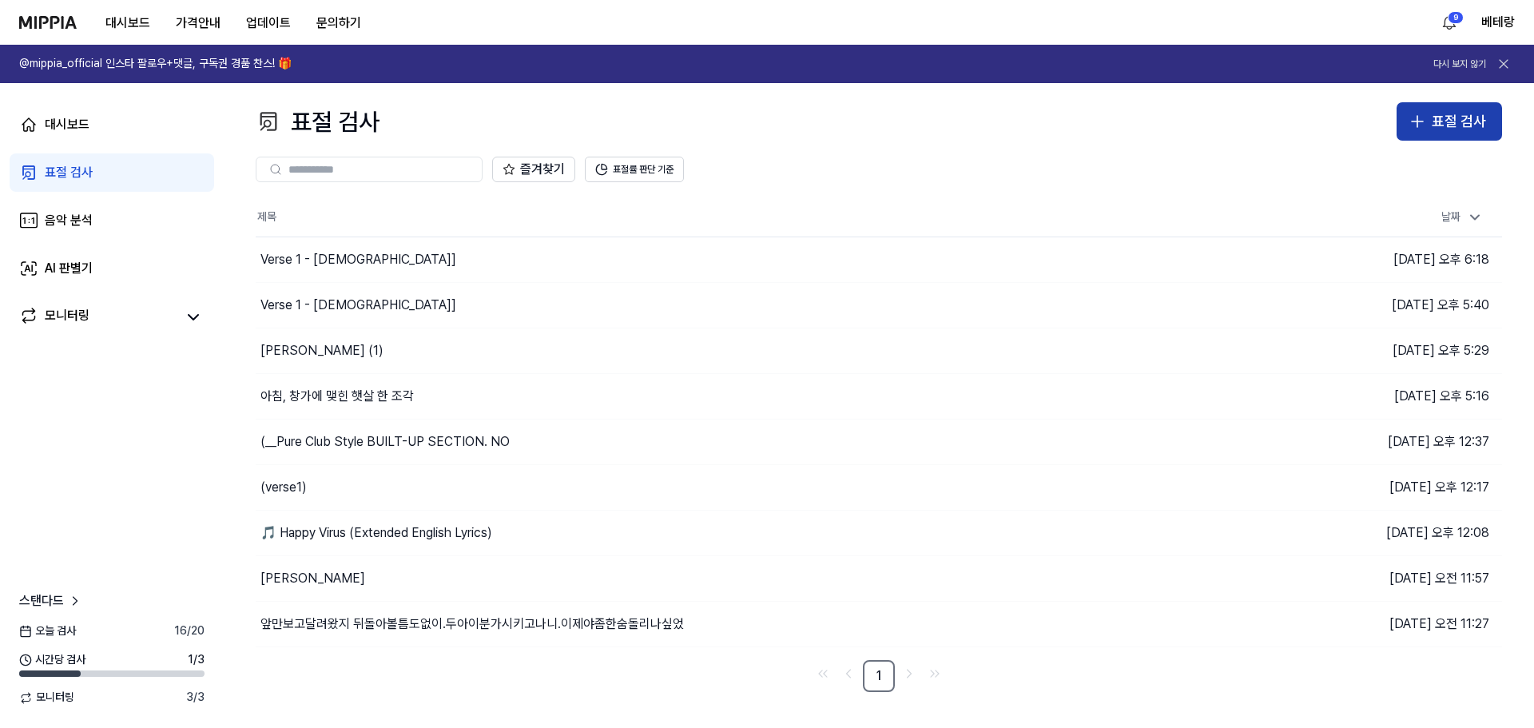
click at [1416, 127] on icon "button" at bounding box center [1416, 121] width 19 height 19
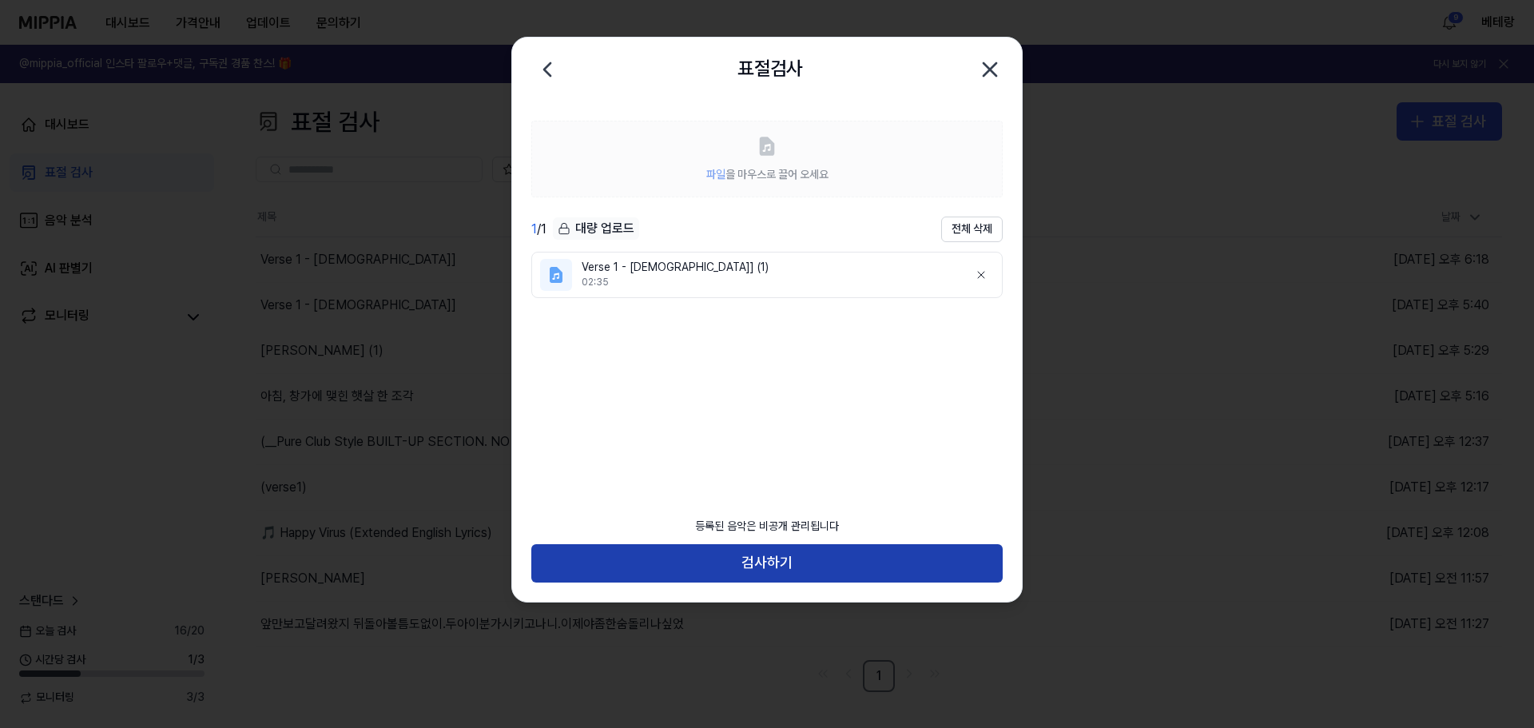
click at [770, 570] on button "검사하기" at bounding box center [766, 563] width 471 height 38
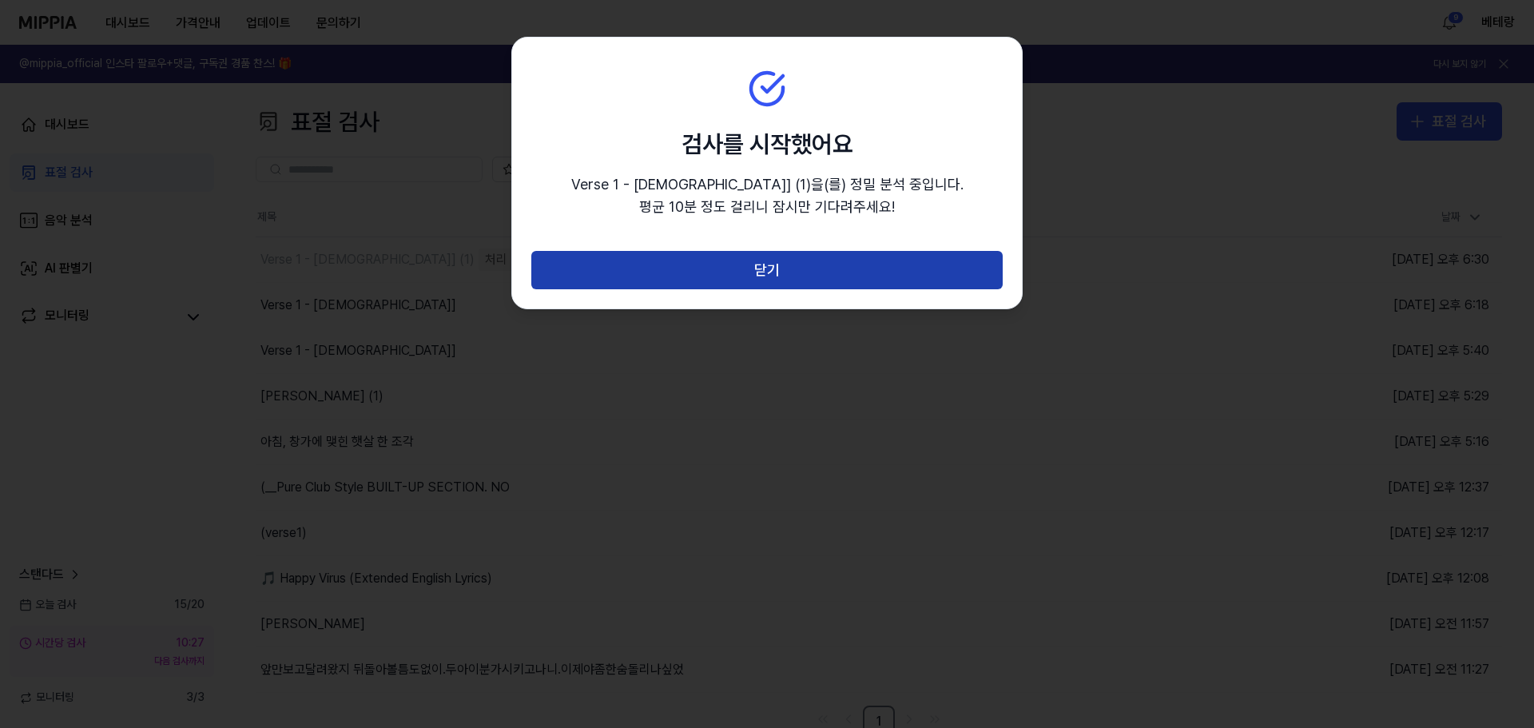
click at [771, 278] on button "닫기" at bounding box center [766, 270] width 471 height 38
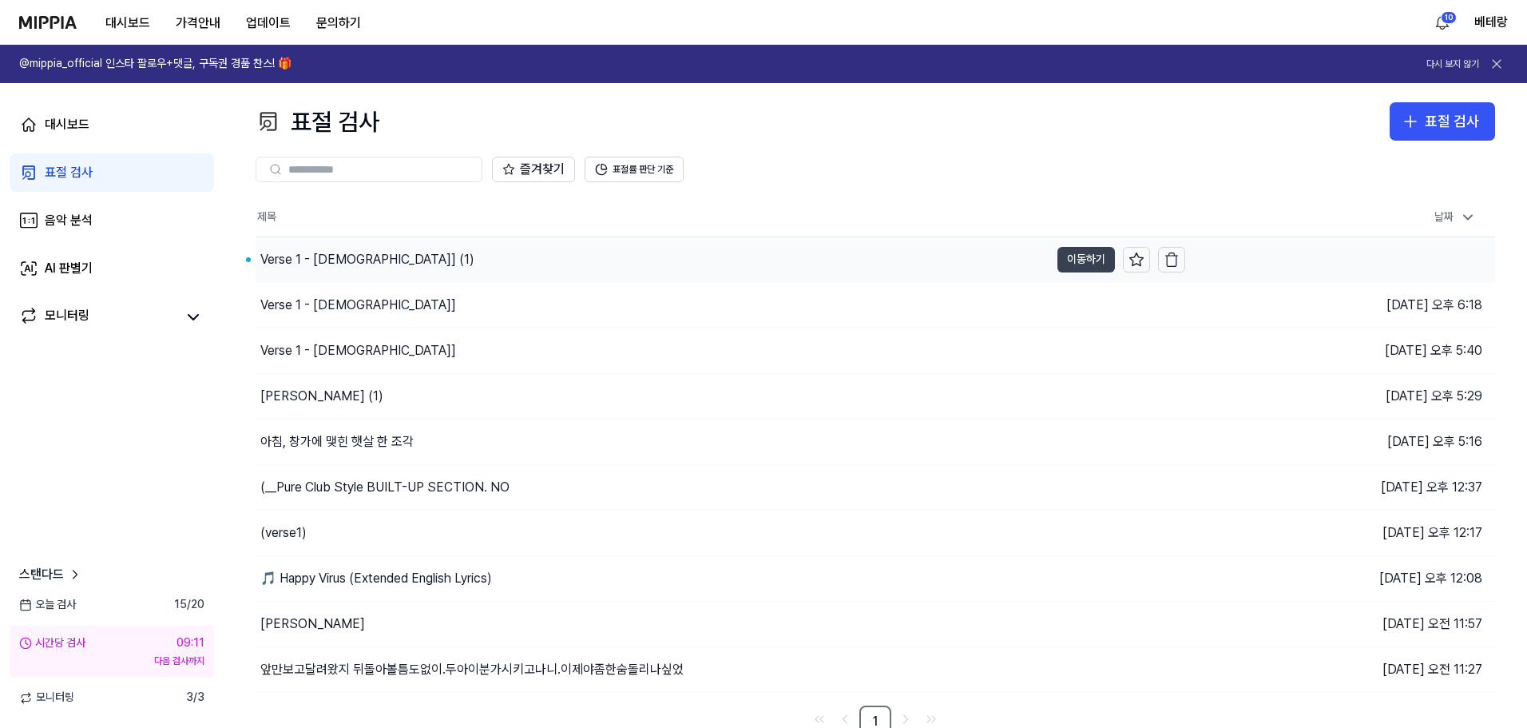
click at [1077, 259] on button "이동하기" at bounding box center [1086, 260] width 58 height 26
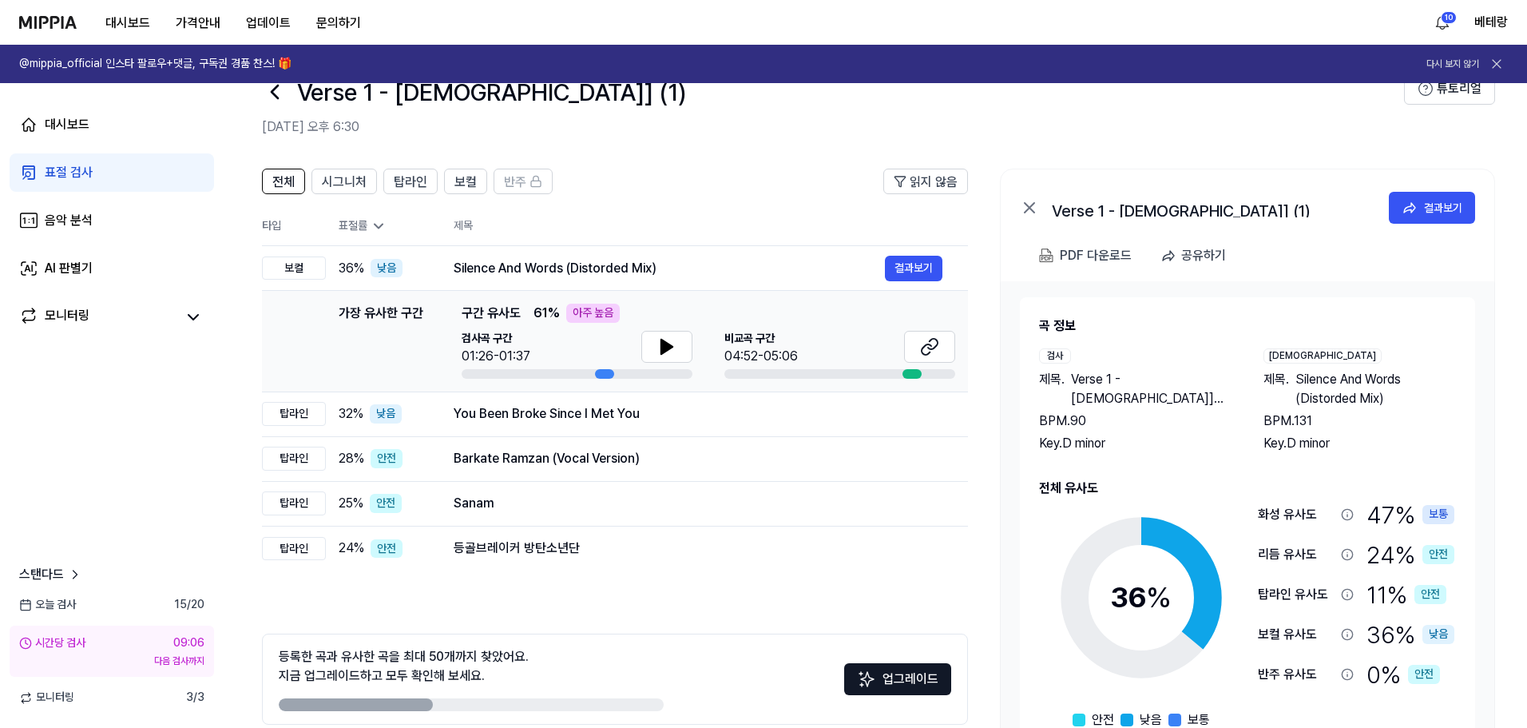
scroll to position [80, 0]
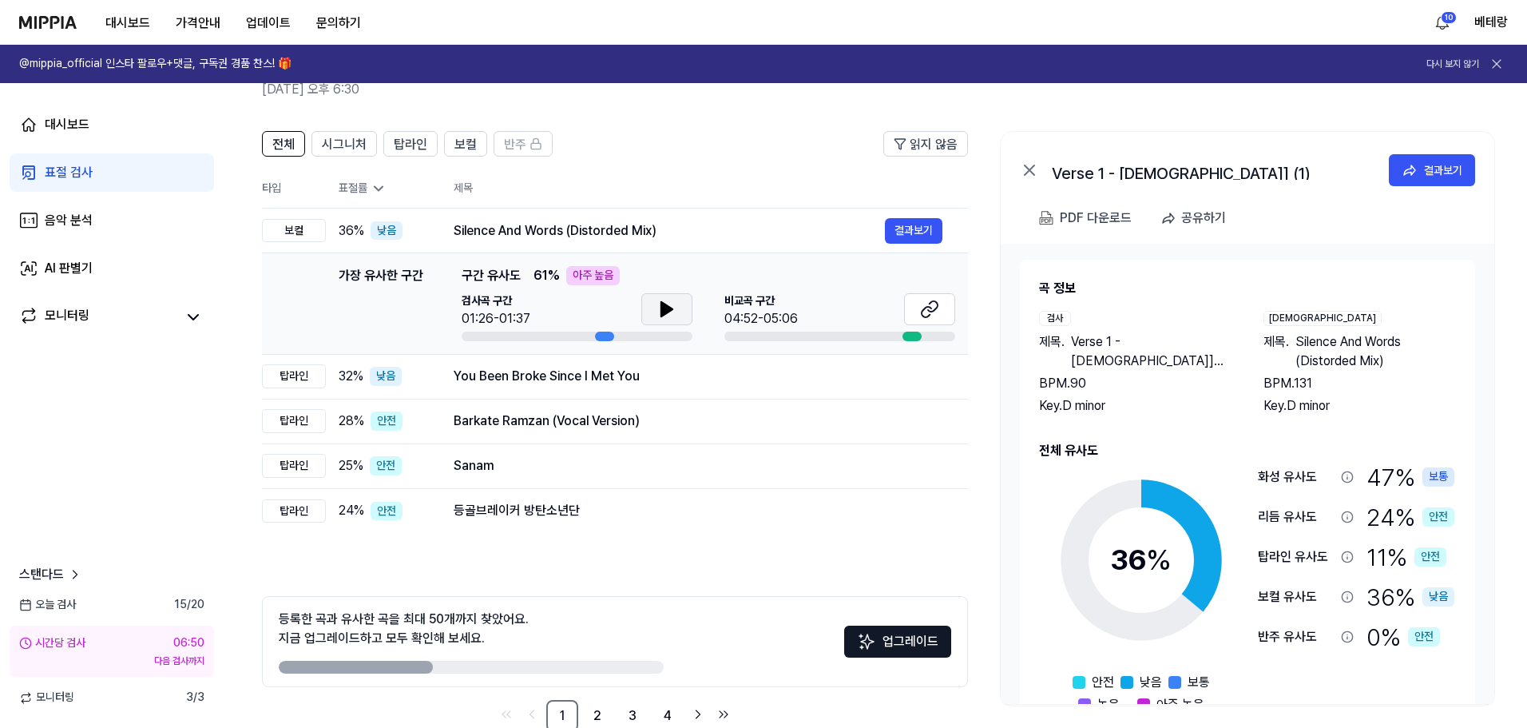
click at [662, 309] on icon at bounding box center [666, 309] width 11 height 14
click at [677, 314] on button at bounding box center [666, 309] width 51 height 32
click at [54, 172] on div "표절 검사" at bounding box center [69, 172] width 48 height 19
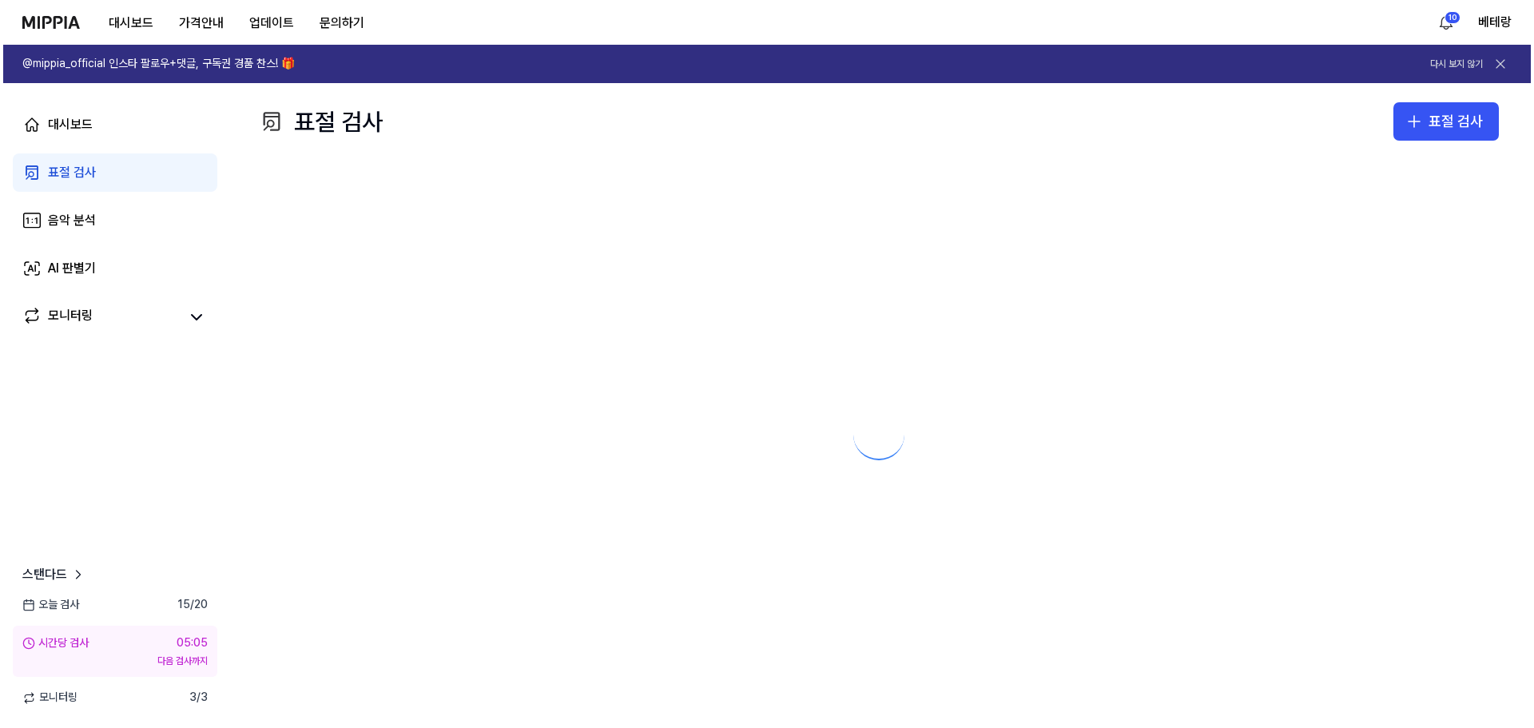
scroll to position [0, 0]
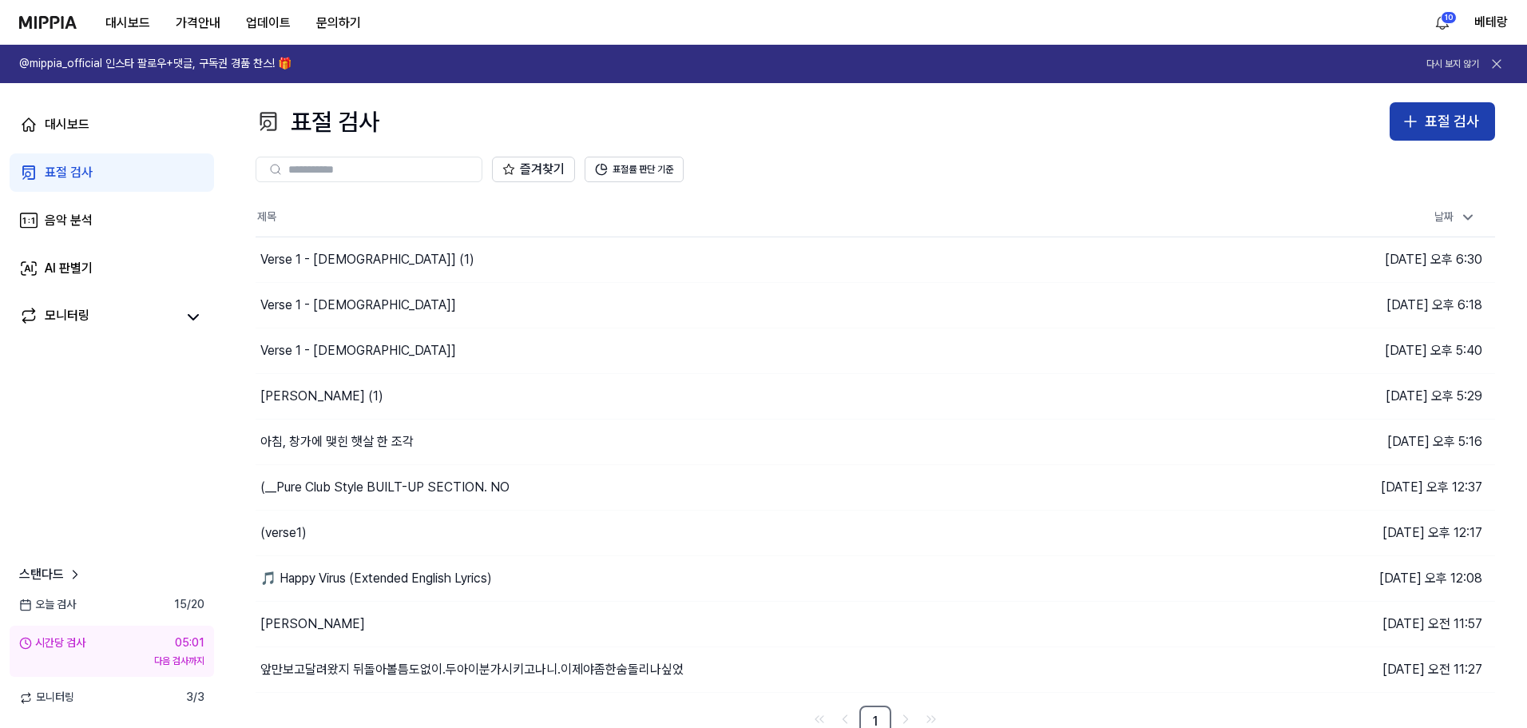
click at [1411, 121] on icon "button" at bounding box center [1411, 121] width 0 height 11
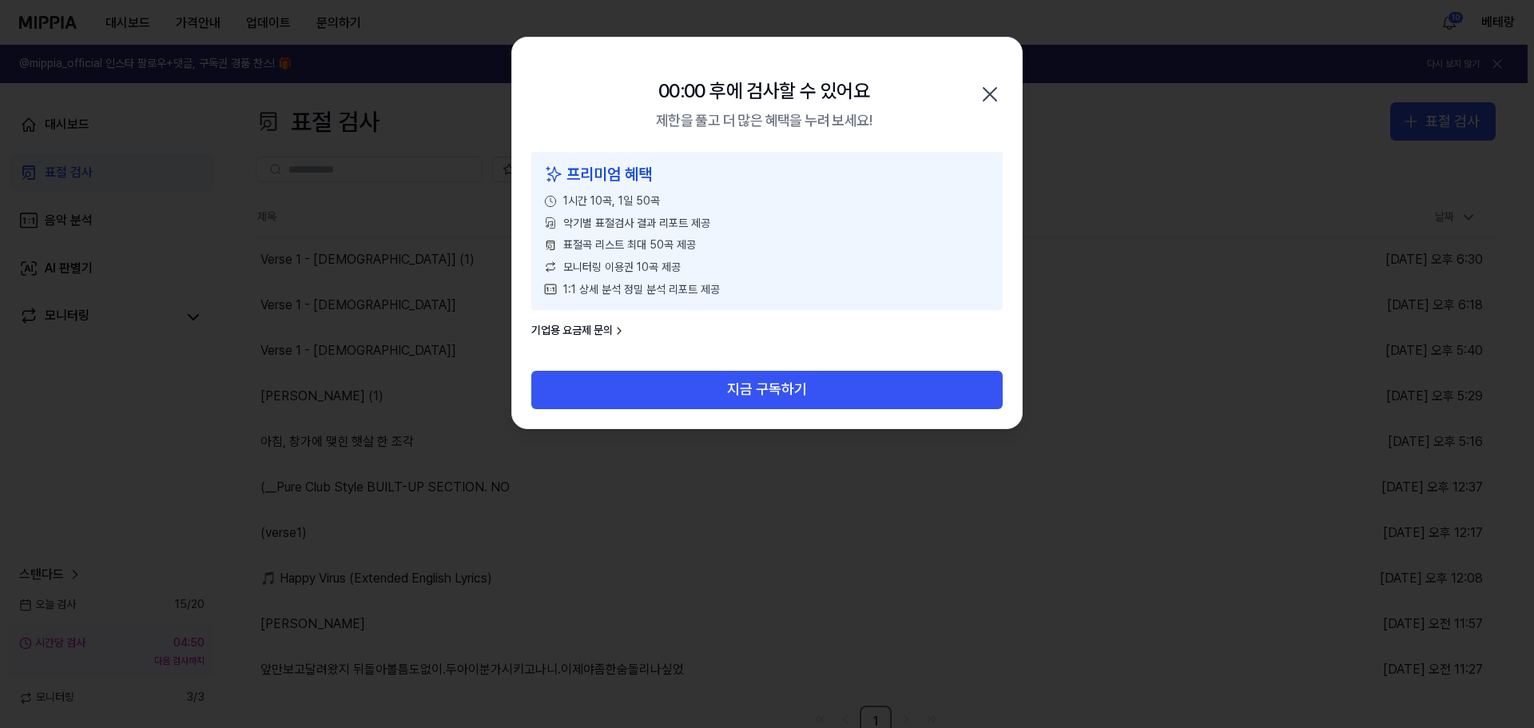
click at [994, 89] on icon "button" at bounding box center [989, 94] width 13 height 13
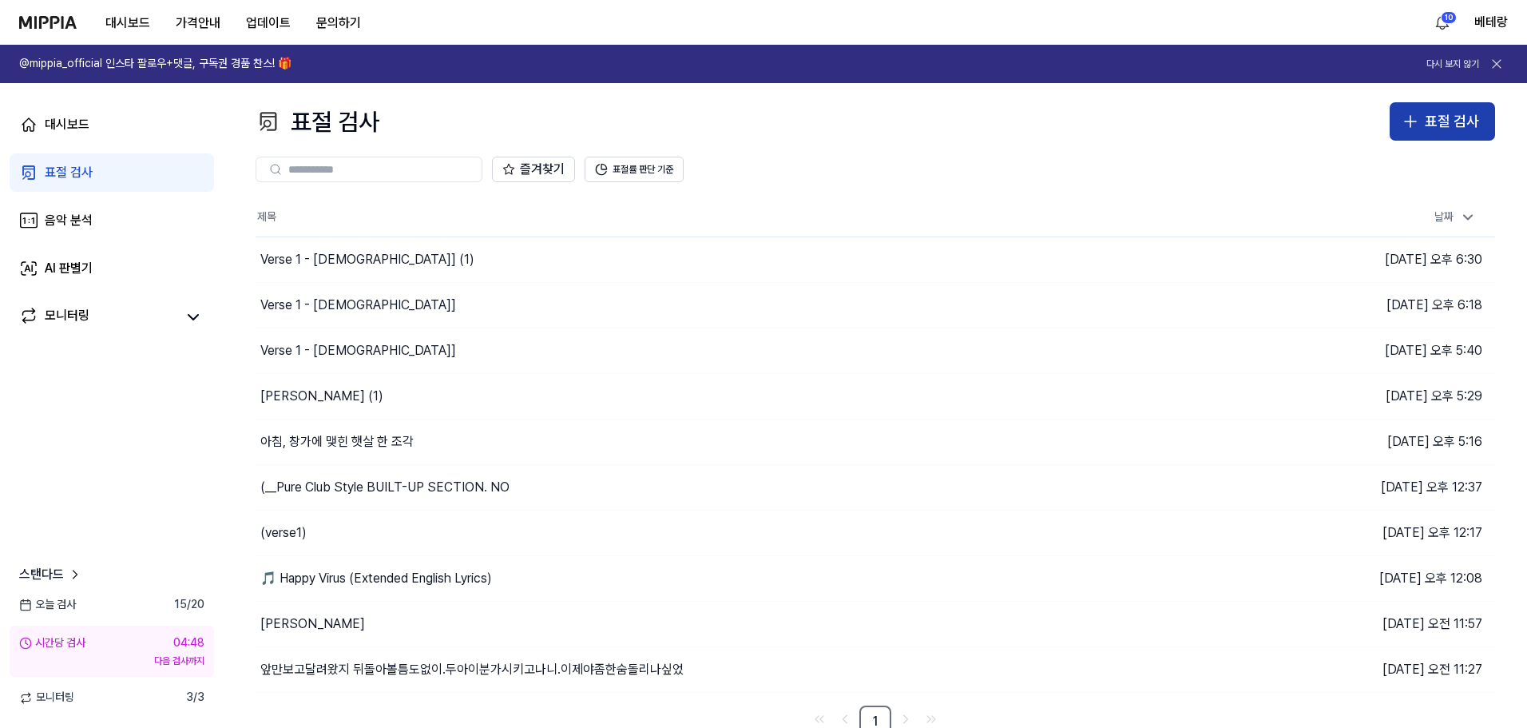
click at [1407, 115] on icon "button" at bounding box center [1410, 121] width 19 height 19
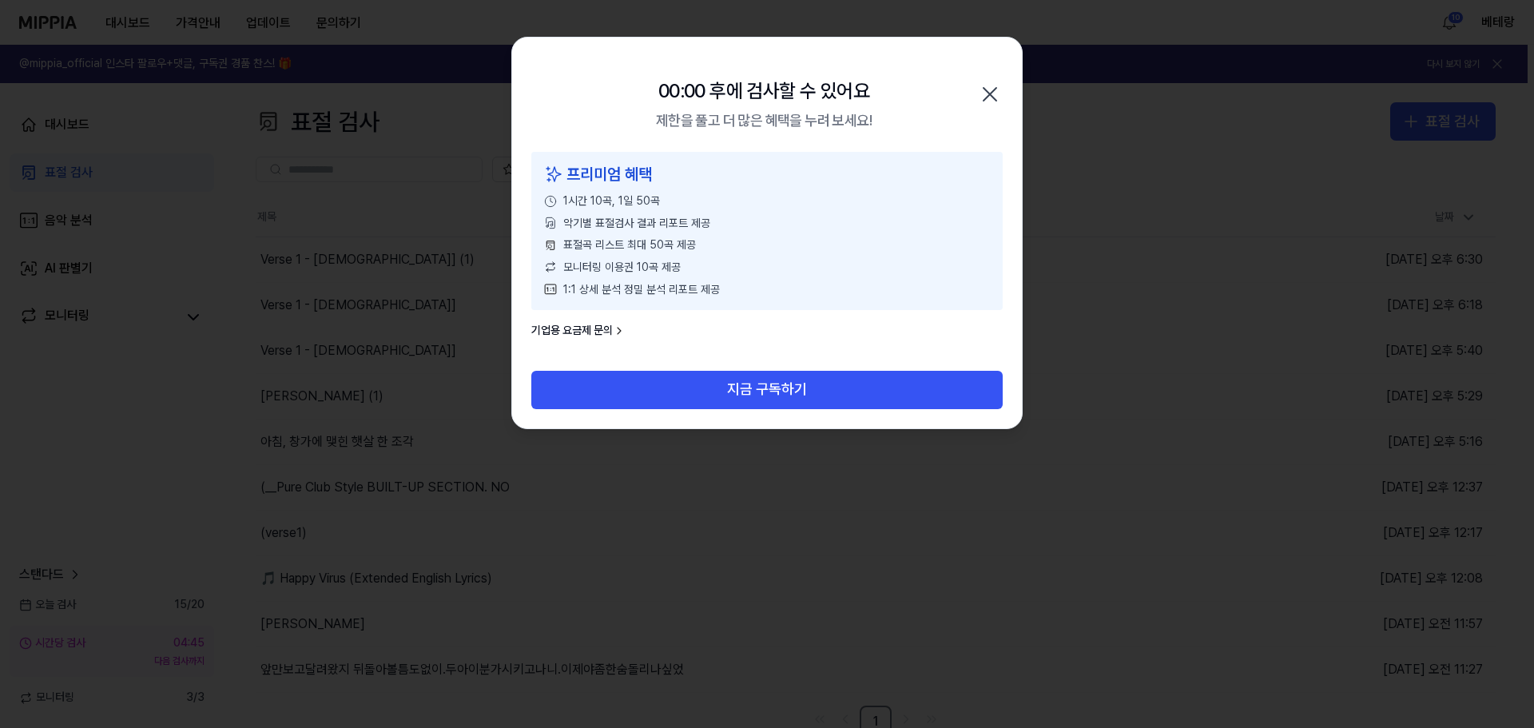
click at [992, 93] on icon "button" at bounding box center [990, 94] width 26 height 26
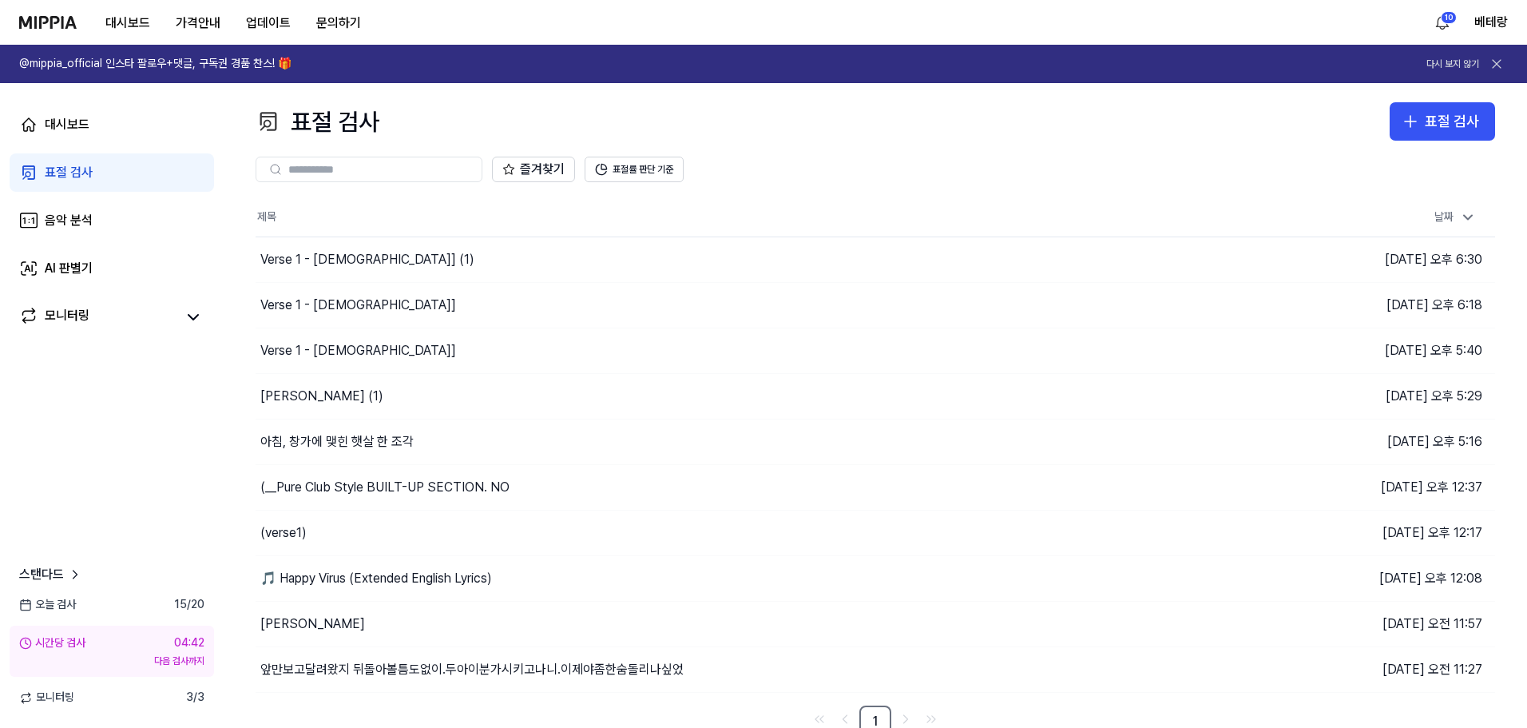
click at [59, 167] on div "표절 검사" at bounding box center [69, 172] width 48 height 19
click at [1482, 119] on button "표절 검사" at bounding box center [1442, 121] width 105 height 38
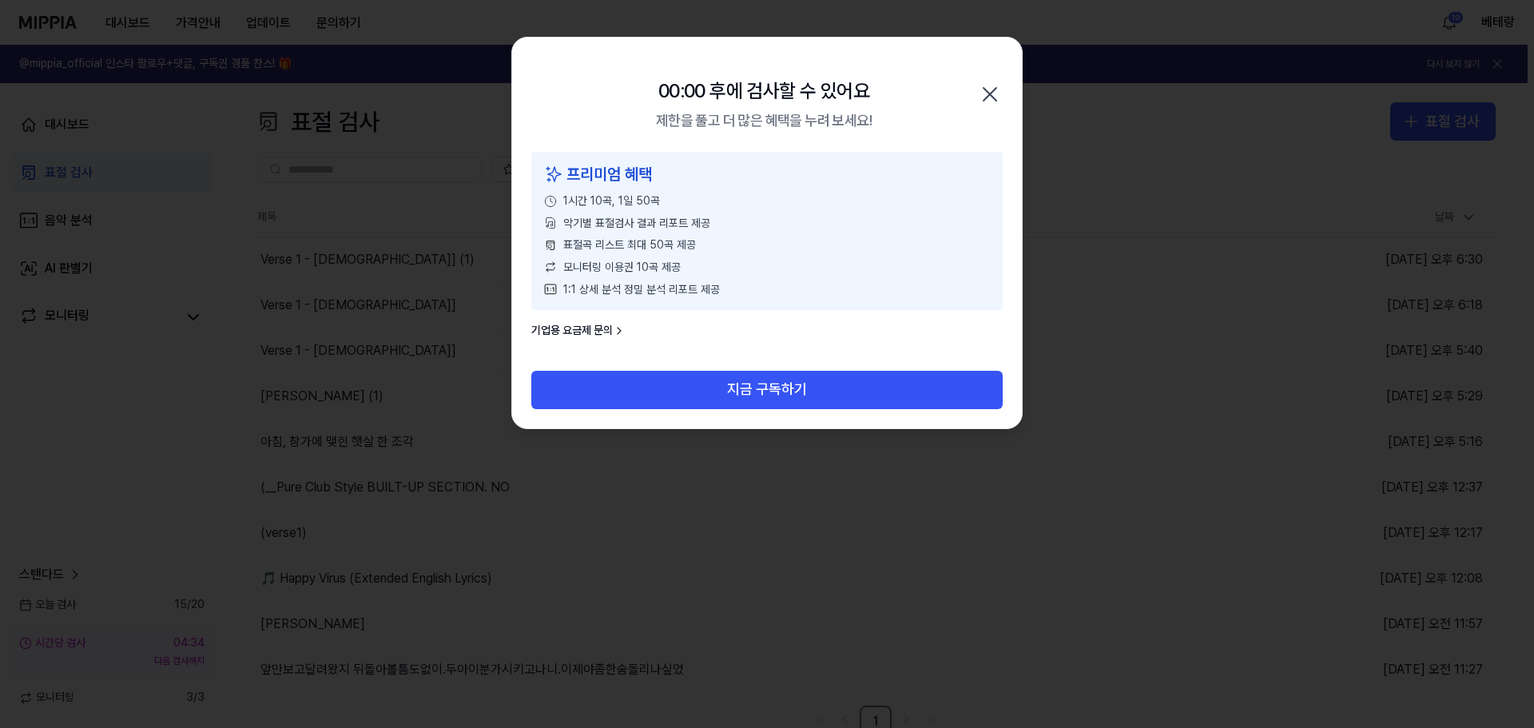
click at [988, 92] on icon "button" at bounding box center [989, 94] width 13 height 13
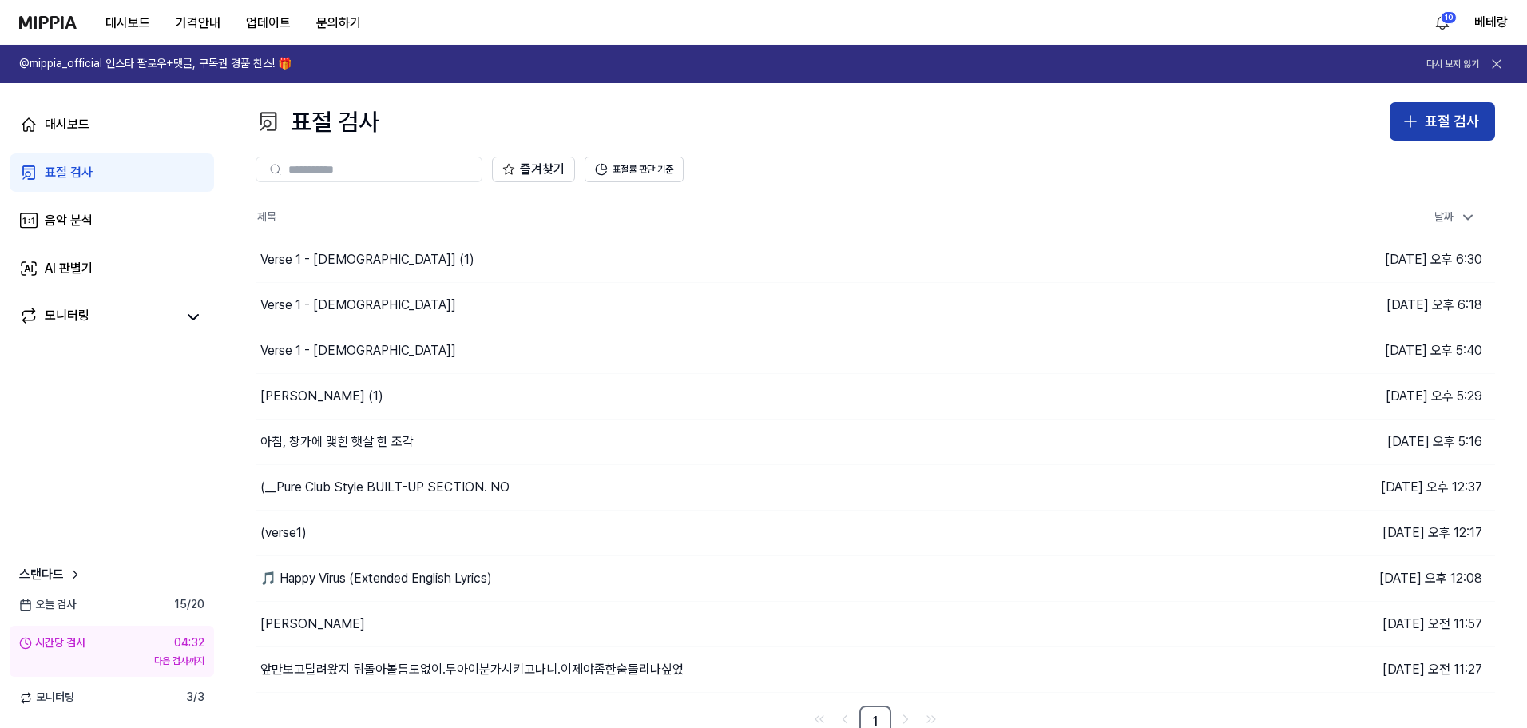
click at [1447, 125] on div "표절 검사" at bounding box center [1452, 121] width 54 height 23
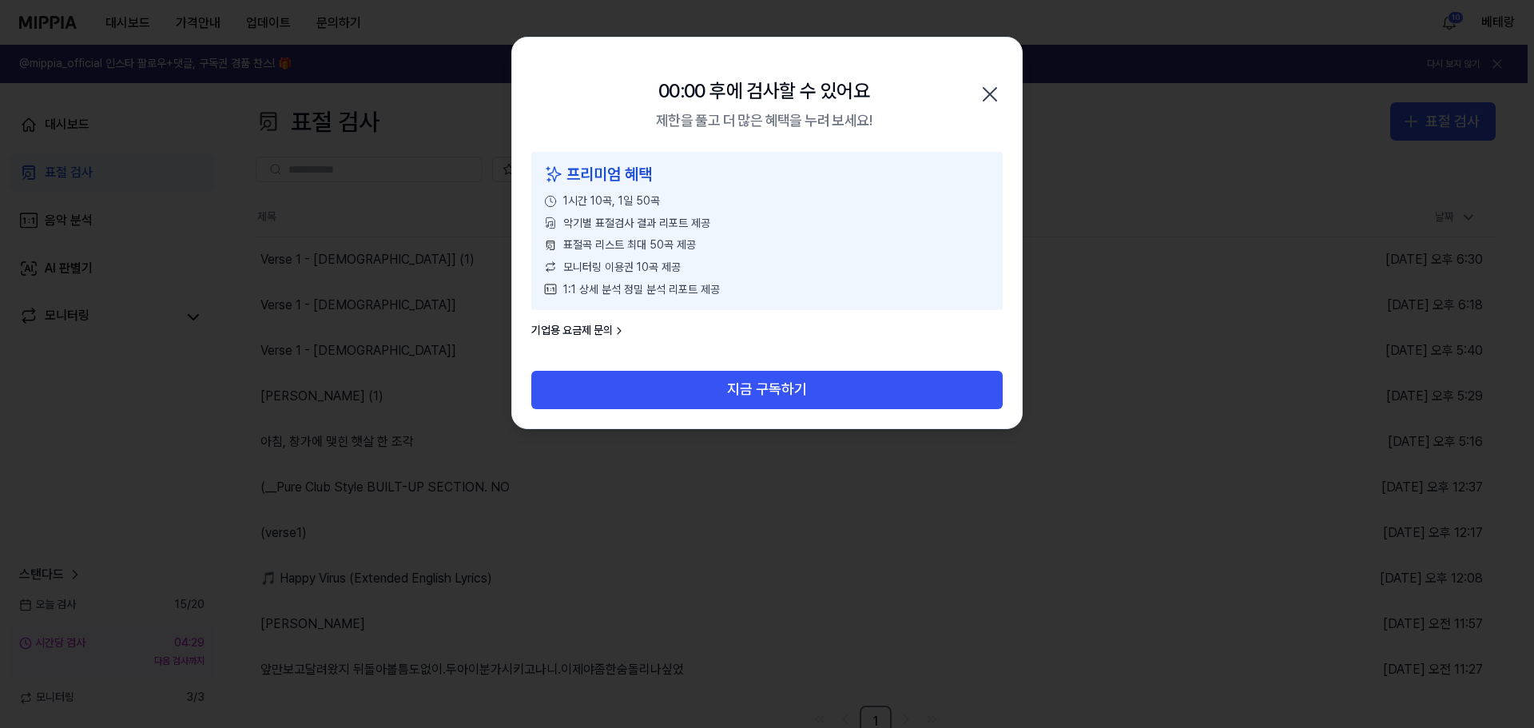
click at [988, 88] on icon "button" at bounding box center [990, 94] width 26 height 26
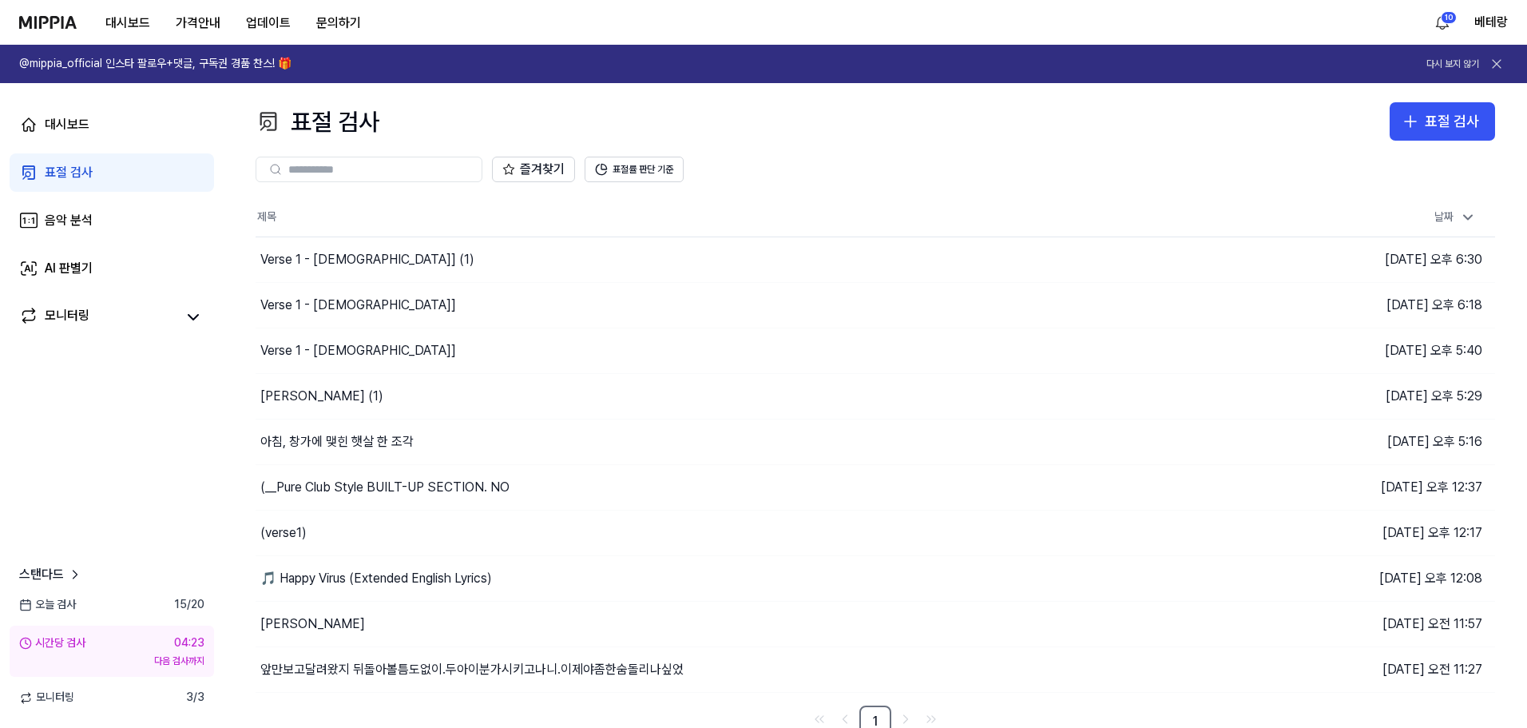
click at [67, 175] on div "표절 검사" at bounding box center [69, 172] width 48 height 19
click at [1409, 121] on icon "button" at bounding box center [1410, 121] width 19 height 19
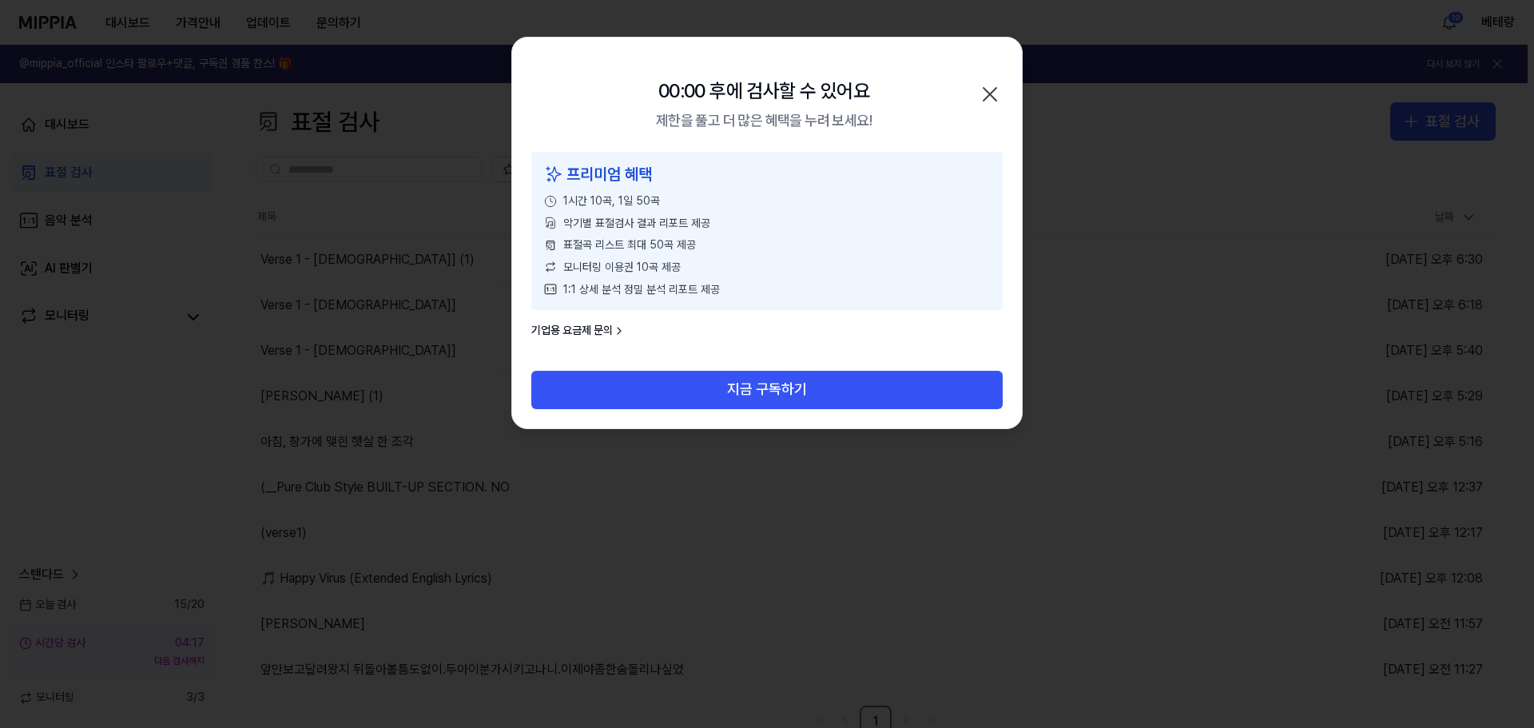
click at [991, 92] on icon "button" at bounding box center [989, 94] width 13 height 13
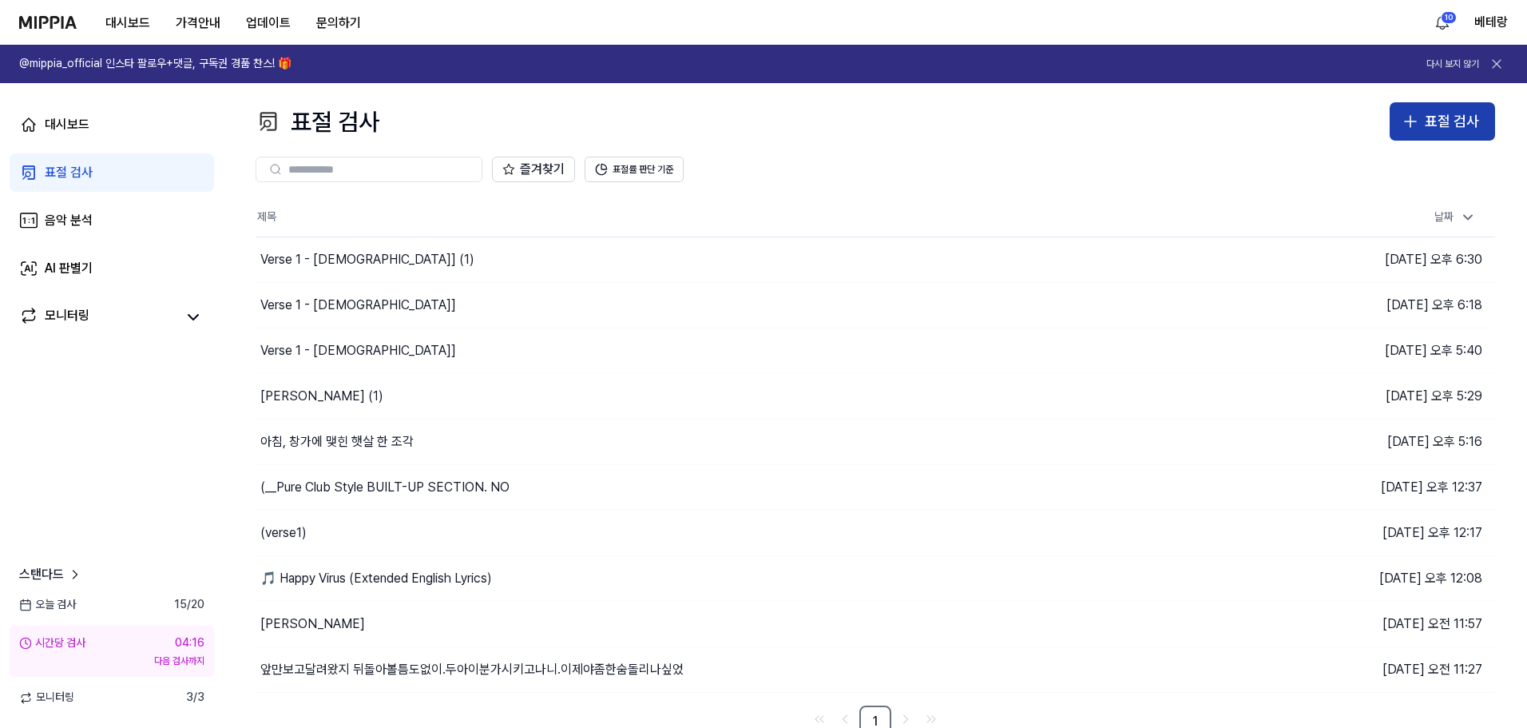
click at [1458, 124] on div "표절 검사" at bounding box center [1452, 121] width 54 height 23
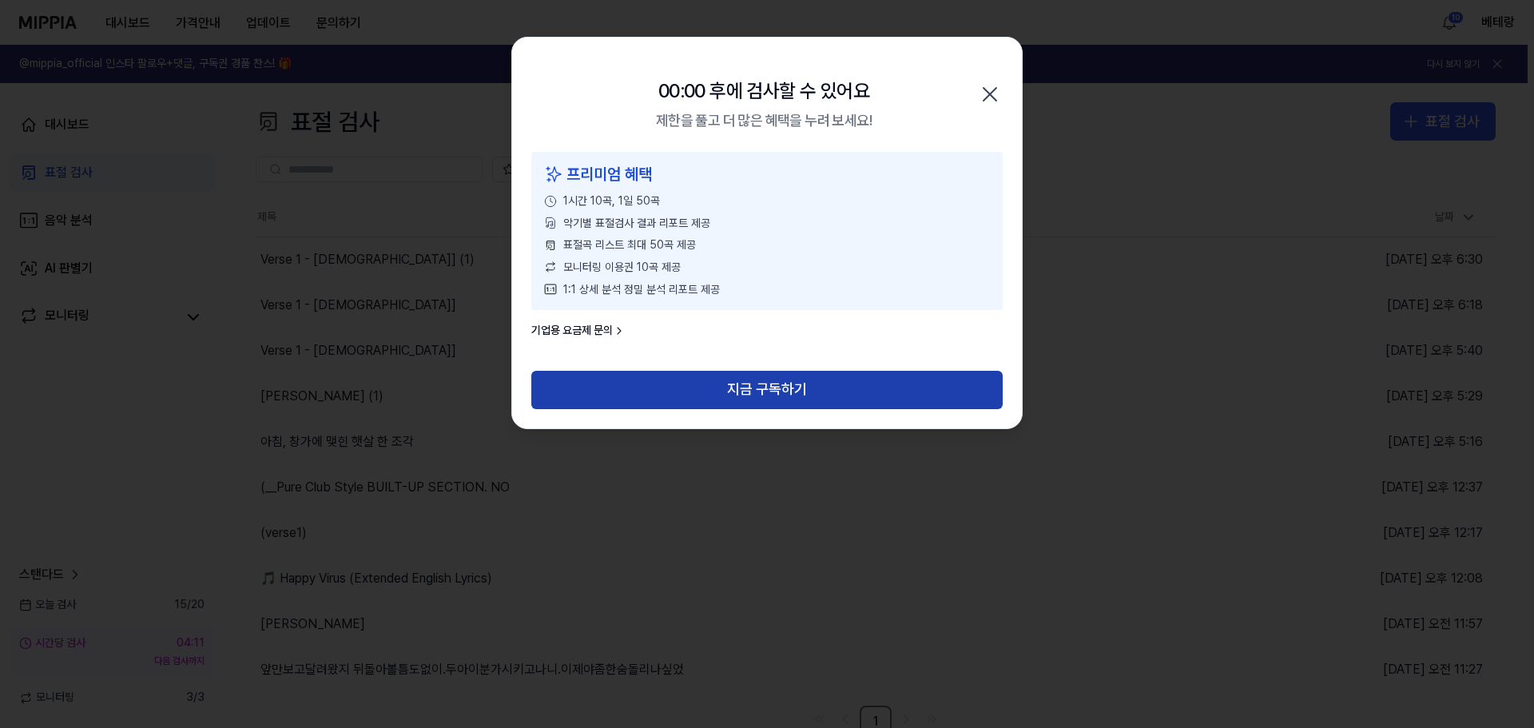
click at [761, 381] on button "지금 구독하기" at bounding box center [766, 389] width 471 height 38
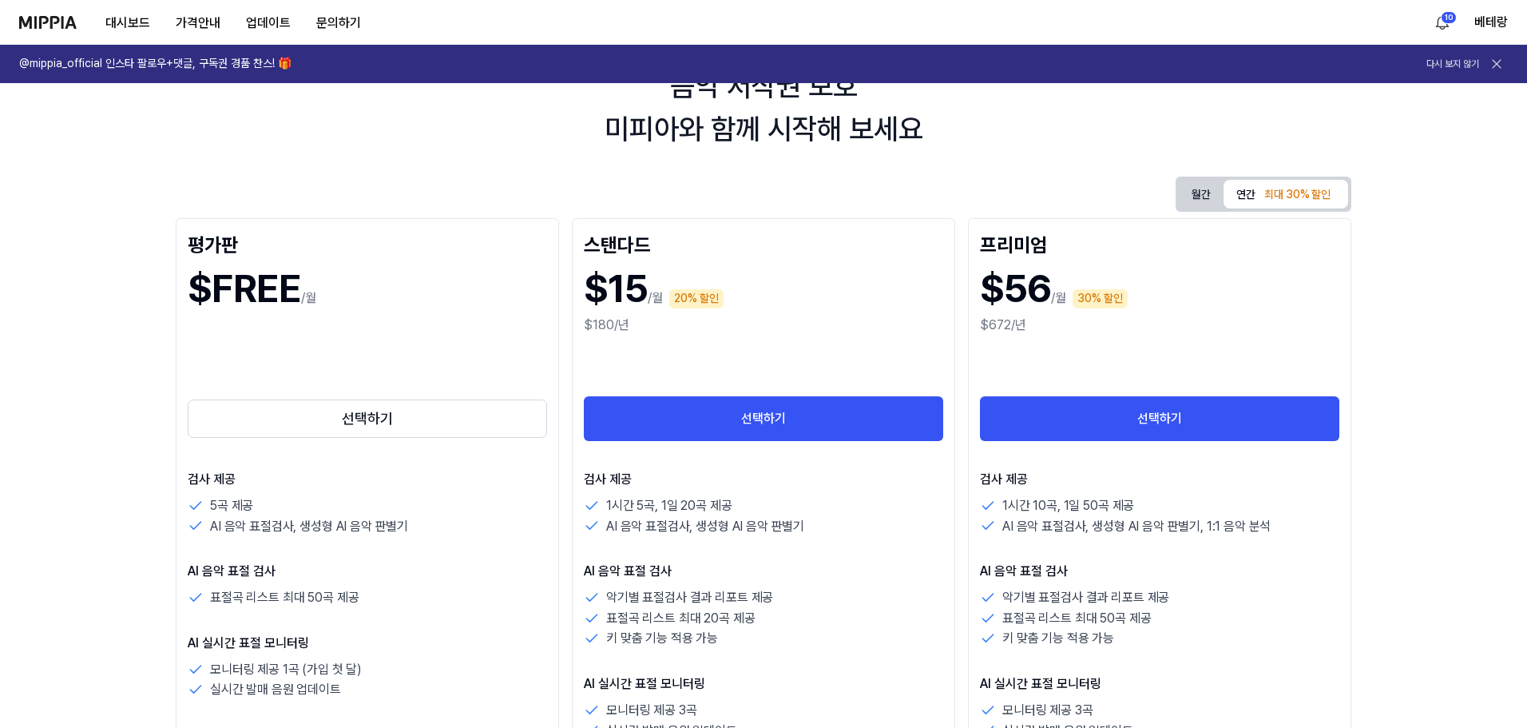
scroll to position [80, 0]
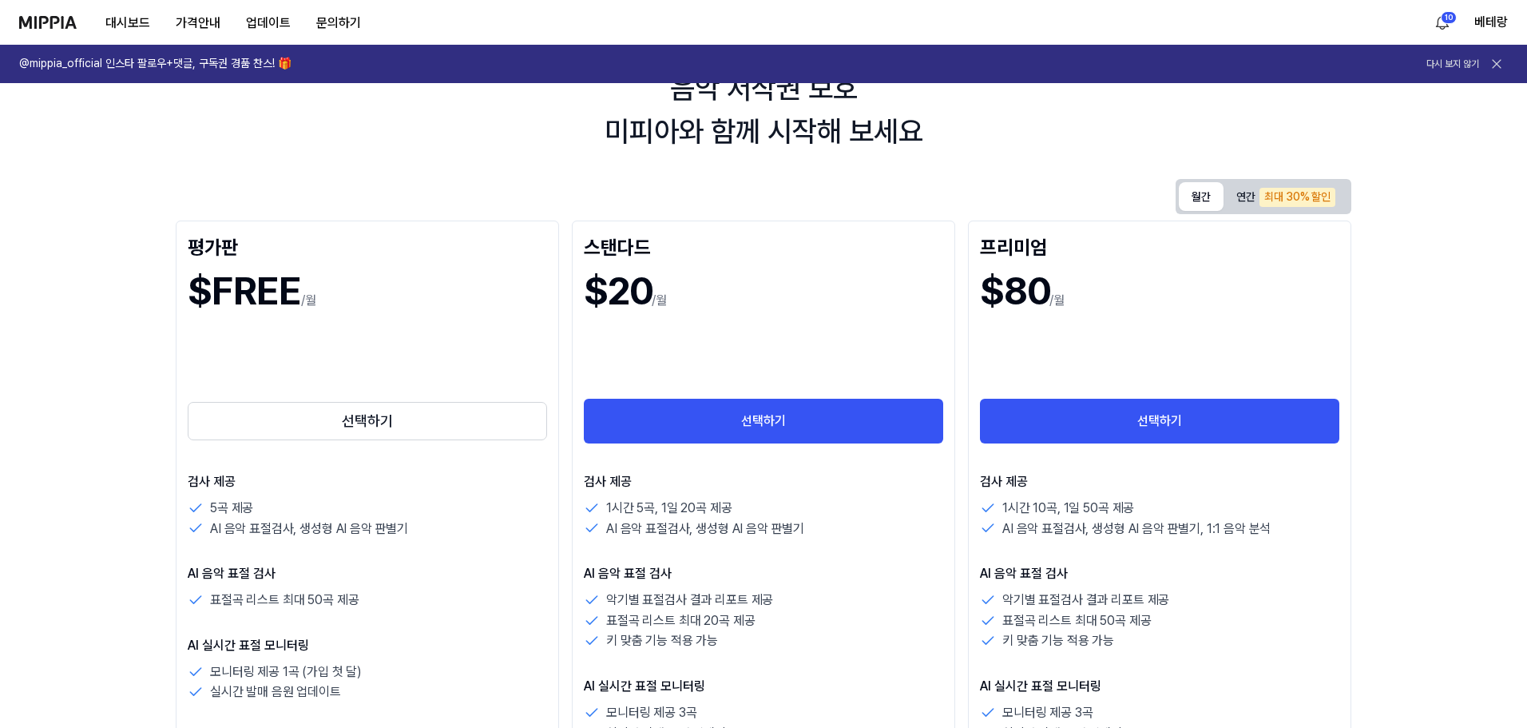
click at [1187, 184] on button "월간" at bounding box center [1201, 196] width 45 height 29
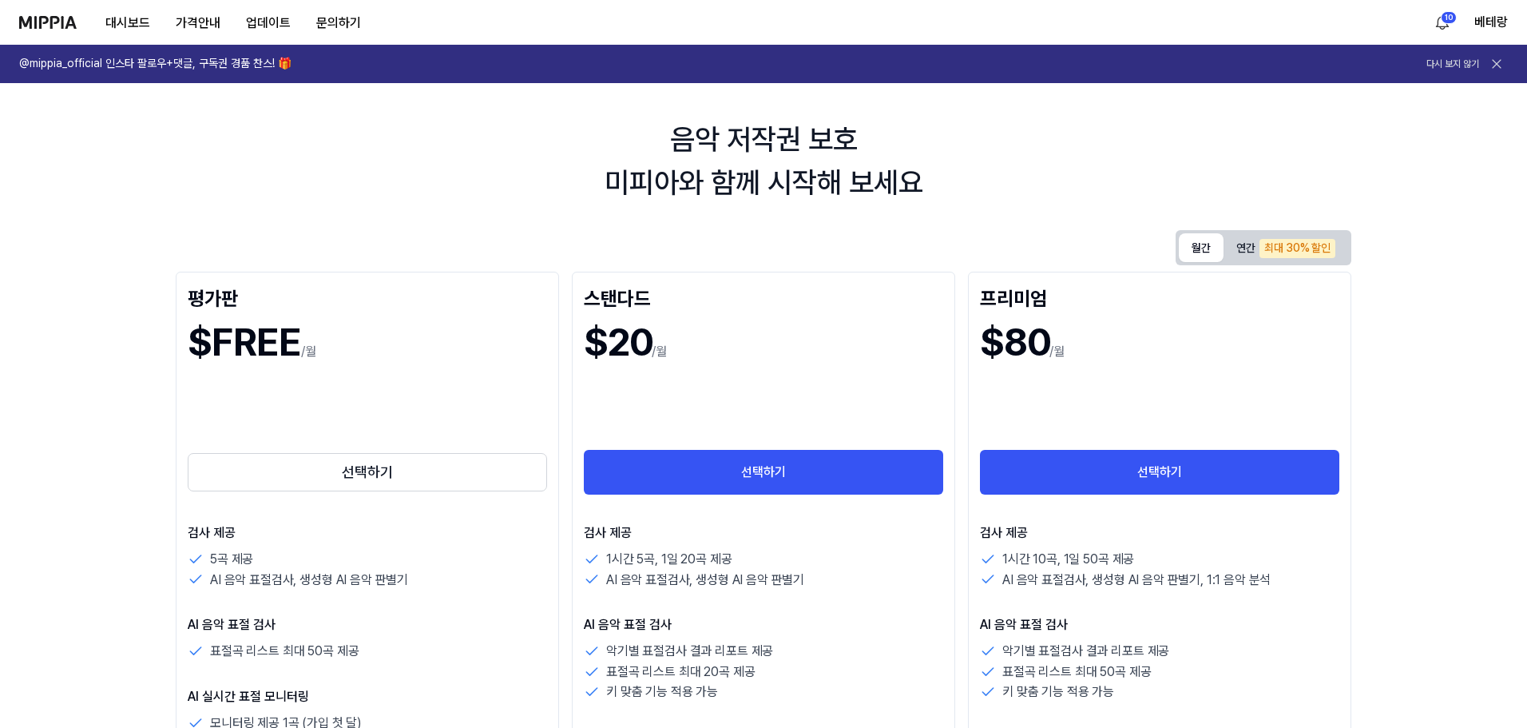
scroll to position [0, 0]
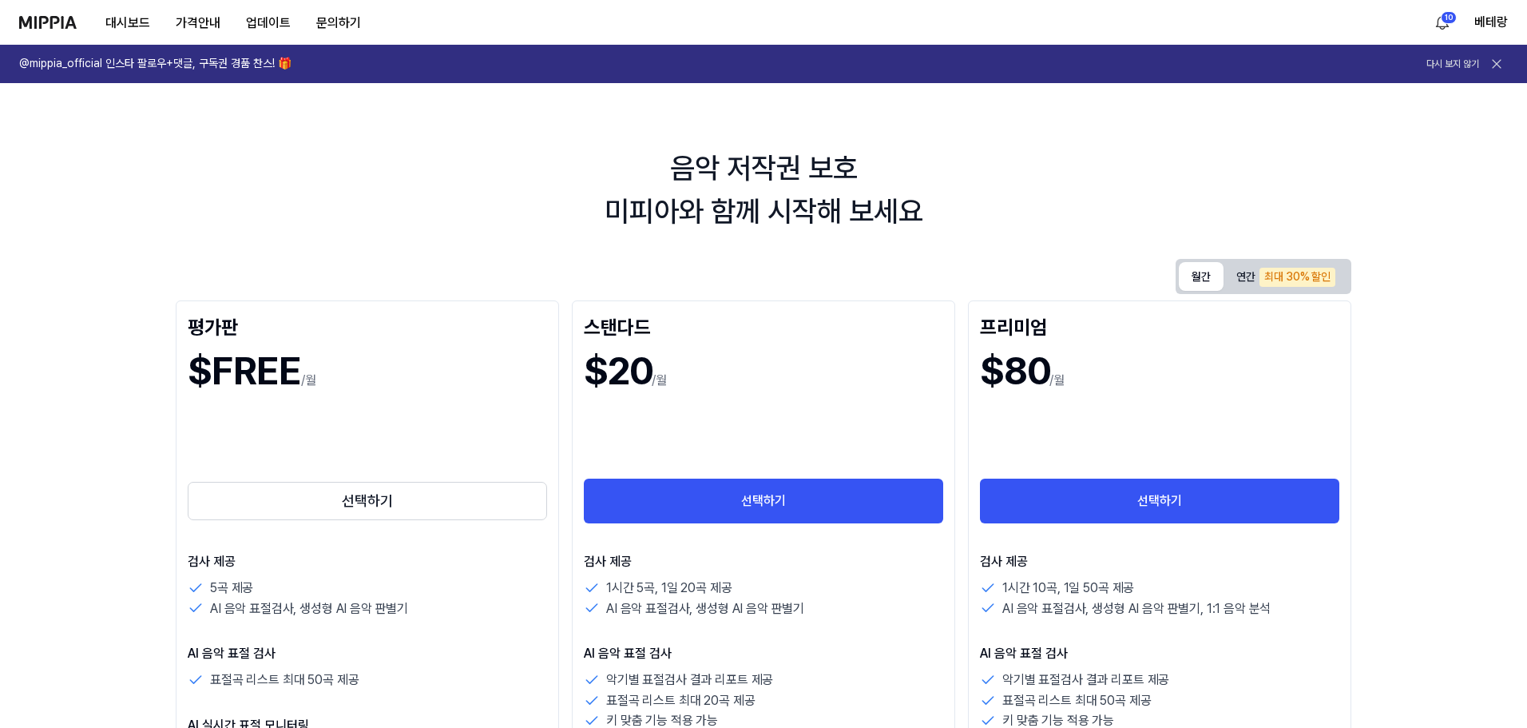
click at [50, 28] on img at bounding box center [48, 22] width 58 height 13
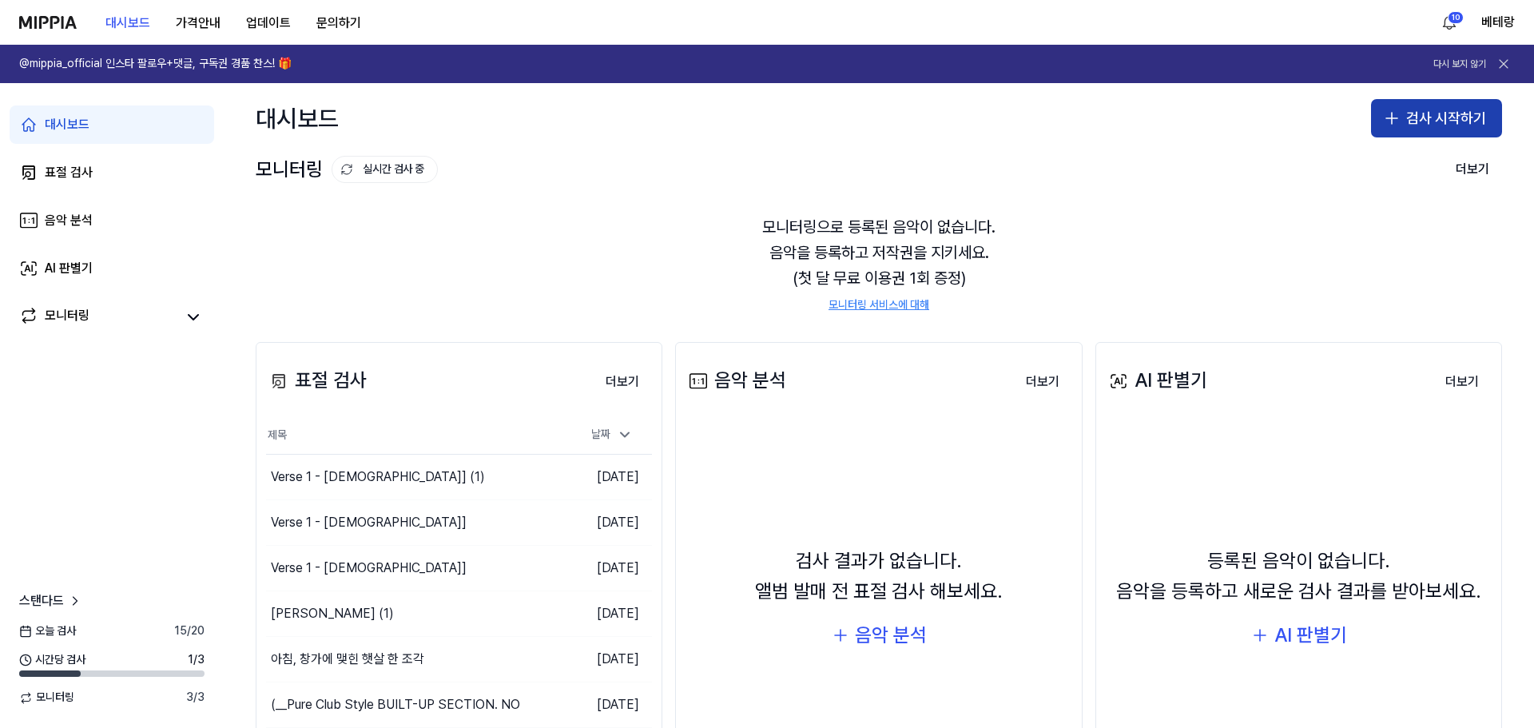
click at [1385, 114] on icon "button" at bounding box center [1391, 118] width 19 height 19
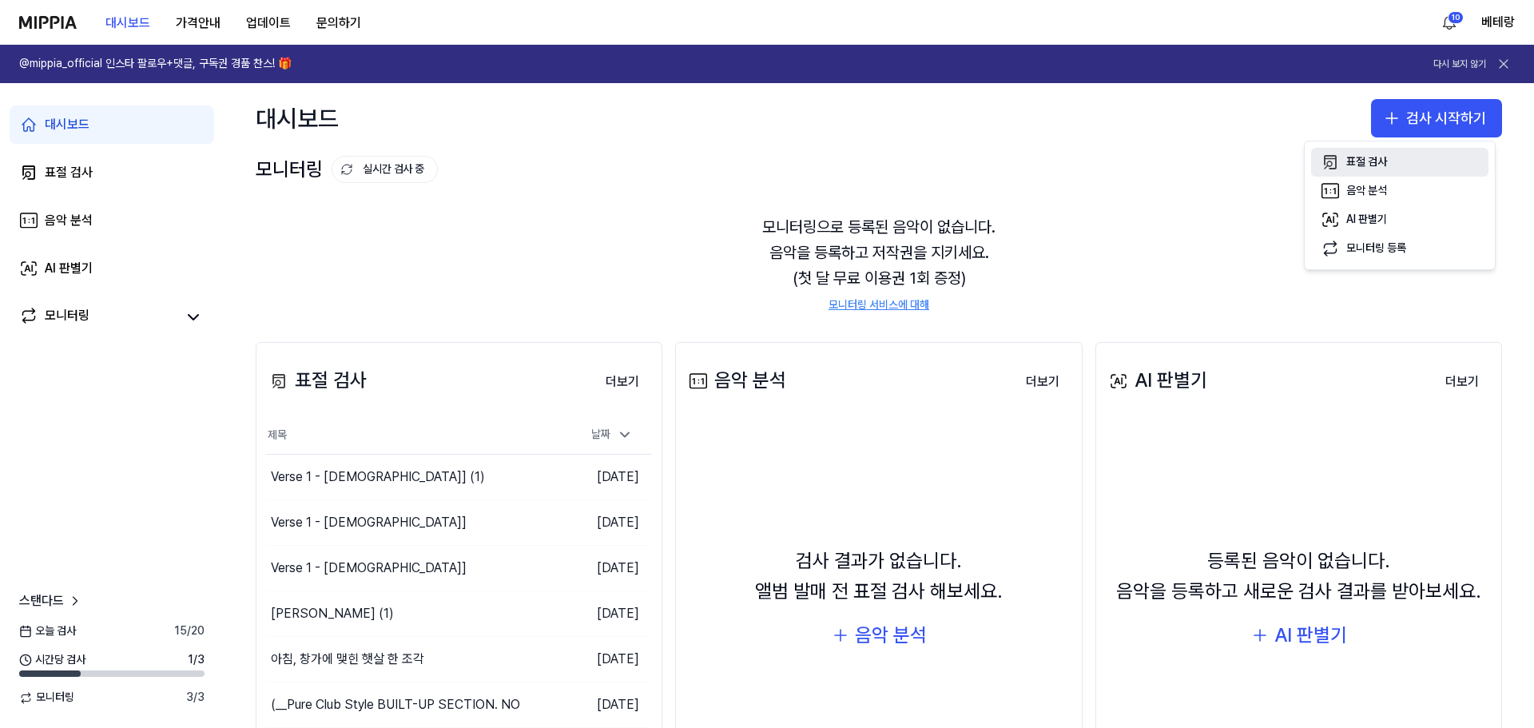
click at [1373, 163] on div "표절 검사" at bounding box center [1366, 162] width 41 height 16
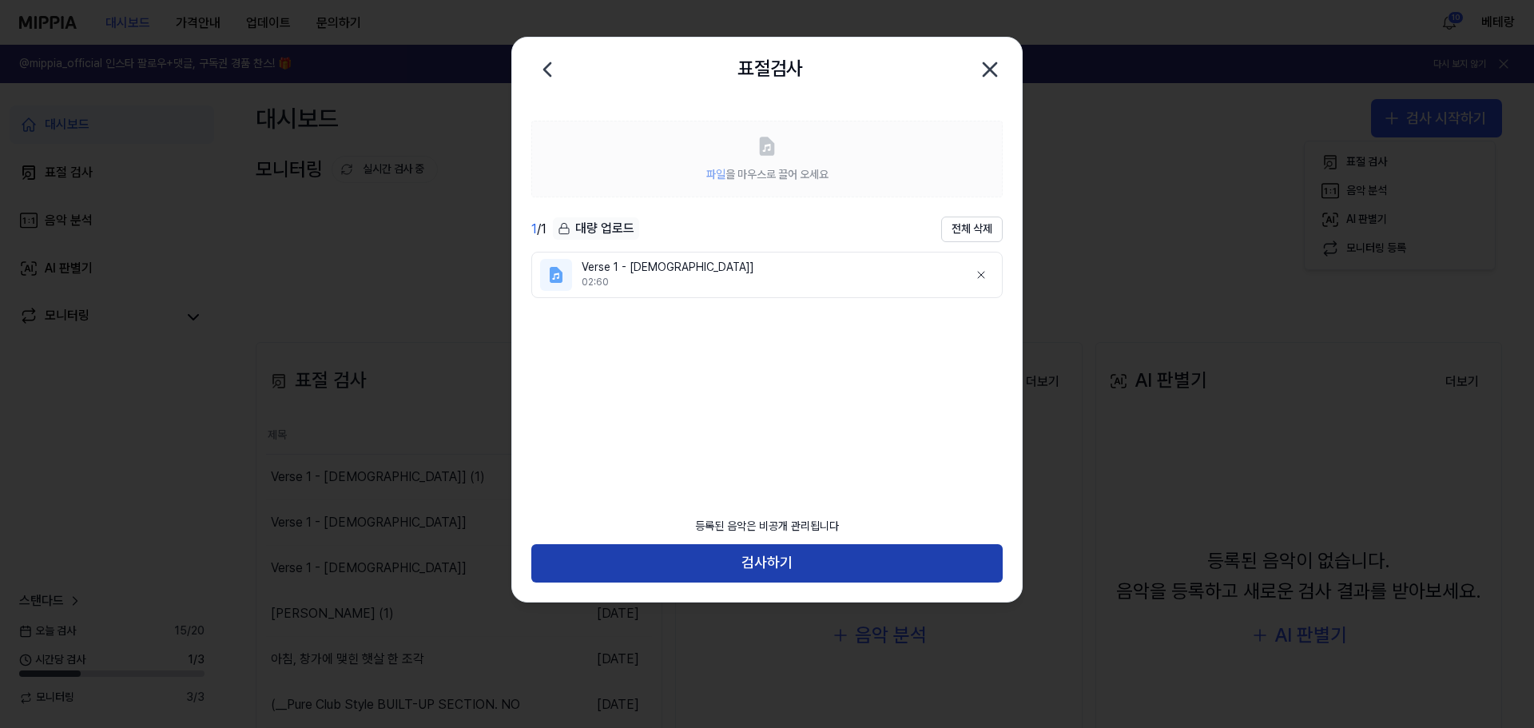
click at [767, 567] on button "검사하기" at bounding box center [766, 563] width 471 height 38
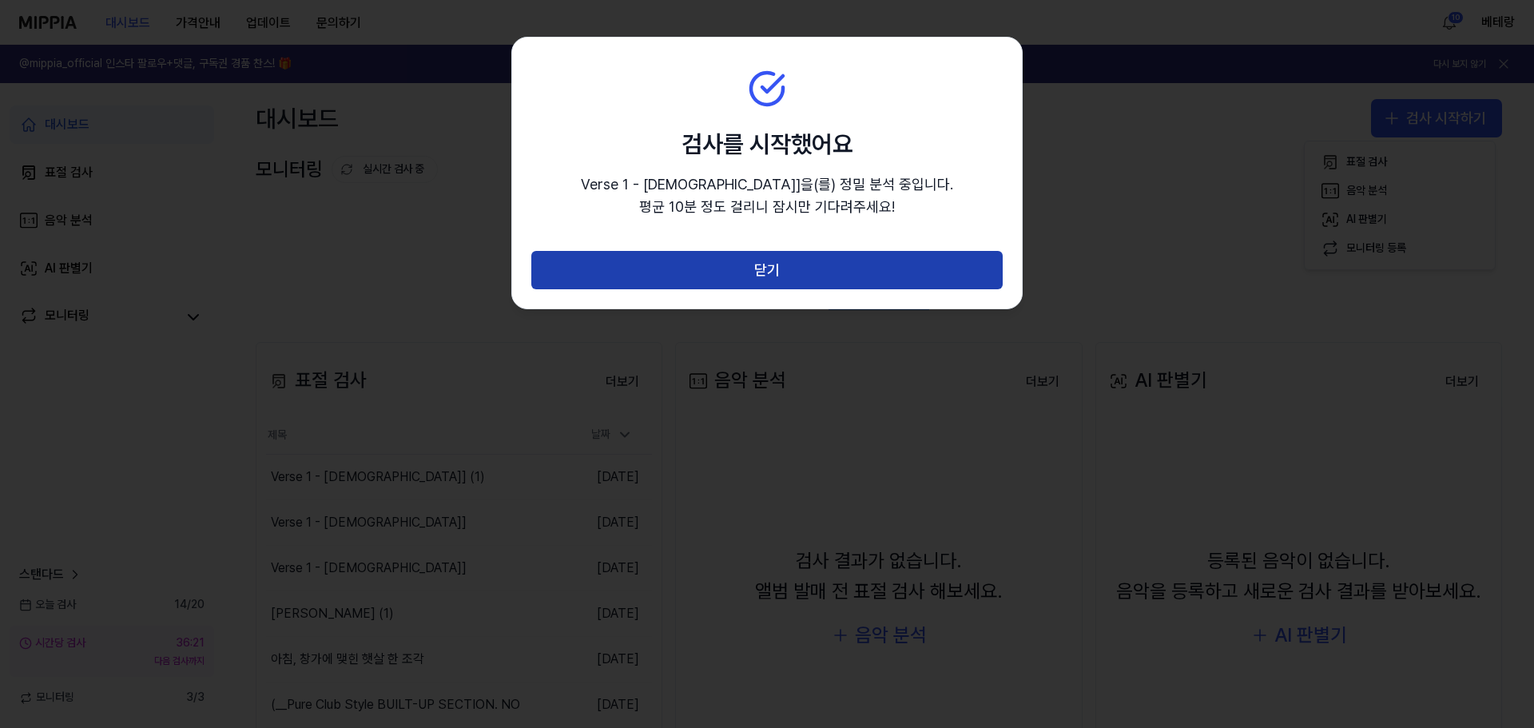
click at [765, 268] on button "닫기" at bounding box center [766, 270] width 471 height 38
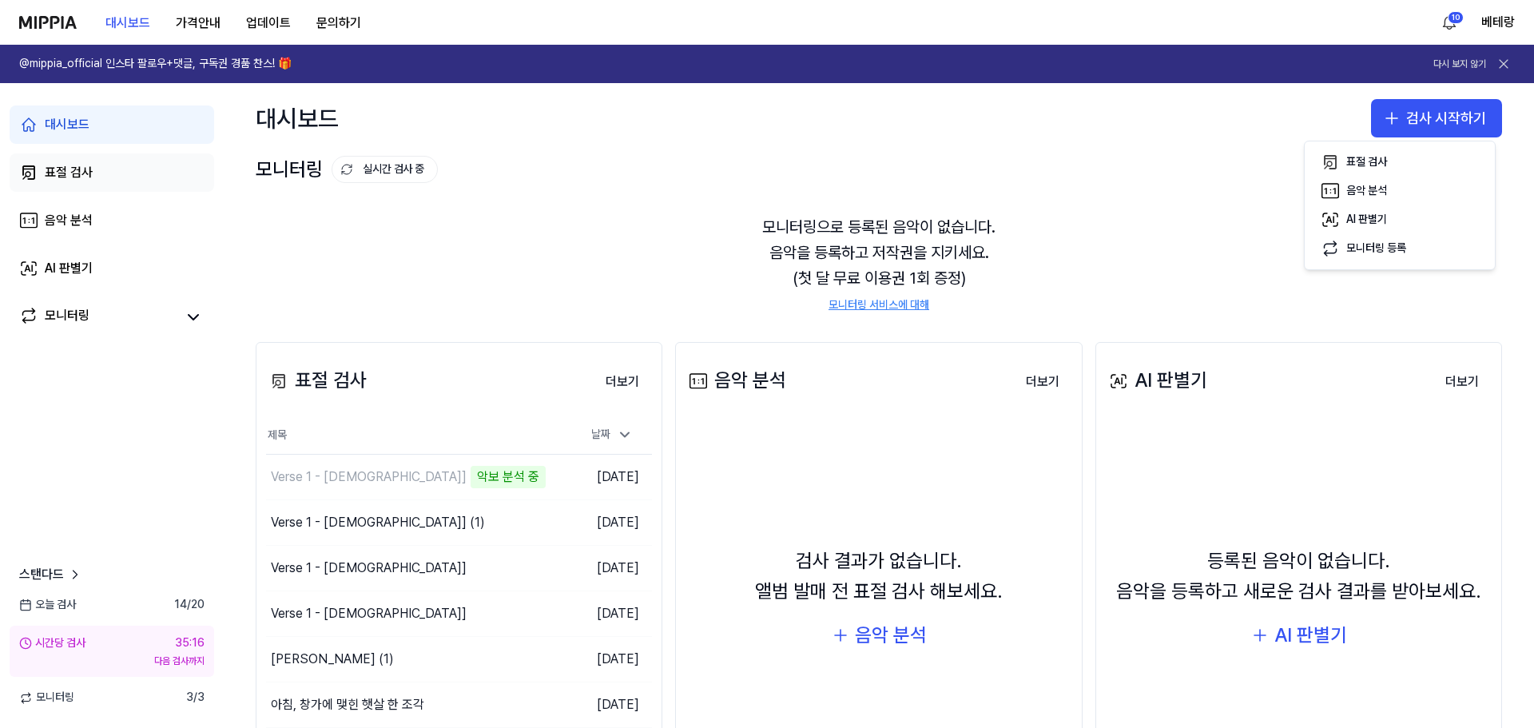
click at [54, 171] on div "표절 검사" at bounding box center [69, 172] width 48 height 19
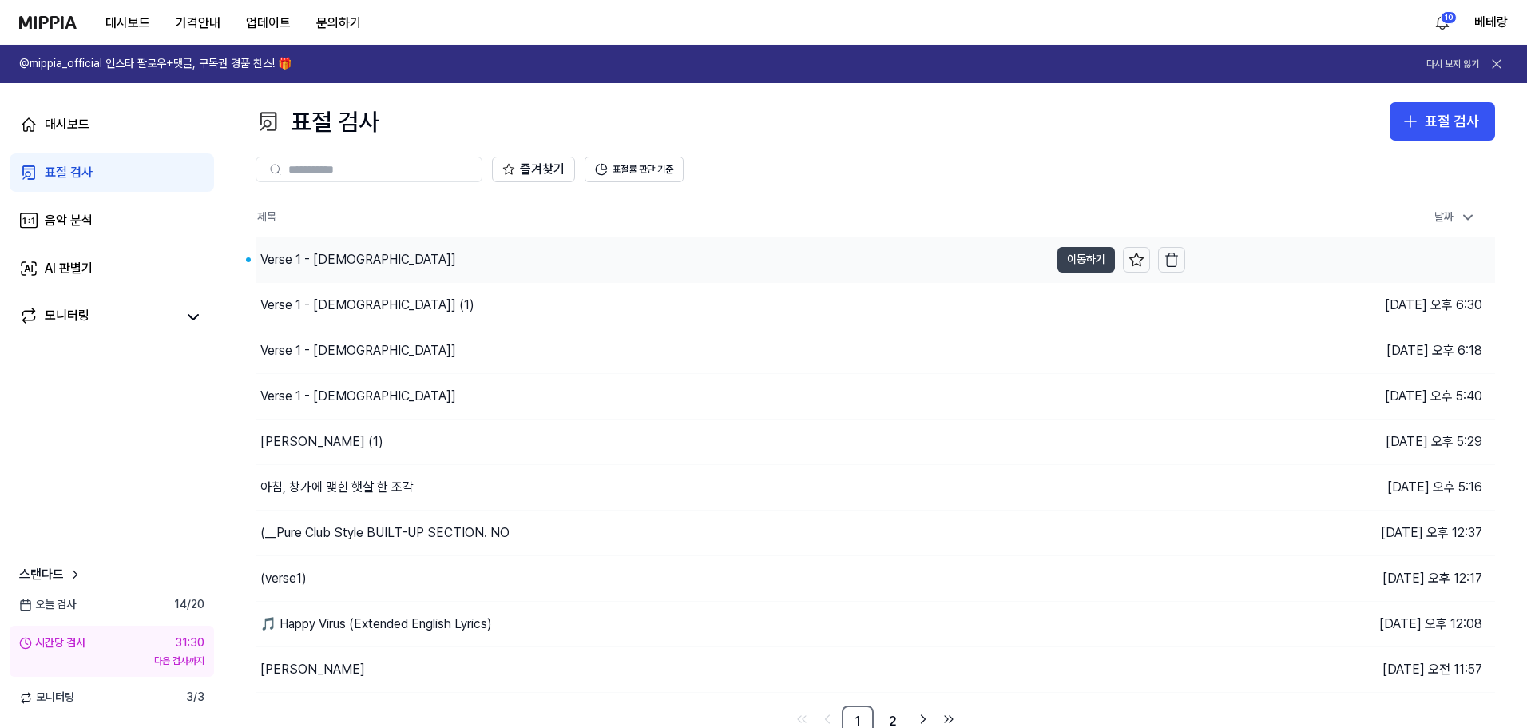
click at [1091, 261] on button "이동하기" at bounding box center [1086, 260] width 58 height 26
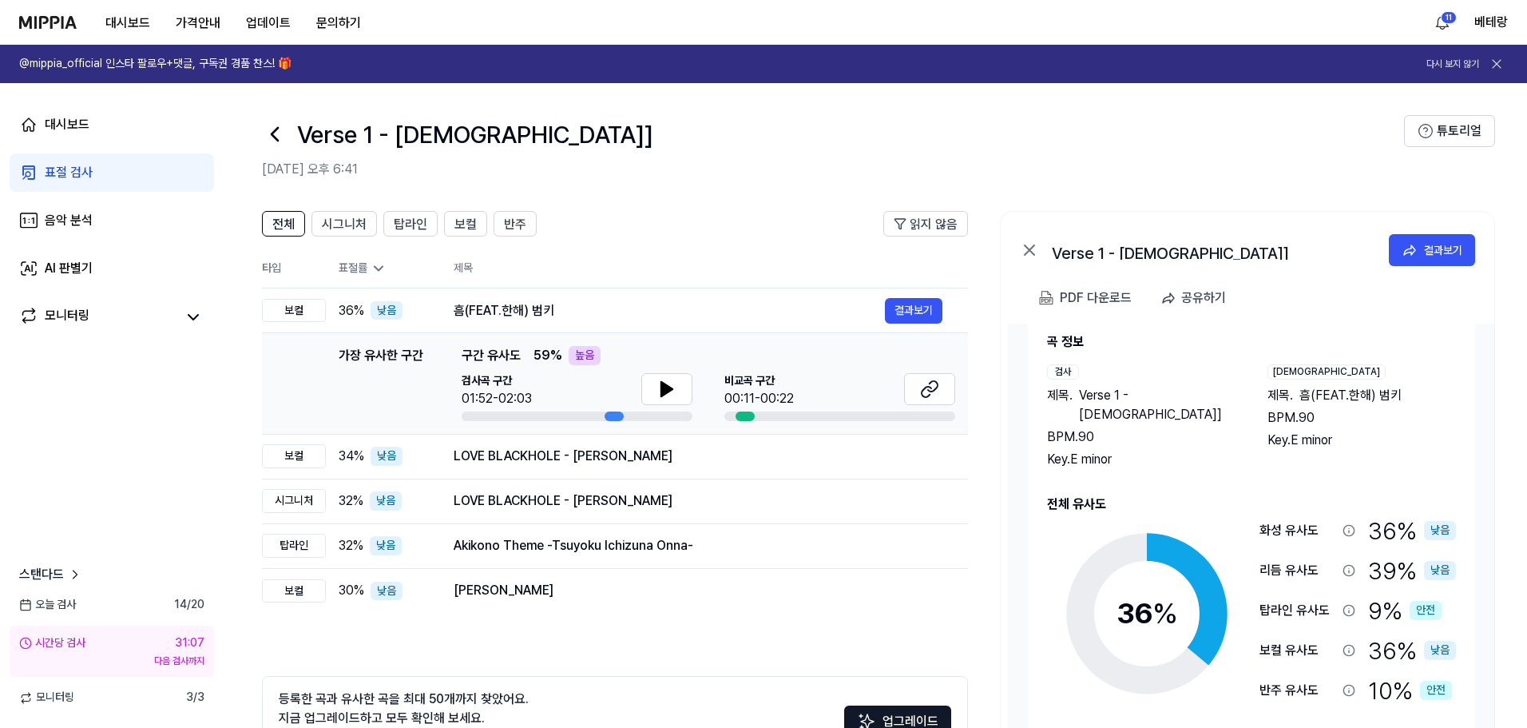
scroll to position [80, 0]
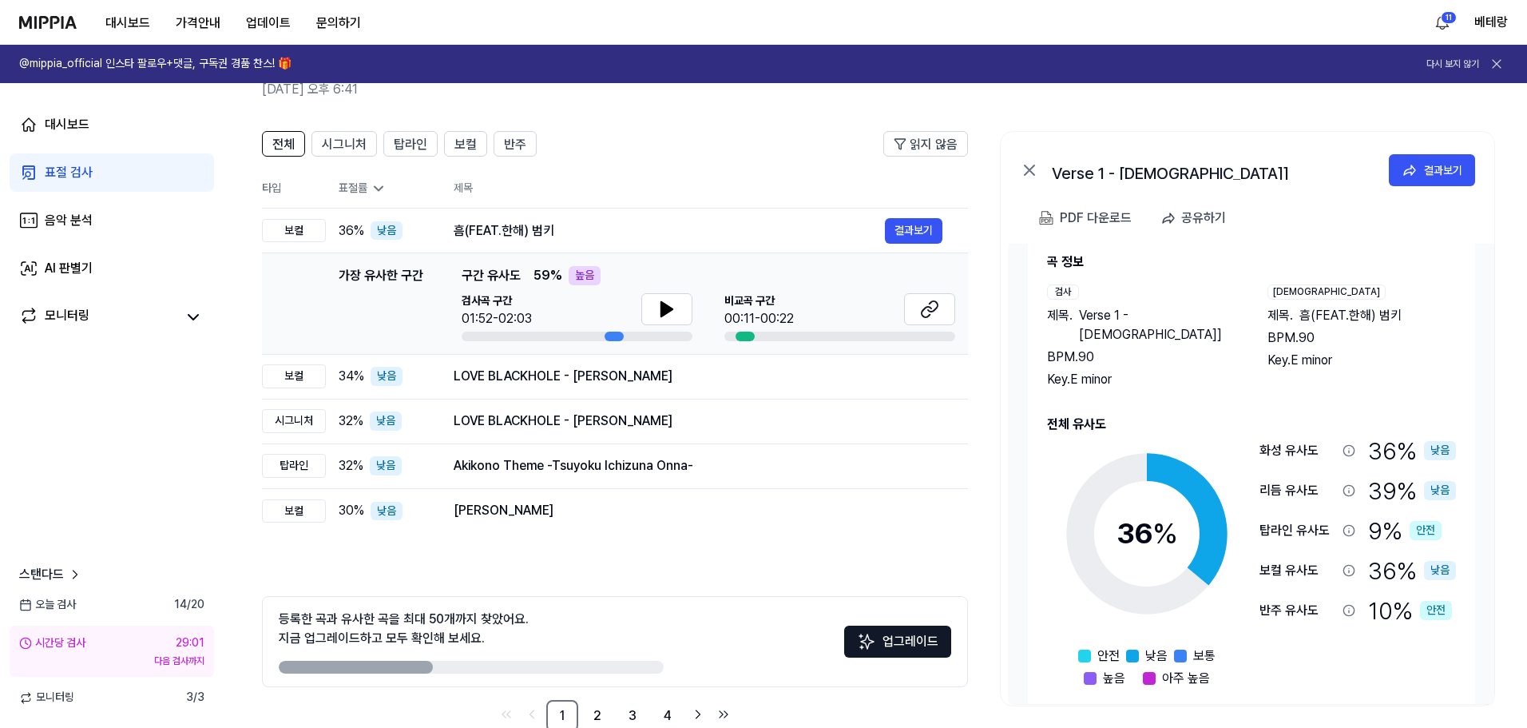
click at [76, 169] on div "표절 검사" at bounding box center [69, 172] width 48 height 19
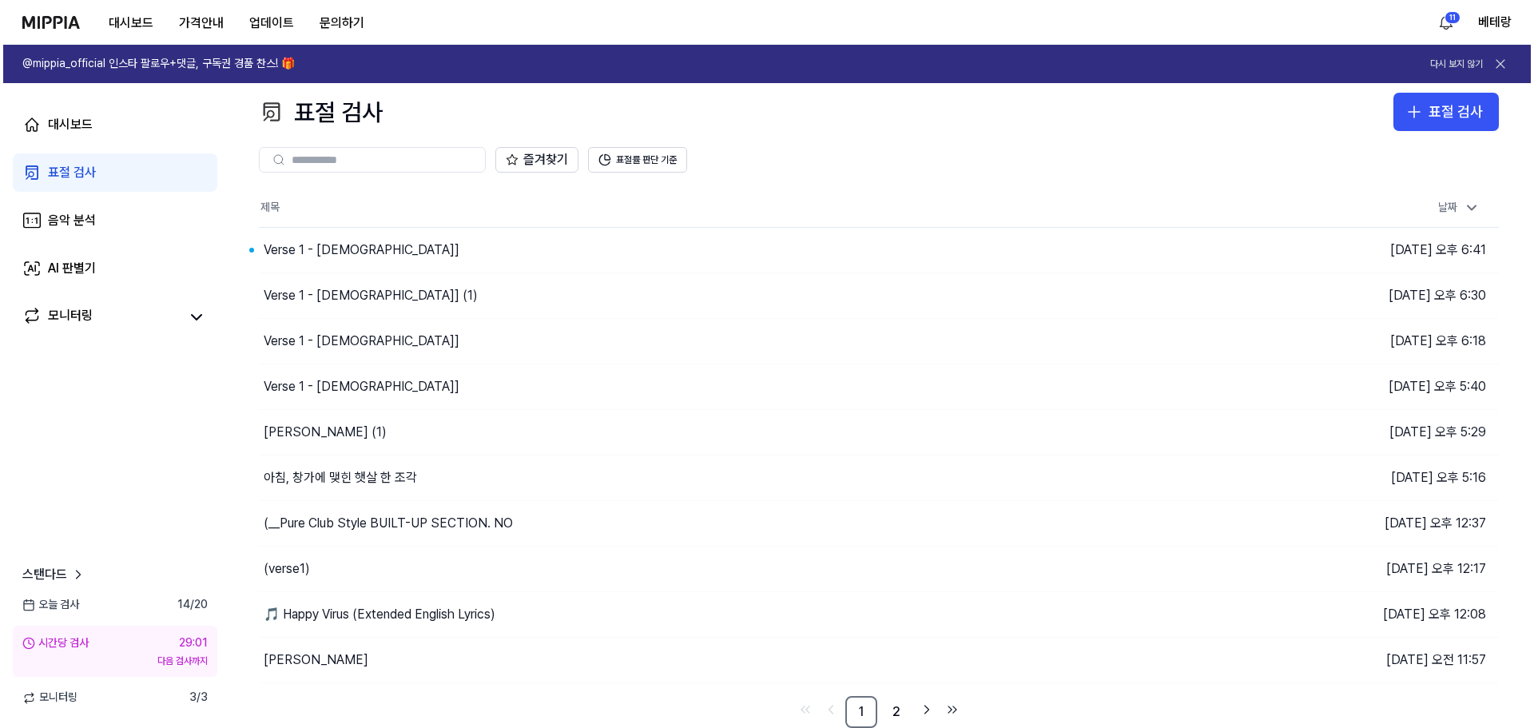
scroll to position [10, 0]
click at [1413, 114] on icon "button" at bounding box center [1410, 111] width 19 height 19
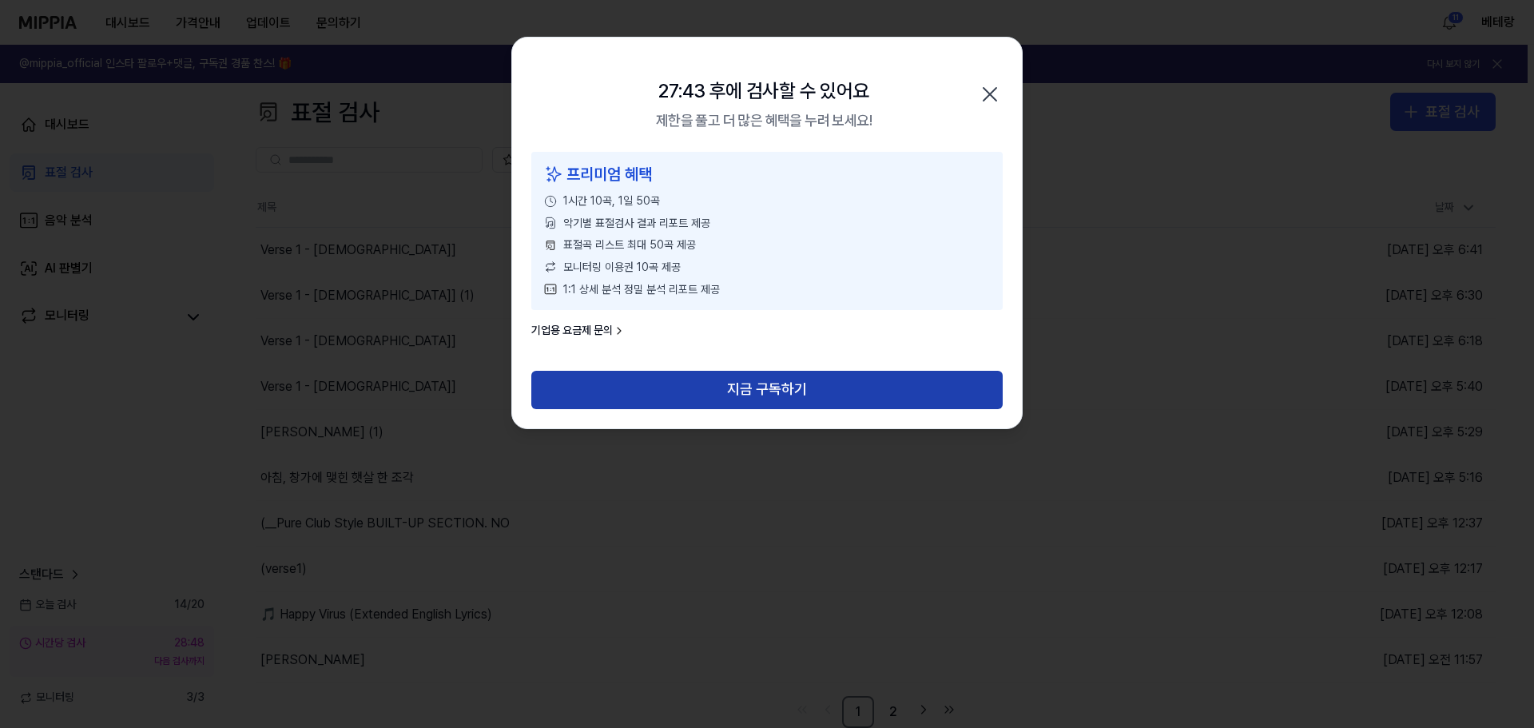
click at [769, 384] on button "지금 구독하기" at bounding box center [766, 389] width 471 height 38
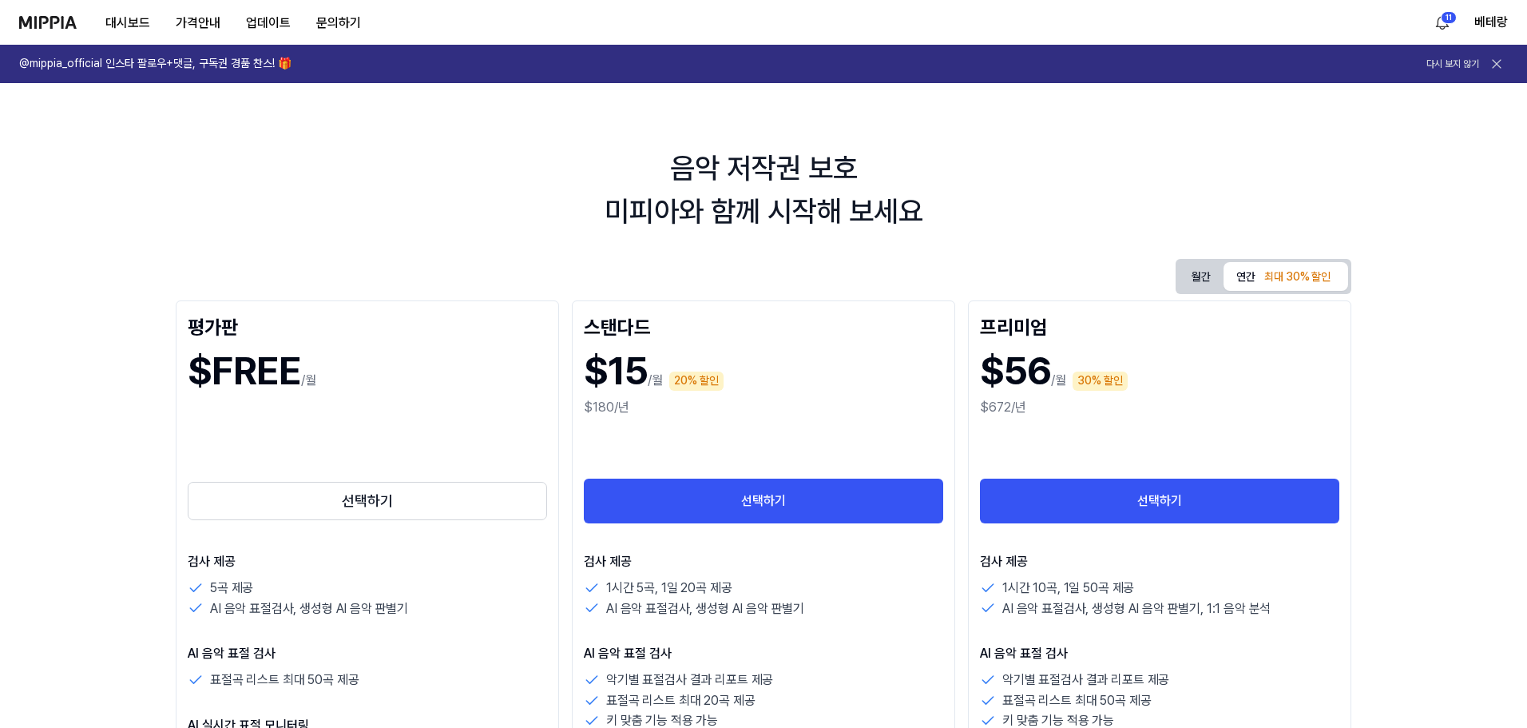
click at [1186, 271] on button "월간" at bounding box center [1201, 276] width 45 height 25
click at [45, 21] on img at bounding box center [48, 22] width 58 height 13
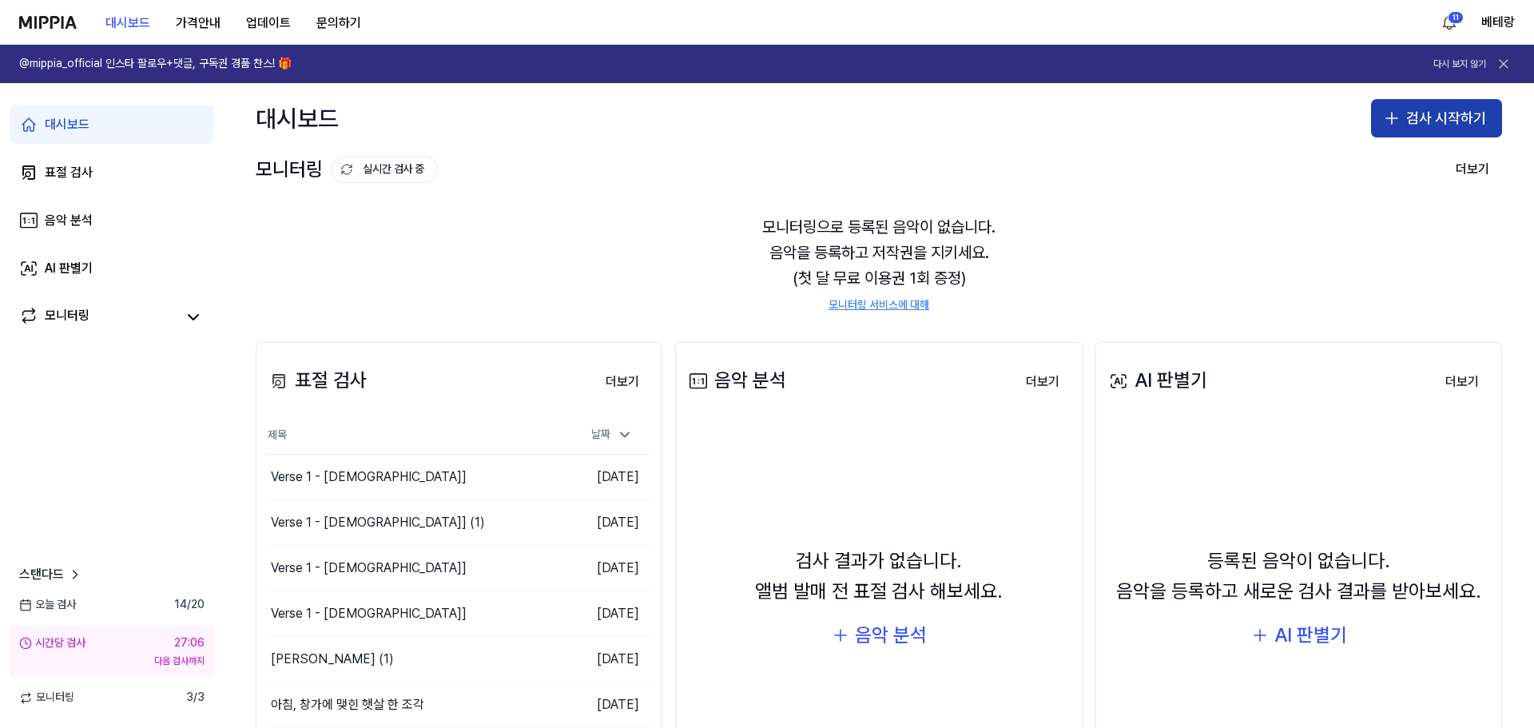
click at [1430, 117] on button "검사 시작하기" at bounding box center [1436, 118] width 131 height 38
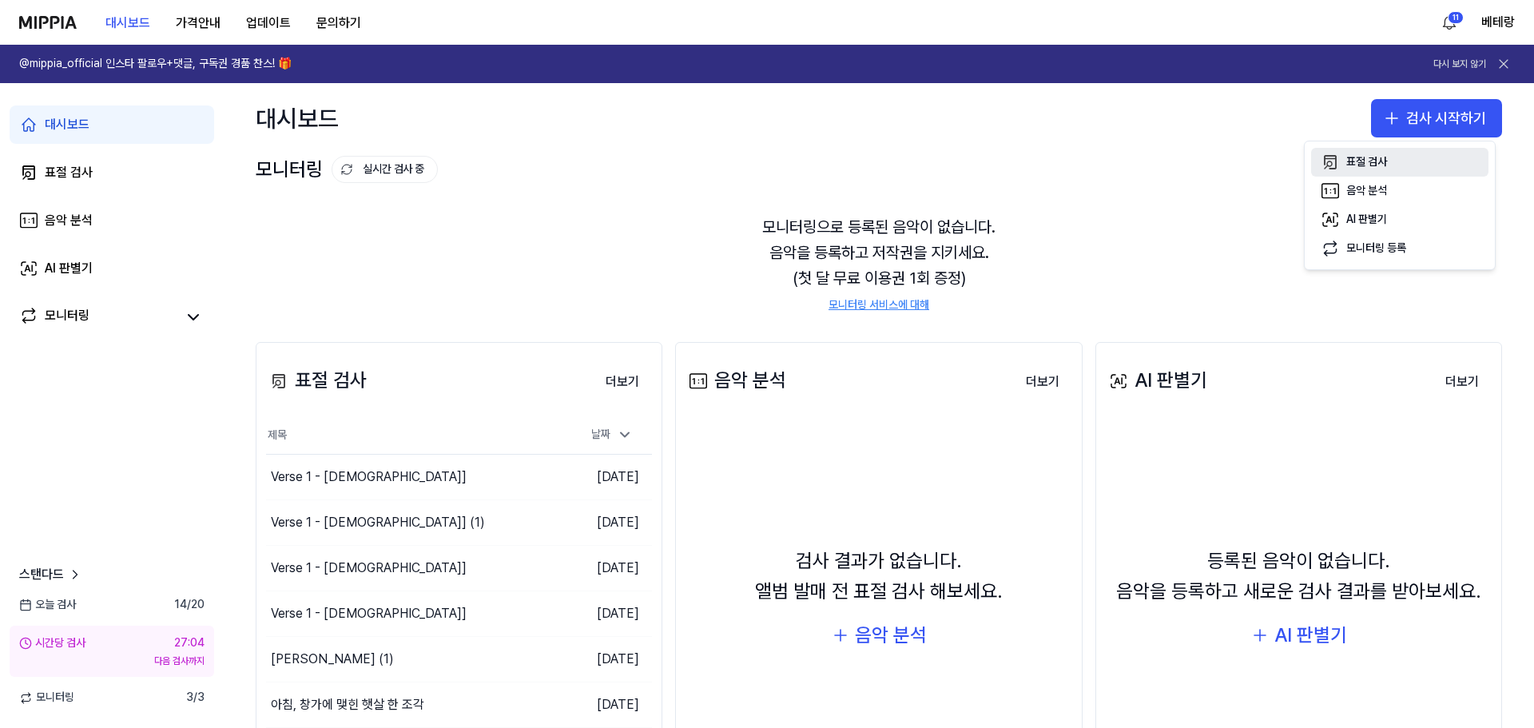
click at [1373, 159] on div "표절 검사" at bounding box center [1366, 162] width 41 height 16
